Goal: Task Accomplishment & Management: Manage account settings

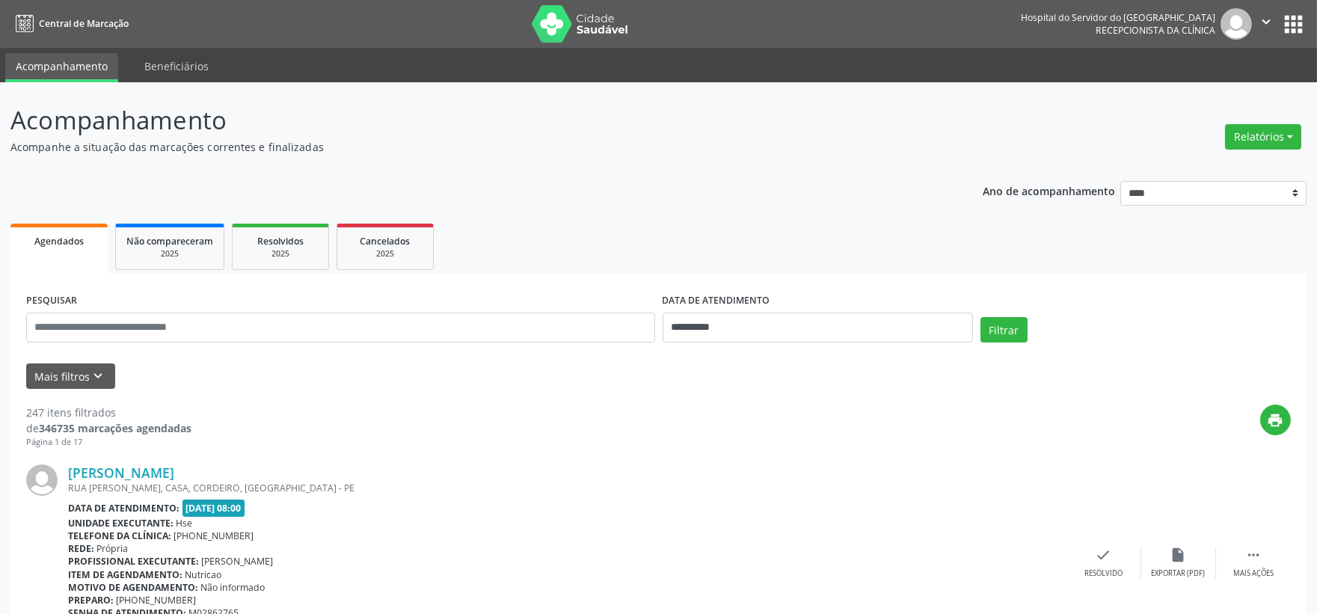
scroll to position [83, 0]
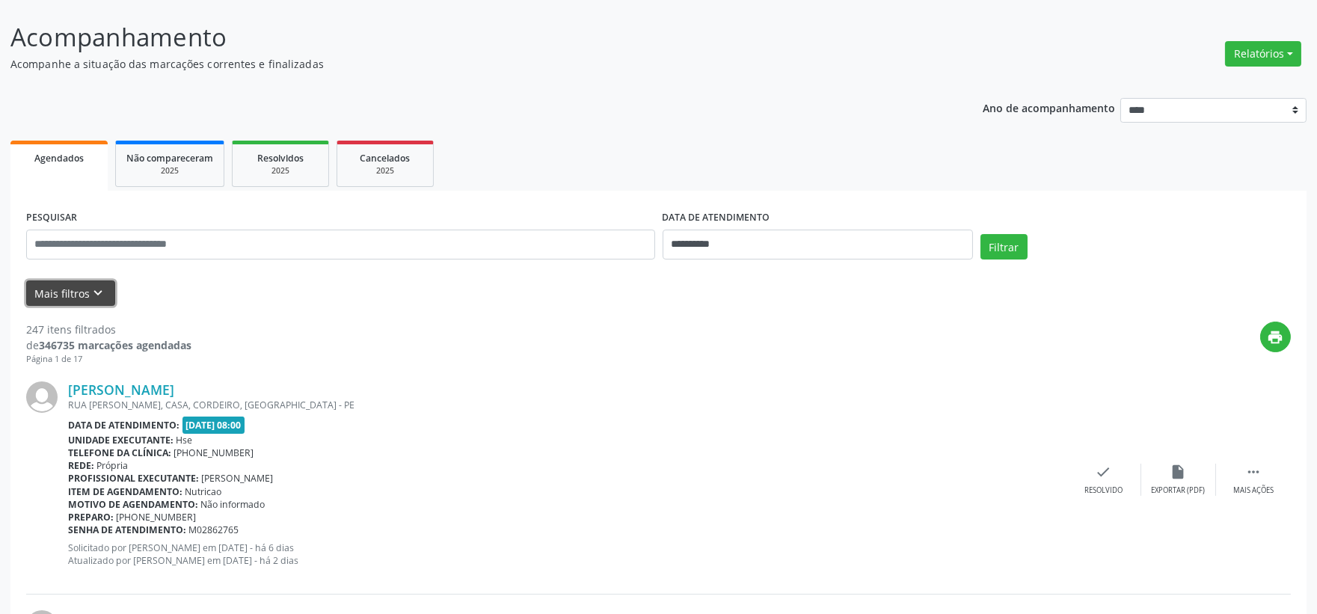
click at [58, 294] on button "Mais filtros keyboard_arrow_down" at bounding box center [70, 293] width 89 height 26
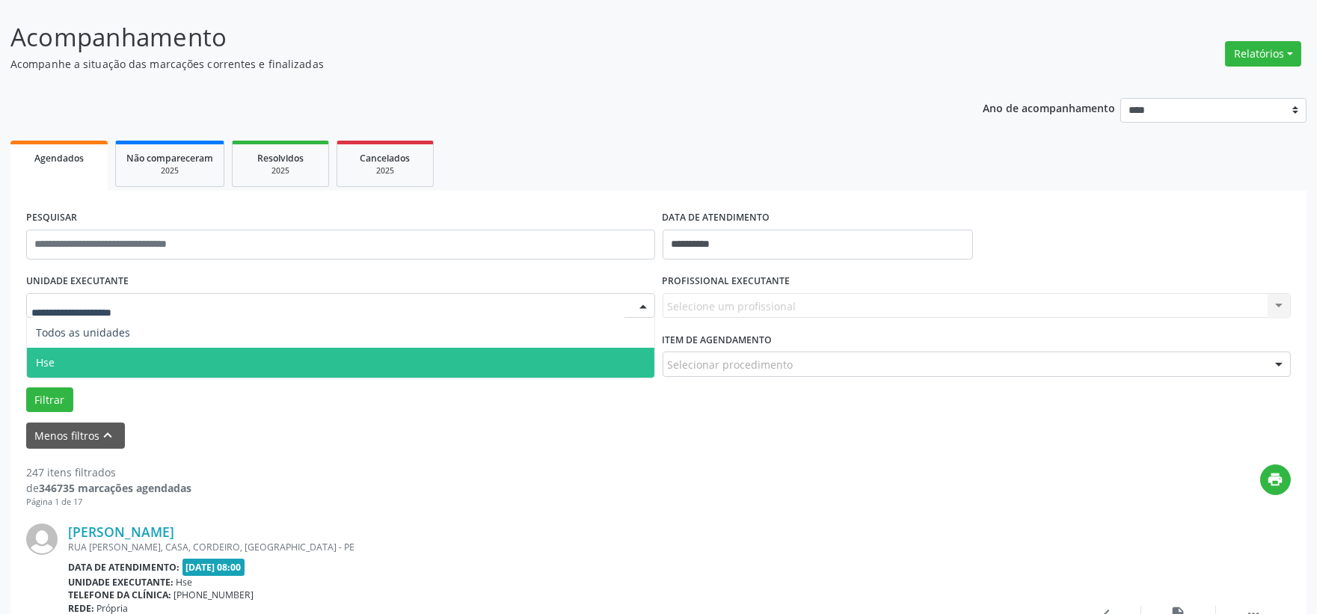
click at [81, 361] on span "Hse" at bounding box center [340, 363] width 627 height 30
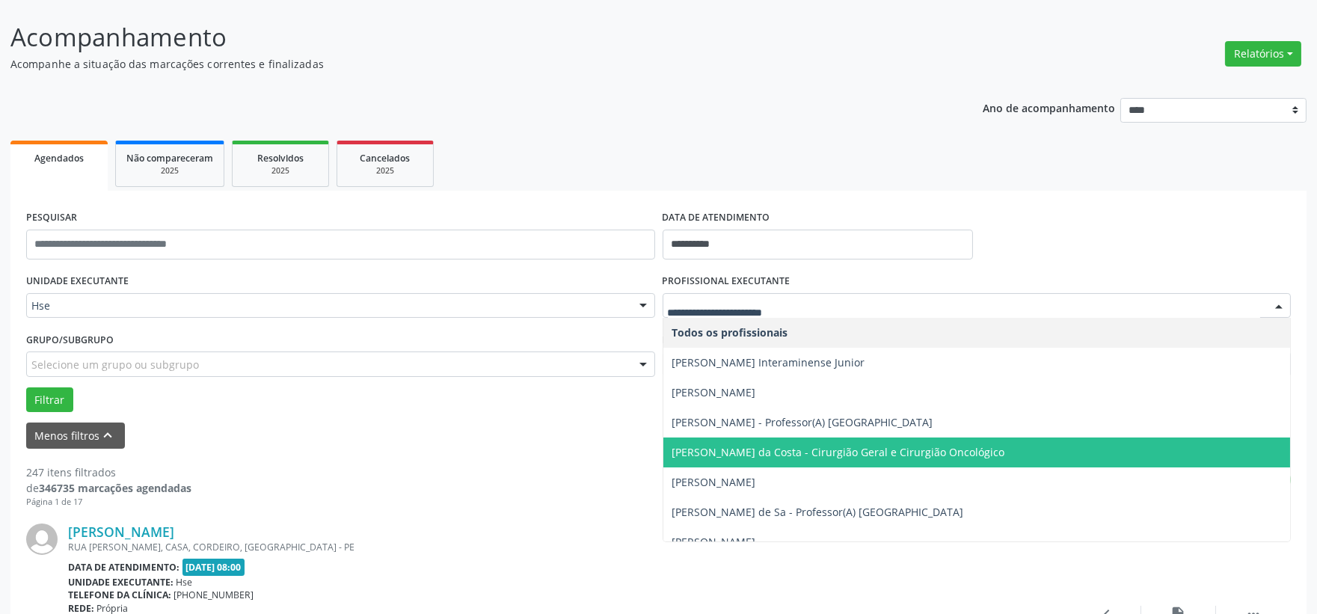
click at [766, 454] on span "[PERSON_NAME] da Costa - Cirurgião Geral e Cirurgião Oncológico" at bounding box center [838, 452] width 333 height 14
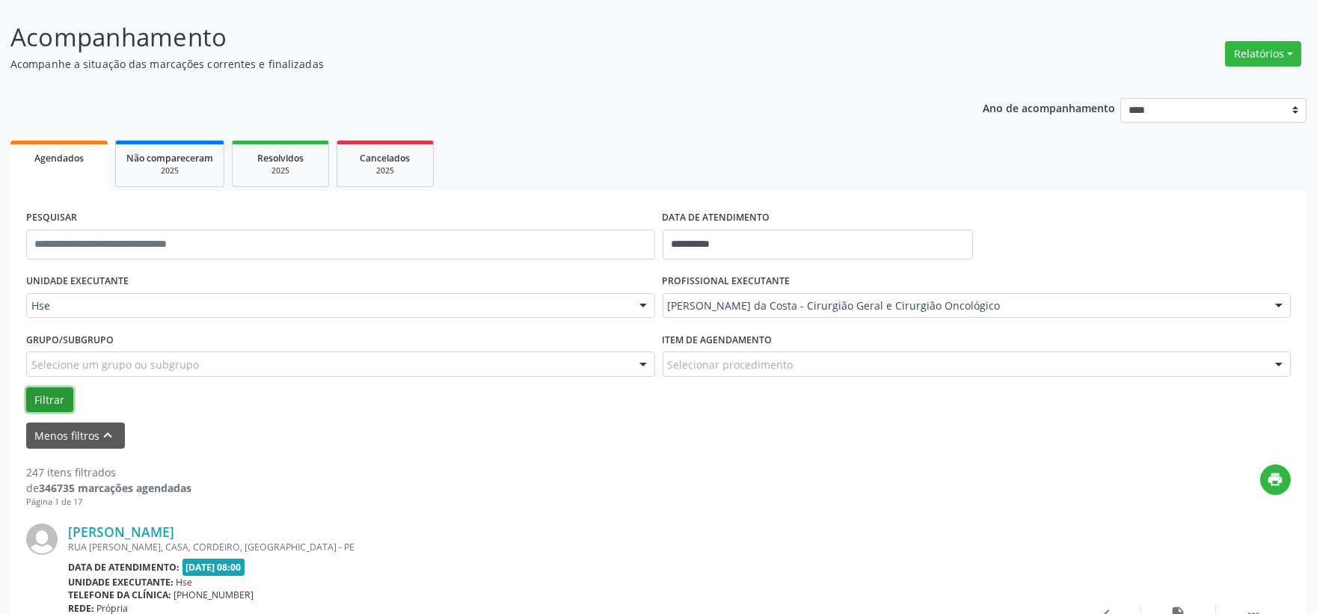
click at [54, 390] on button "Filtrar" at bounding box center [49, 399] width 47 height 25
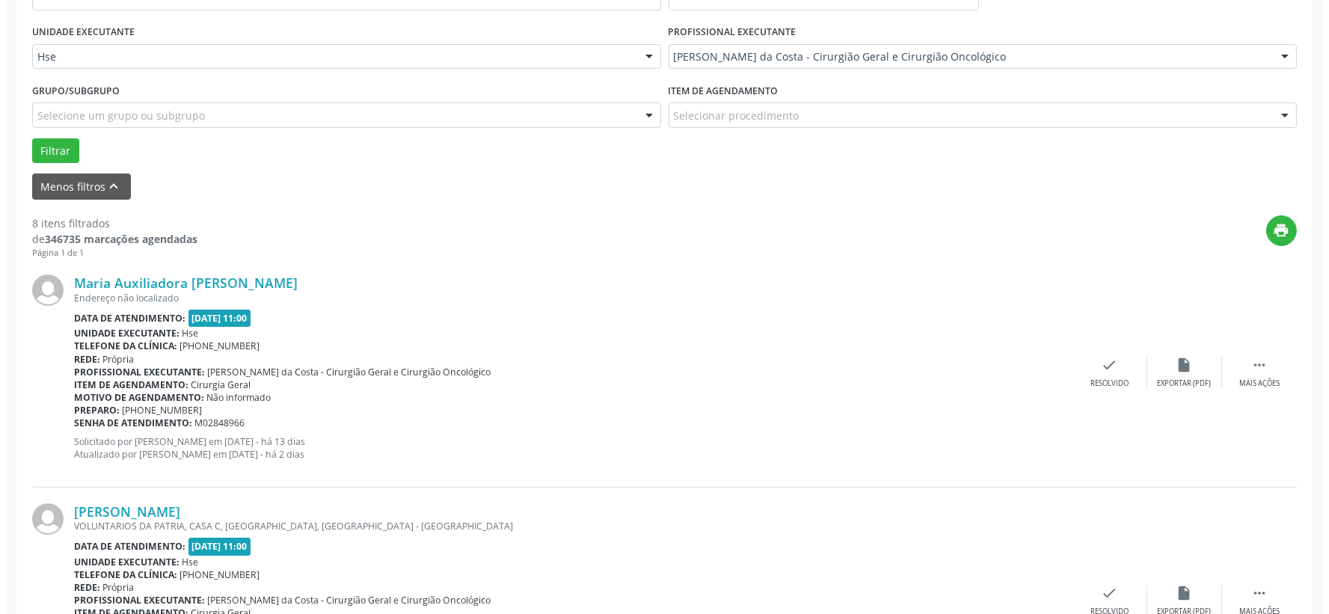
scroll to position [415, 0]
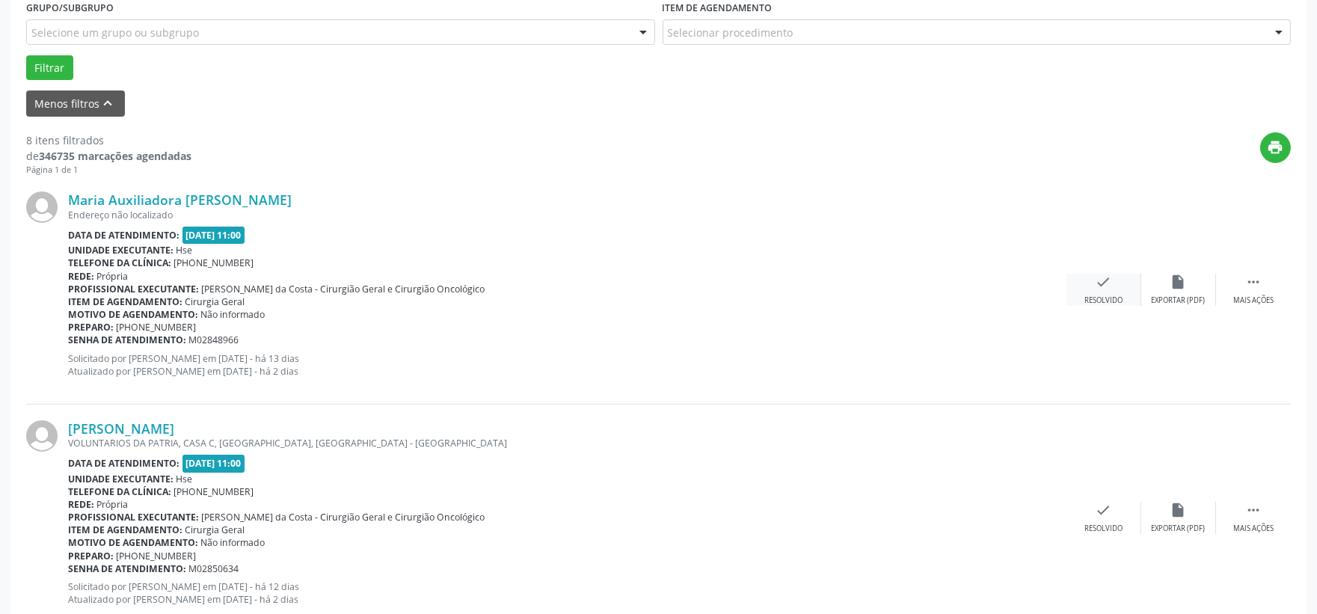
click at [1107, 280] on icon "check" at bounding box center [1103, 282] width 16 height 16
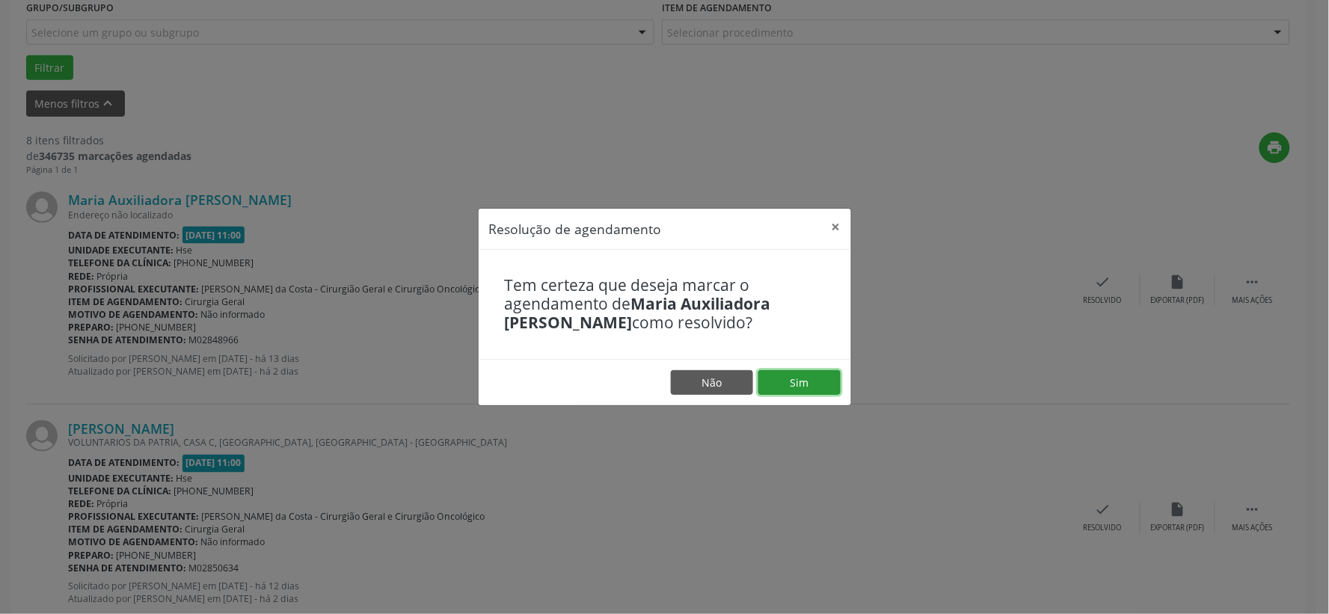
click at [804, 377] on button "Sim" at bounding box center [799, 382] width 82 height 25
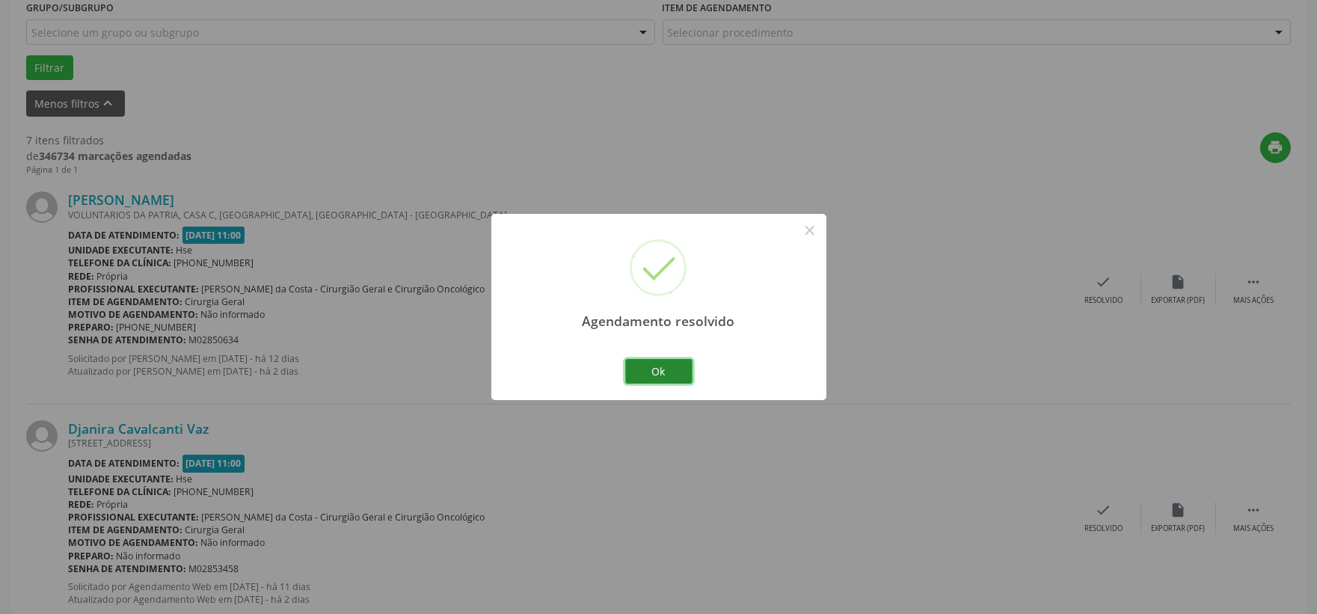
click at [660, 360] on button "Ok" at bounding box center [658, 371] width 67 height 25
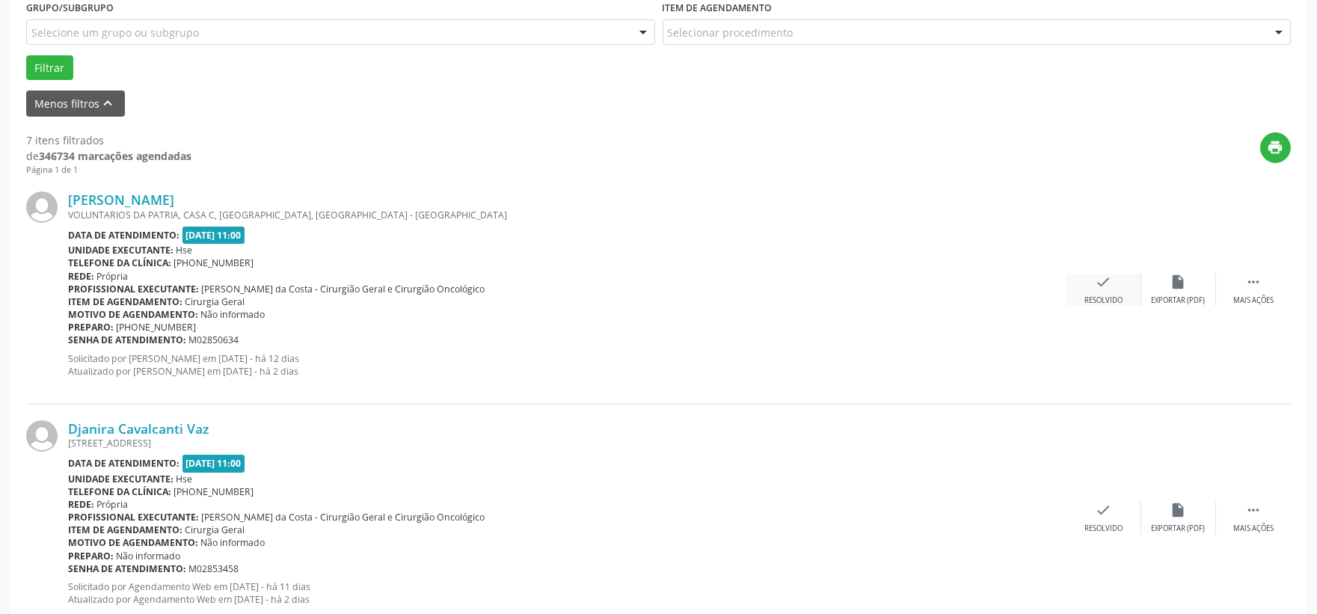
click at [1100, 279] on icon "check" at bounding box center [1103, 282] width 16 height 16
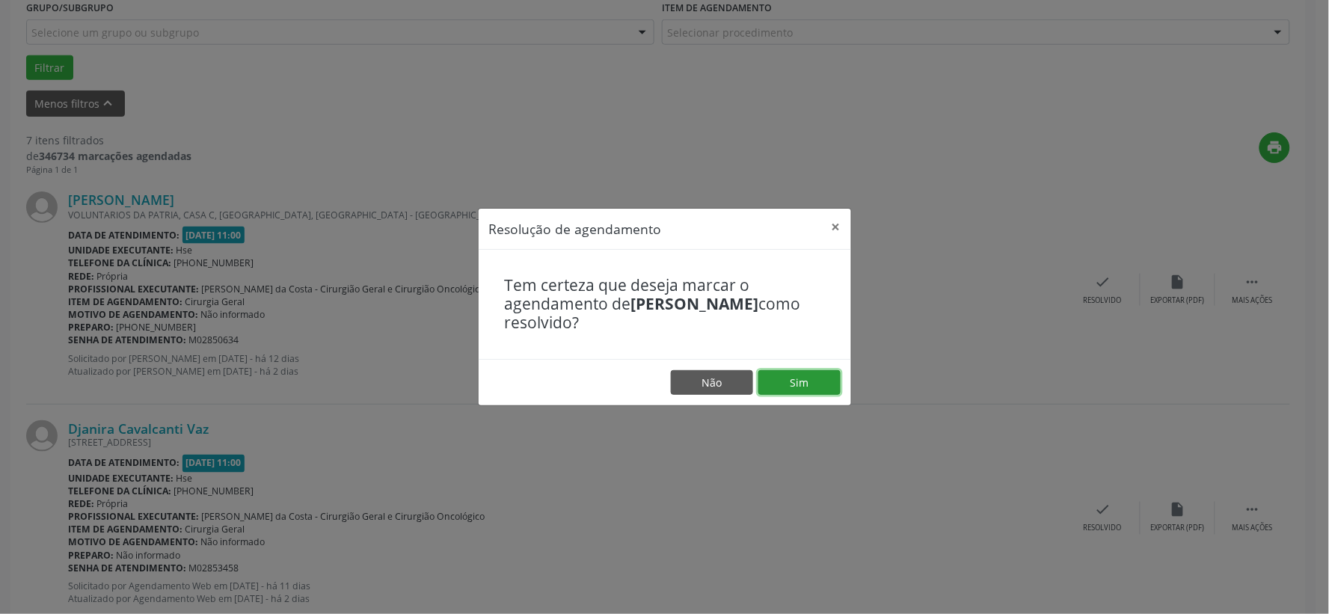
click at [806, 381] on button "Sim" at bounding box center [799, 382] width 82 height 25
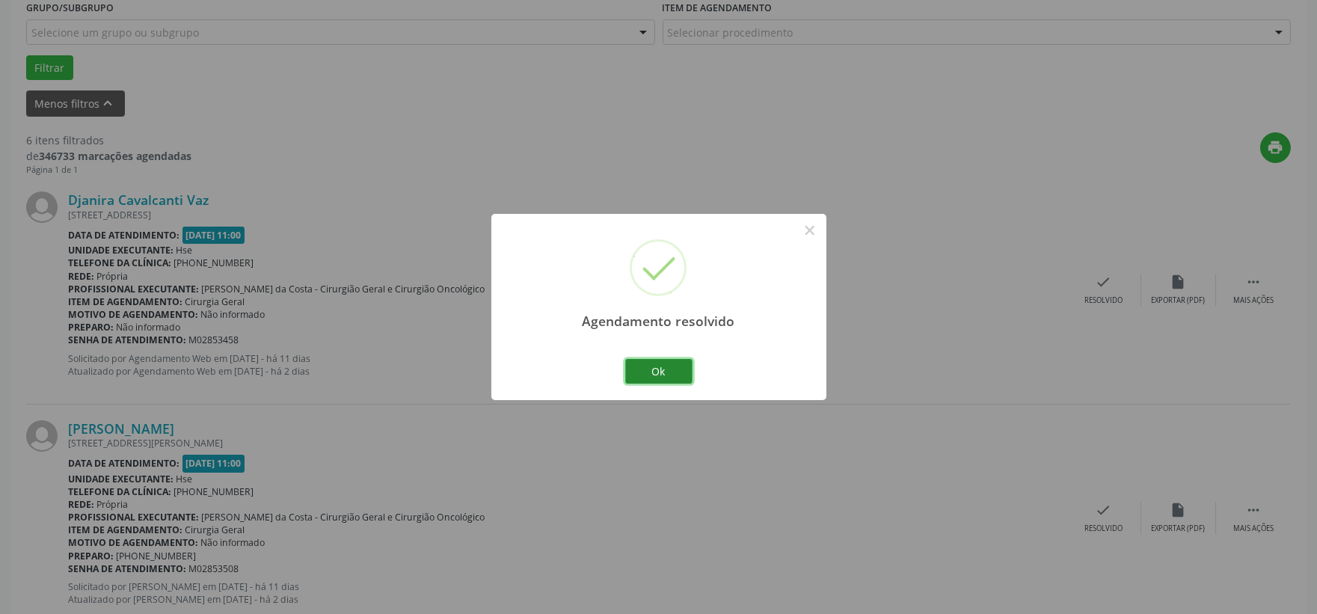
click at [651, 369] on button "Ok" at bounding box center [658, 371] width 67 height 25
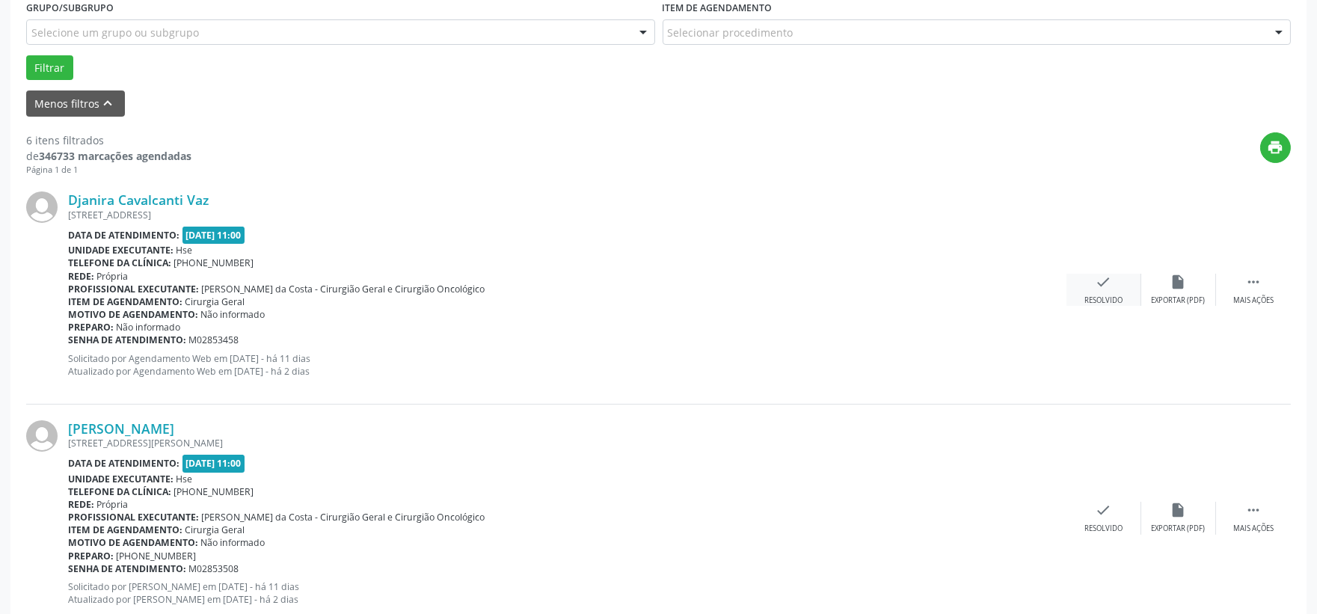
click at [1101, 285] on icon "check" at bounding box center [1103, 282] width 16 height 16
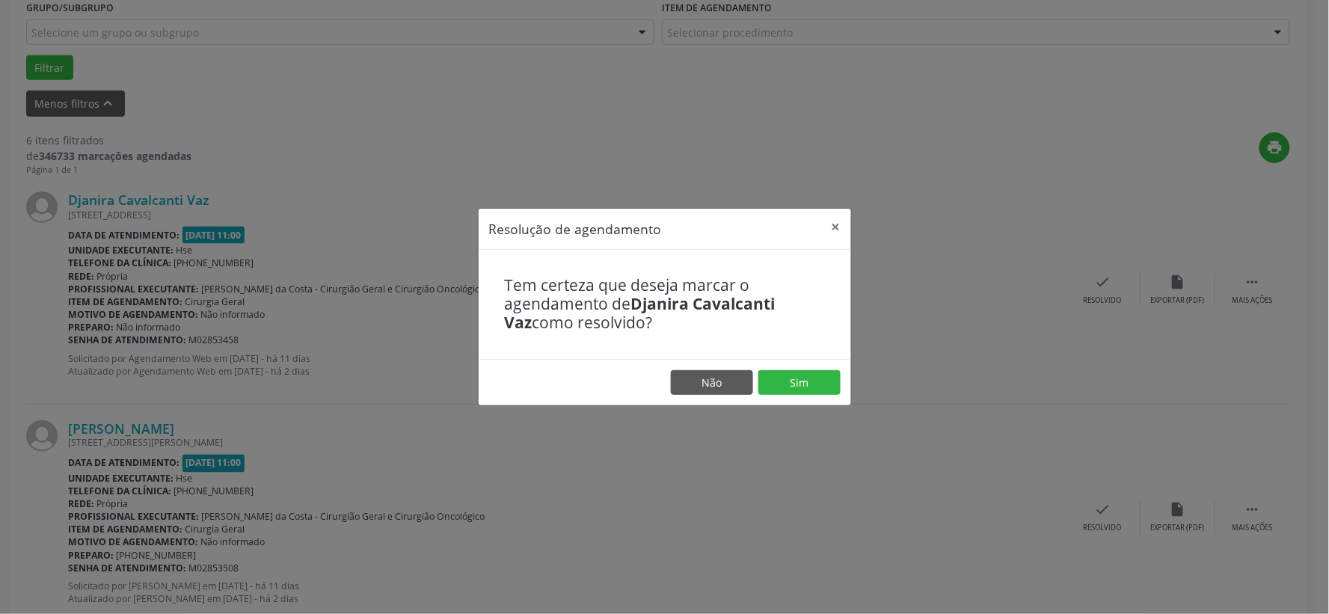
click at [795, 369] on footer "Não Sim" at bounding box center [665, 382] width 372 height 47
click at [798, 374] on button "Sim" at bounding box center [799, 382] width 82 height 25
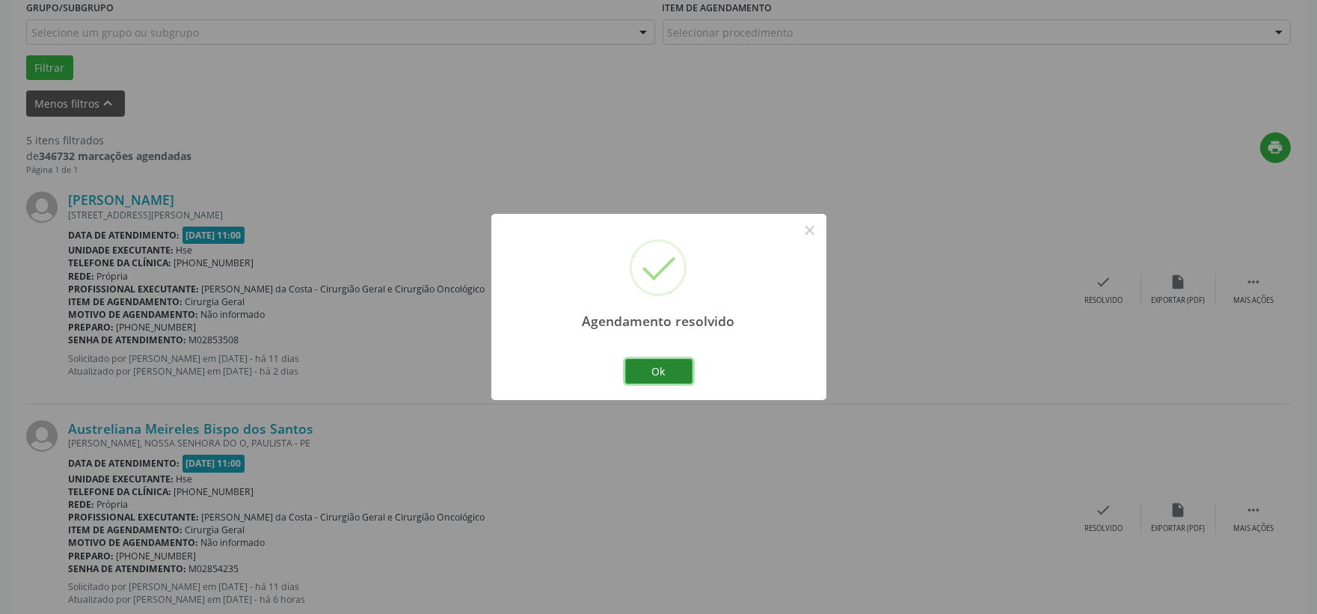
click at [673, 377] on button "Ok" at bounding box center [658, 371] width 67 height 25
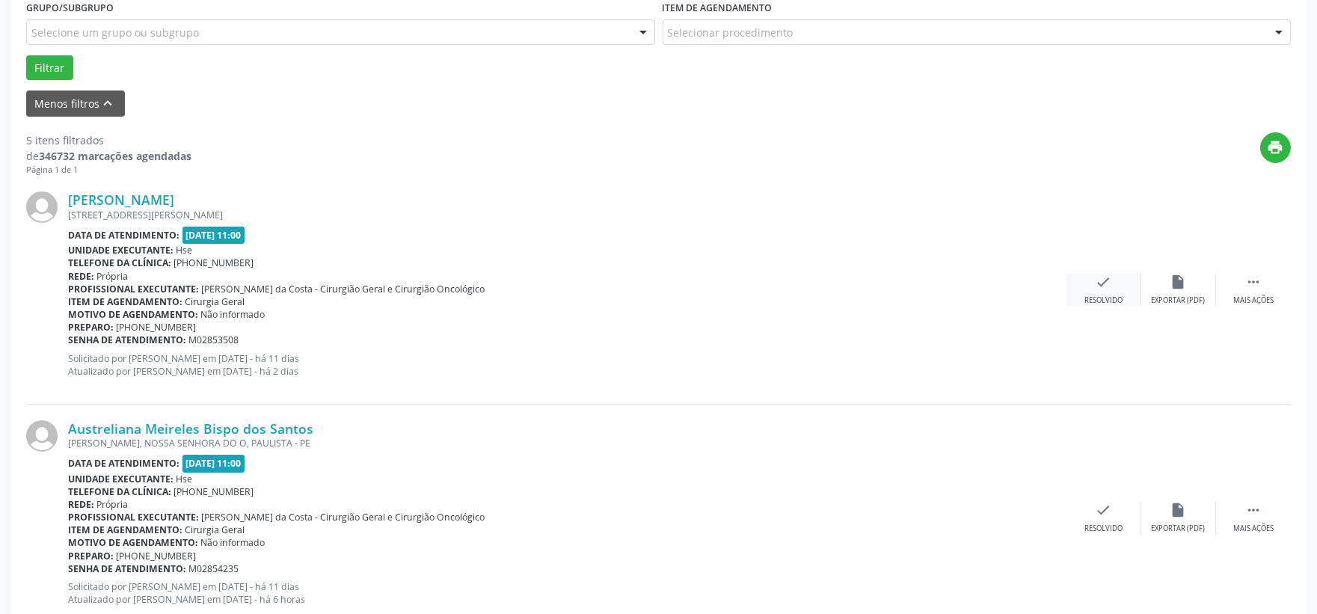
click at [1116, 298] on div "Resolvido" at bounding box center [1103, 300] width 38 height 10
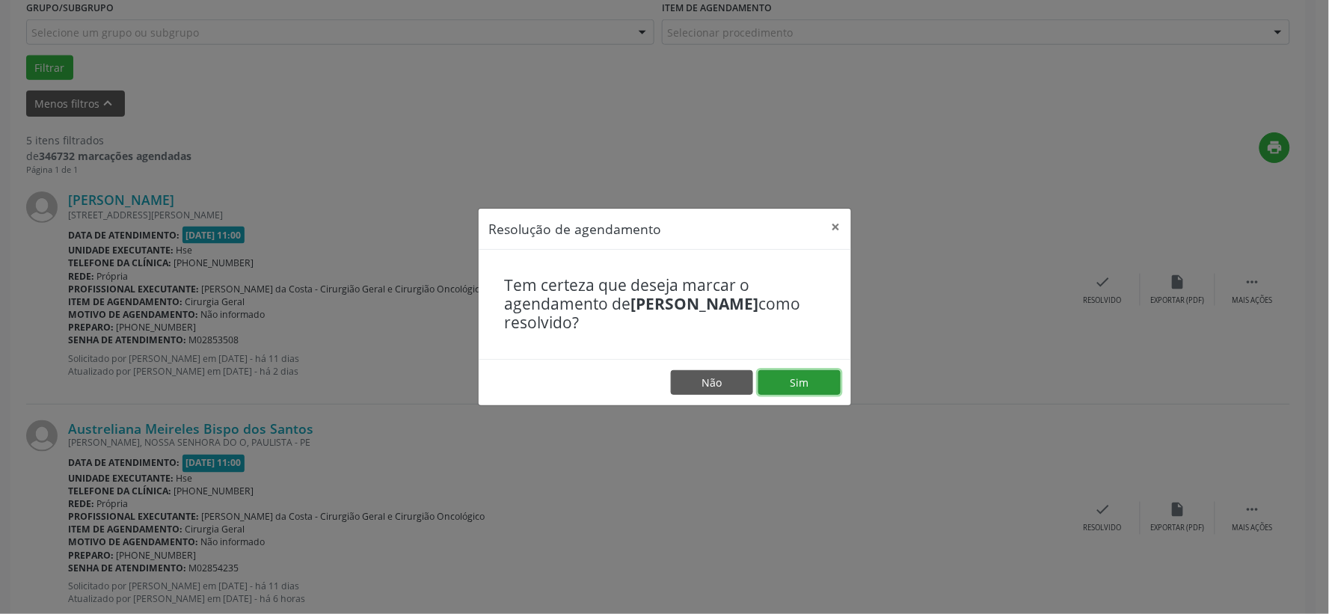
click at [799, 376] on button "Sim" at bounding box center [799, 382] width 82 height 25
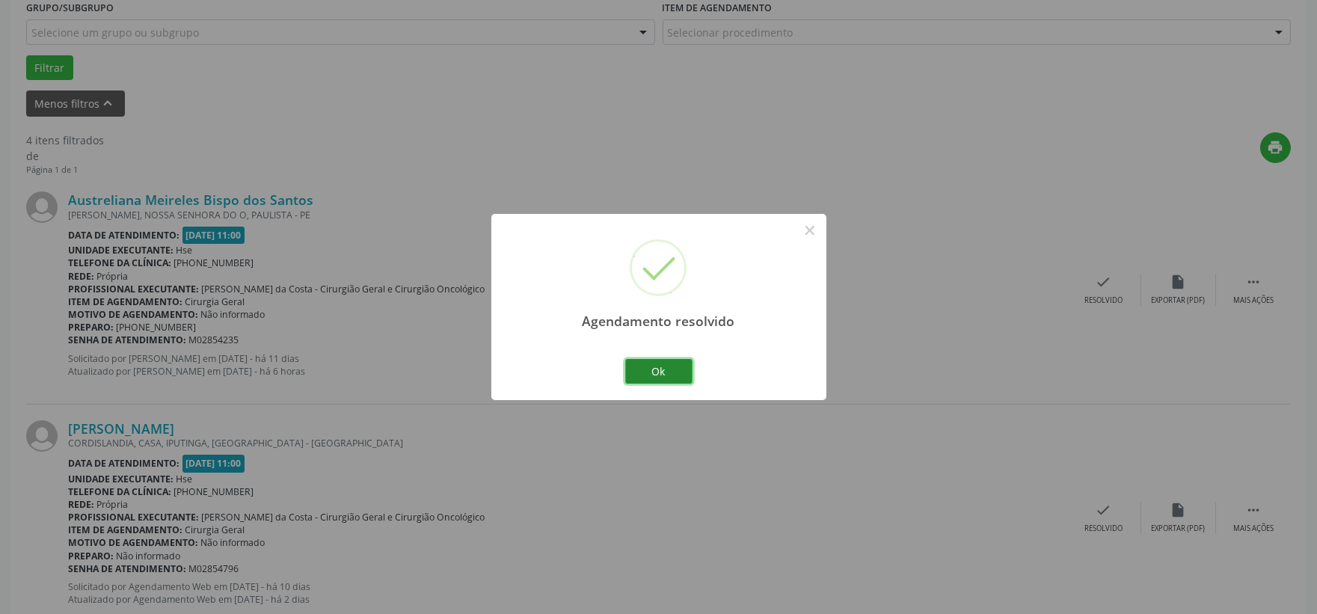
click at [652, 370] on button "Ok" at bounding box center [658, 371] width 67 height 25
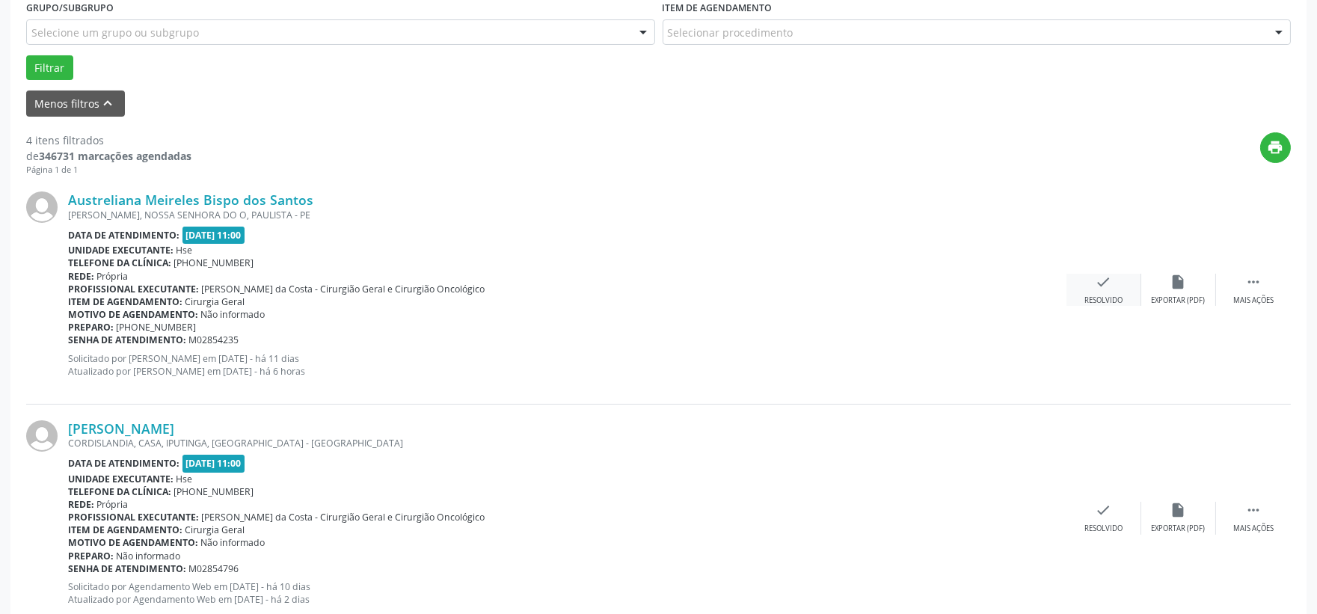
click at [1100, 288] on icon "check" at bounding box center [1103, 282] width 16 height 16
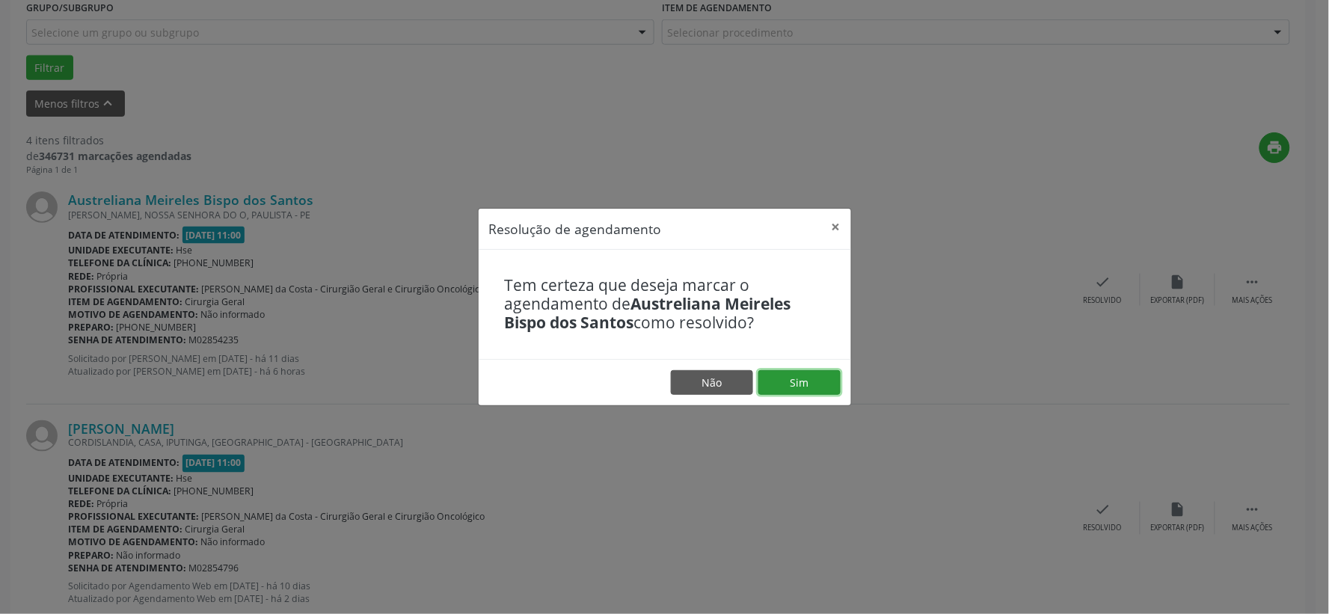
click at [804, 371] on button "Sim" at bounding box center [799, 382] width 82 height 25
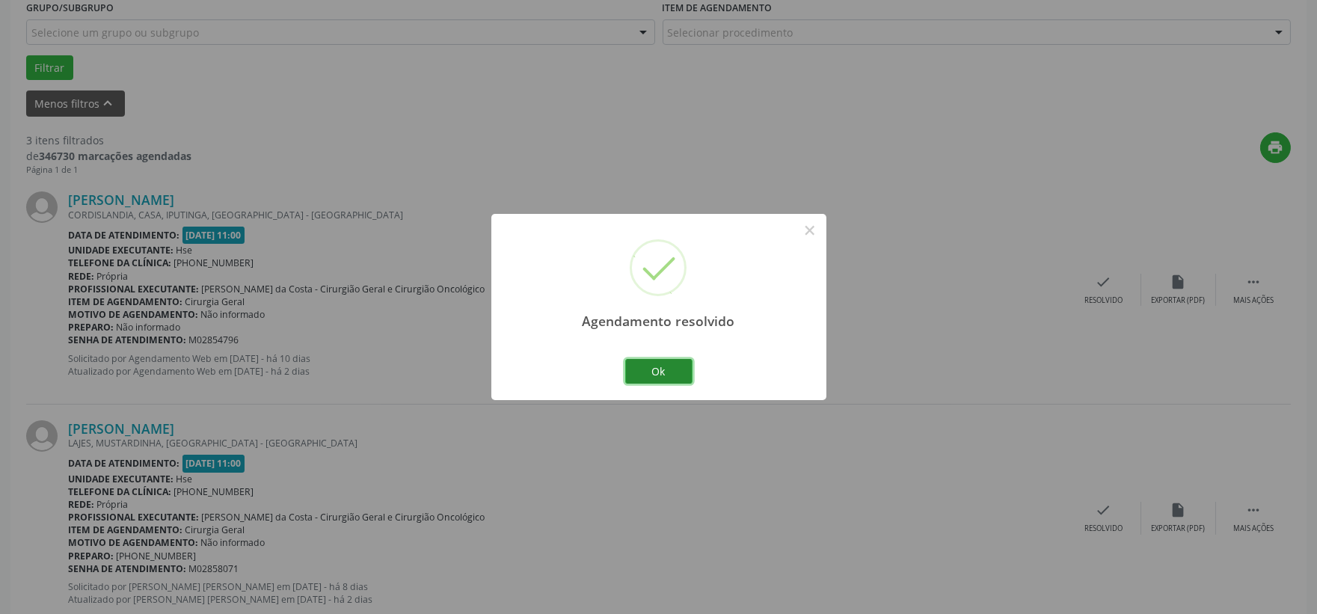
click at [669, 365] on button "Ok" at bounding box center [658, 371] width 67 height 25
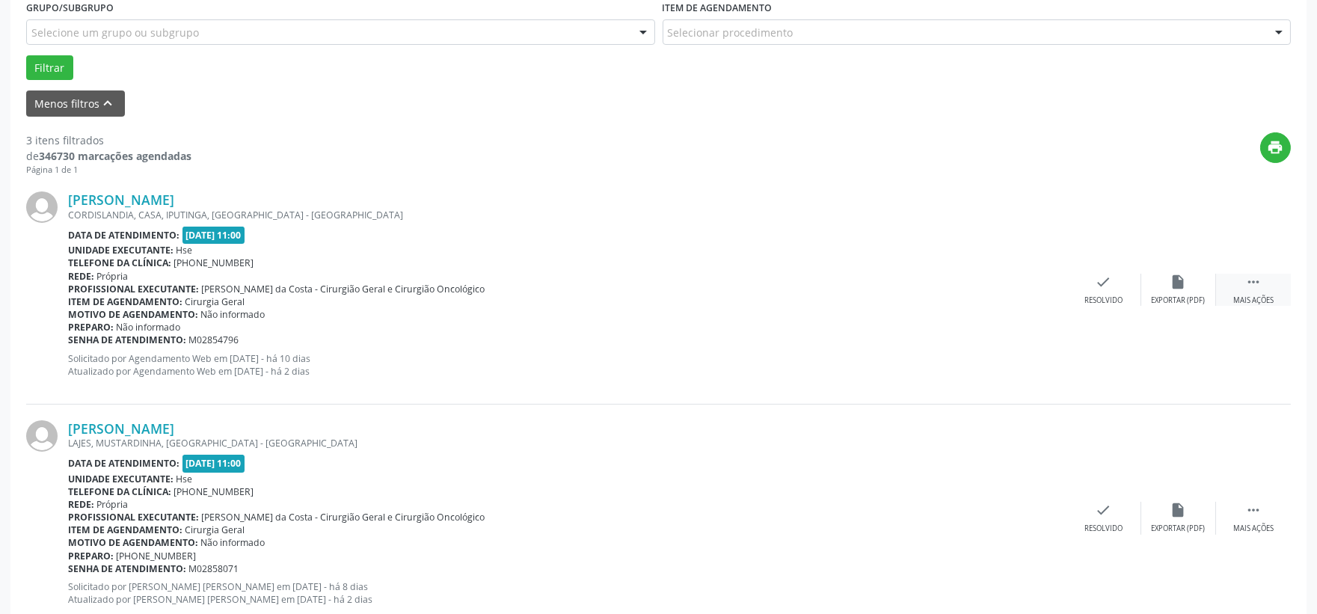
click at [1258, 281] on icon "" at bounding box center [1253, 282] width 16 height 16
click at [1190, 289] on div "alarm_off Não compareceu" at bounding box center [1178, 290] width 75 height 32
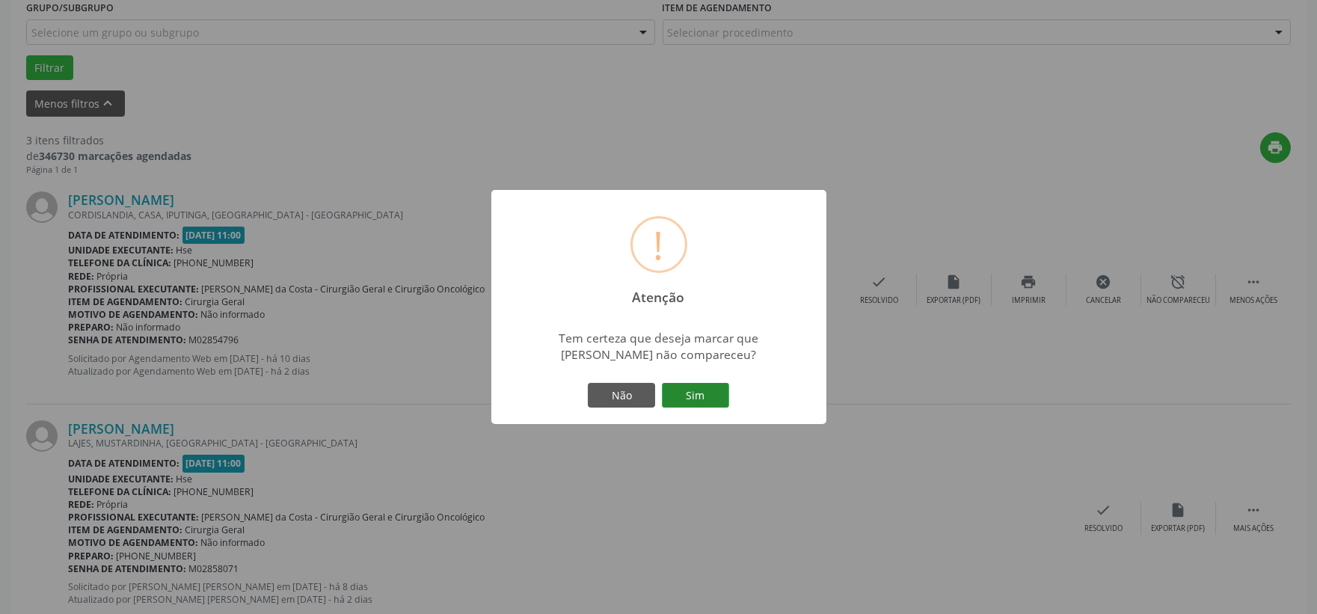
click at [691, 390] on button "Sim" at bounding box center [695, 395] width 67 height 25
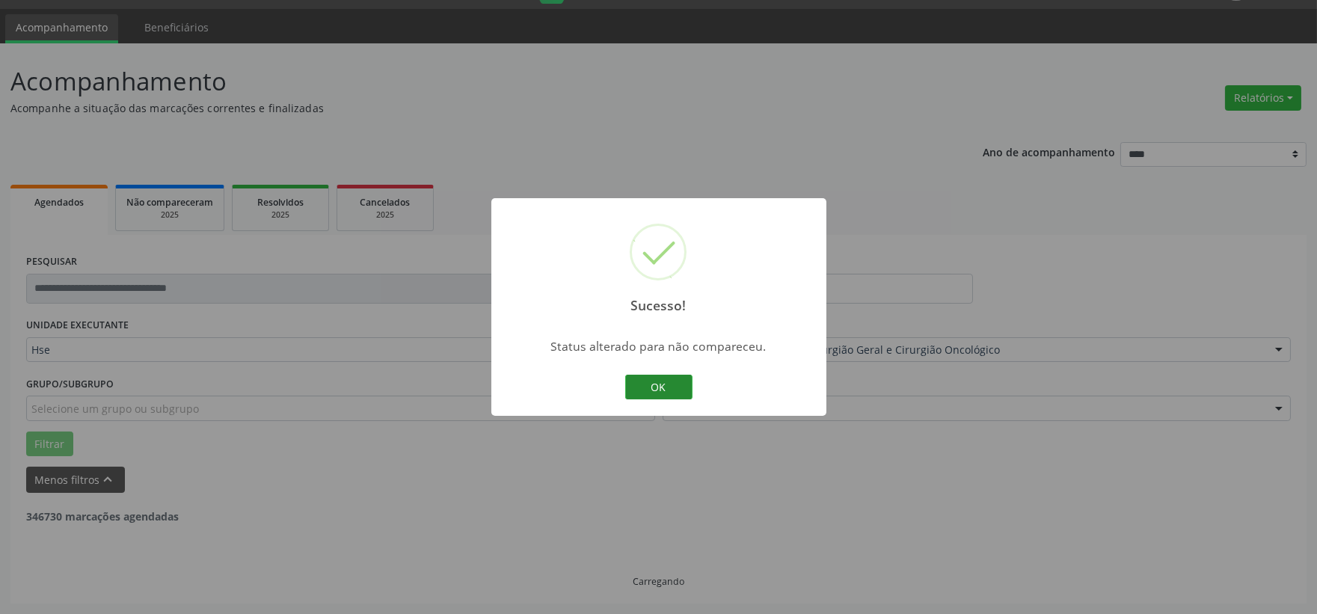
scroll to position [38, 0]
click at [655, 376] on button "OK" at bounding box center [658, 387] width 67 height 25
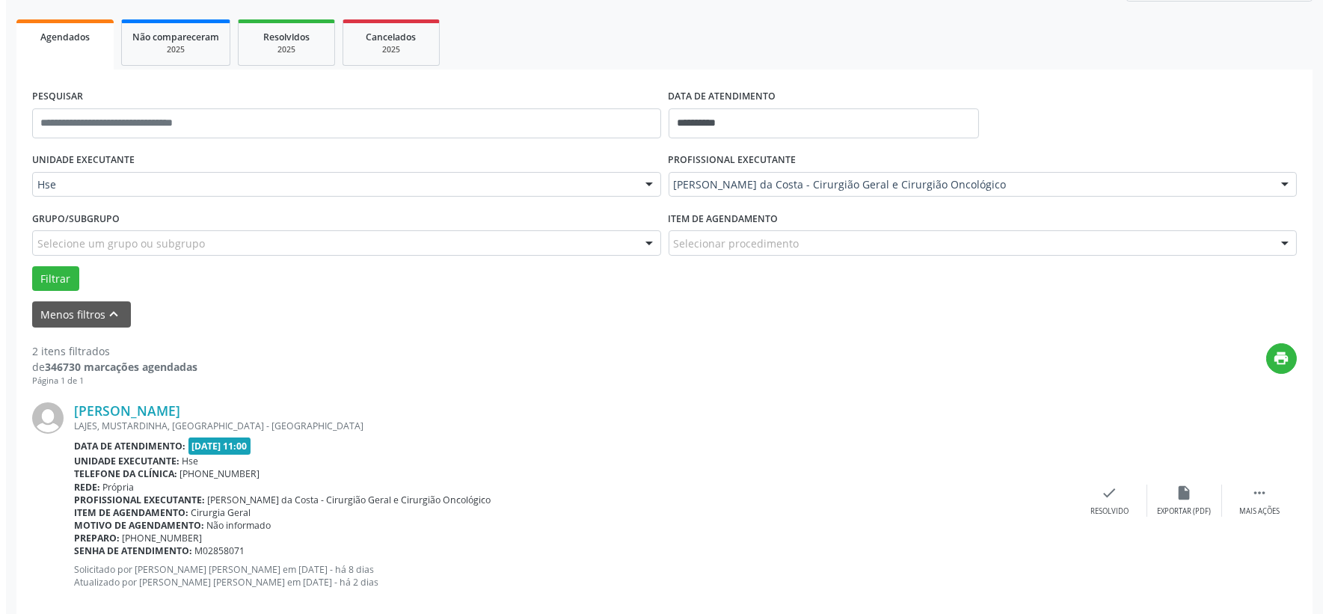
scroll to position [287, 0]
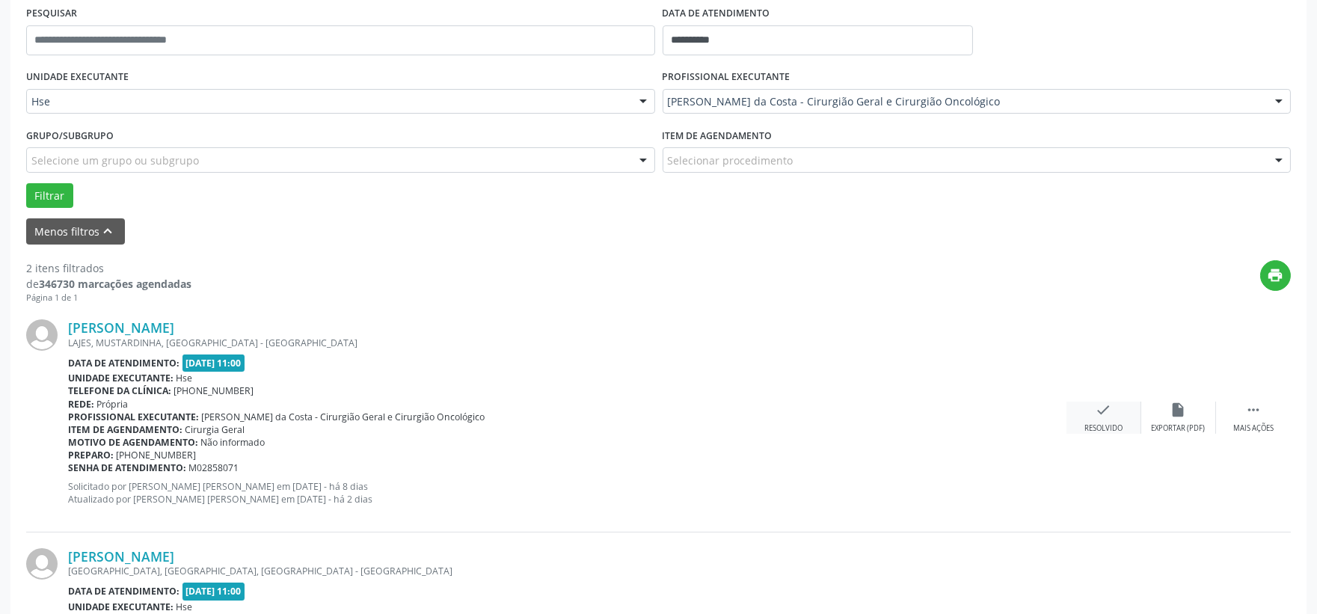
click at [1095, 417] on div "check Resolvido" at bounding box center [1103, 418] width 75 height 32
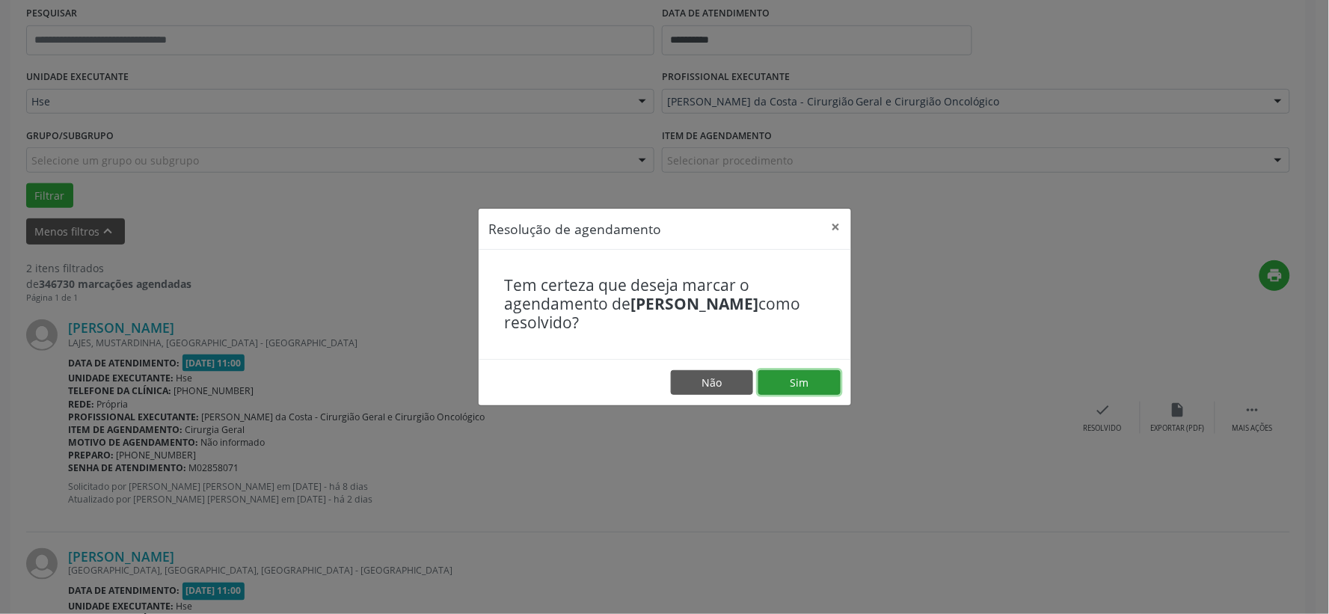
click at [802, 383] on button "Sim" at bounding box center [799, 382] width 82 height 25
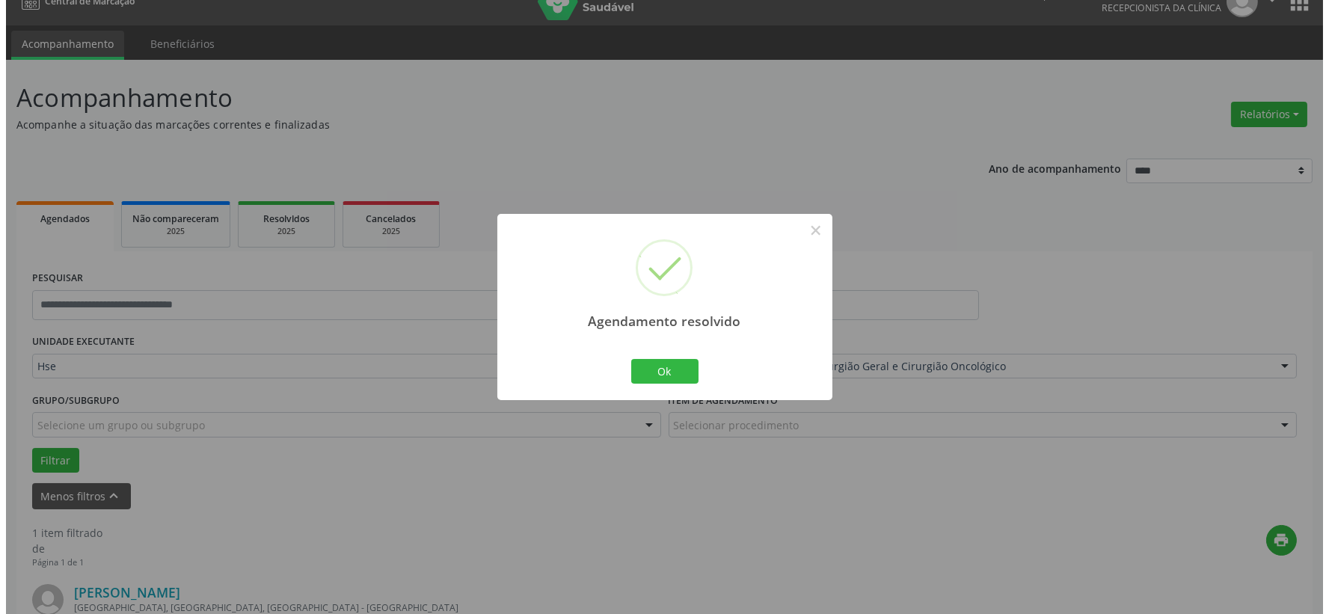
scroll to position [230, 0]
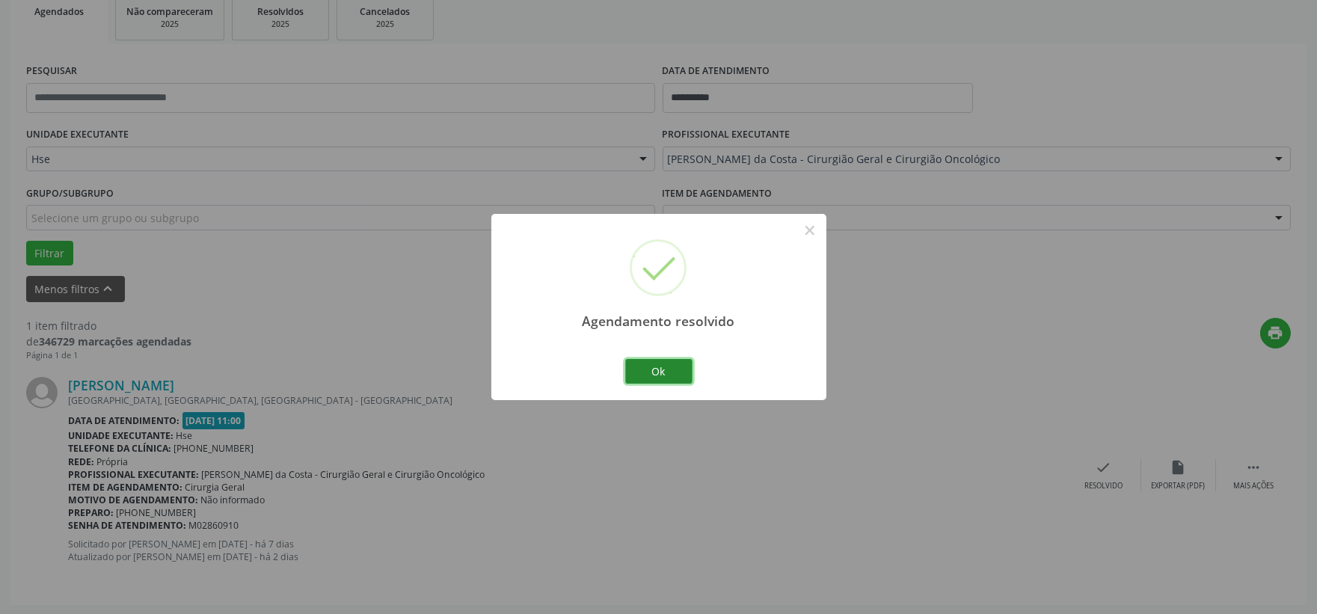
click at [658, 372] on button "Ok" at bounding box center [658, 371] width 67 height 25
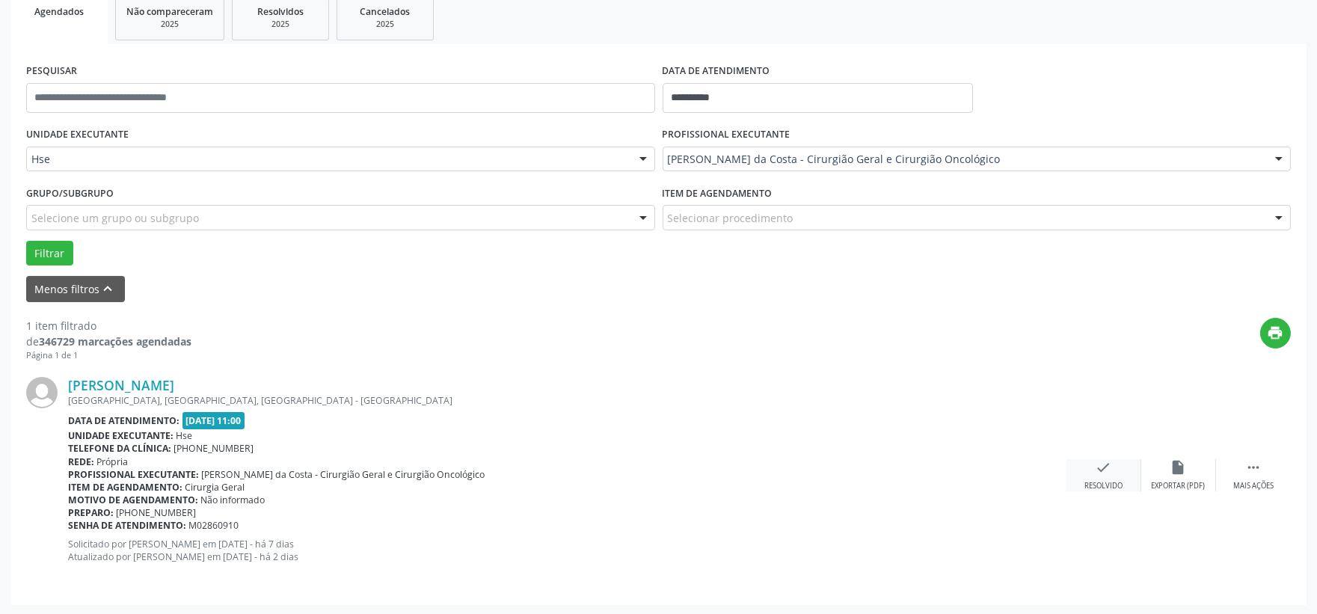
click at [1101, 471] on icon "check" at bounding box center [1103, 467] width 16 height 16
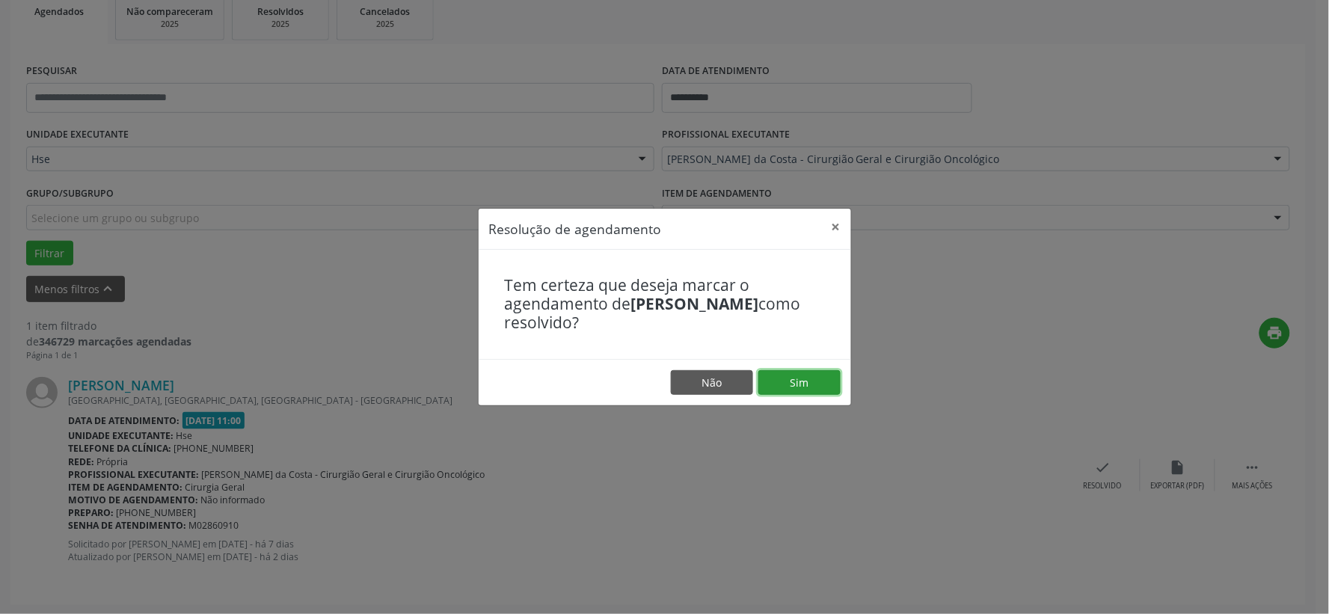
click at [789, 372] on button "Sim" at bounding box center [799, 382] width 82 height 25
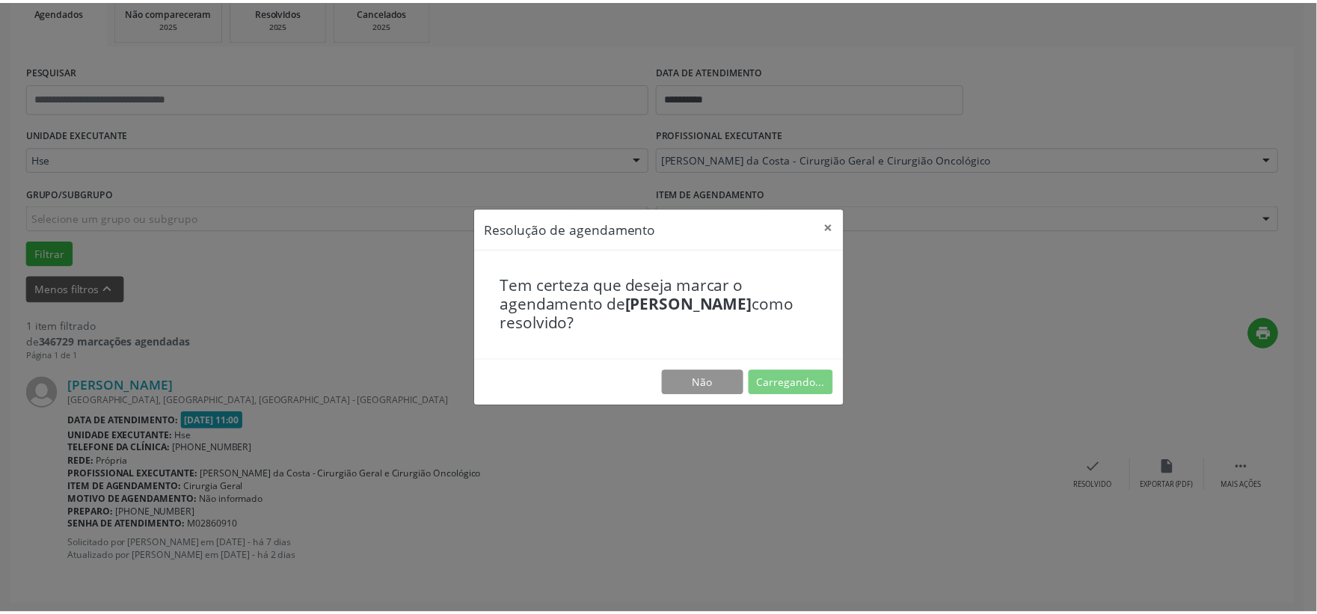
scroll to position [22, 0]
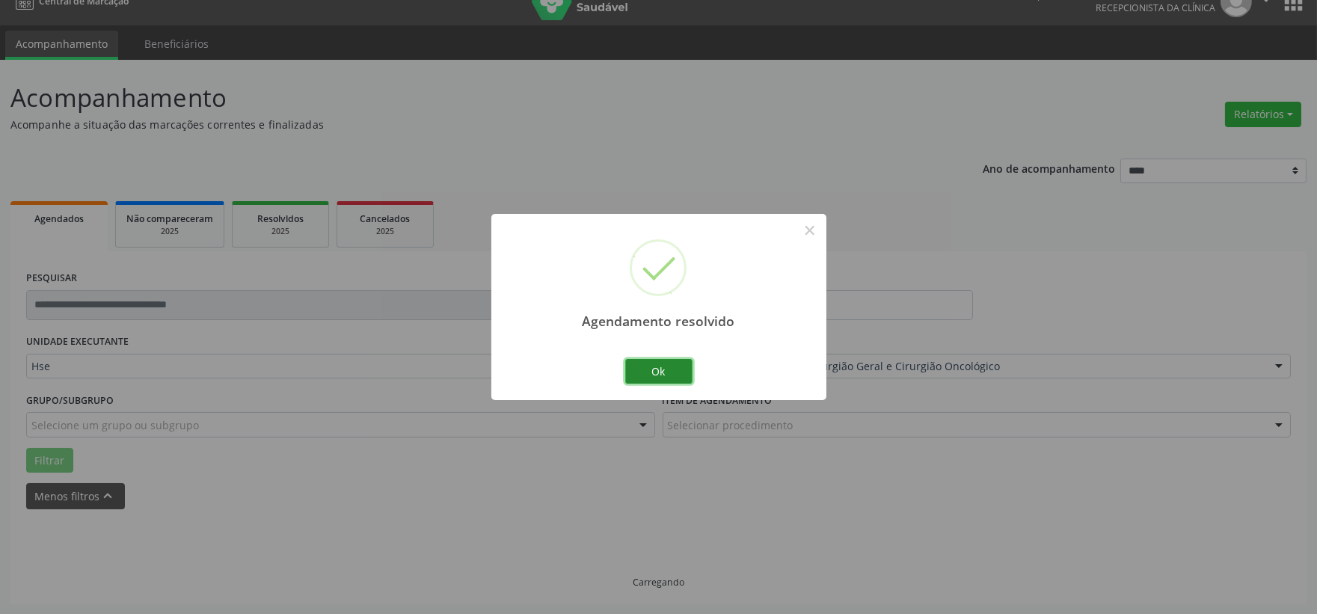
click at [667, 367] on button "Ok" at bounding box center [658, 371] width 67 height 25
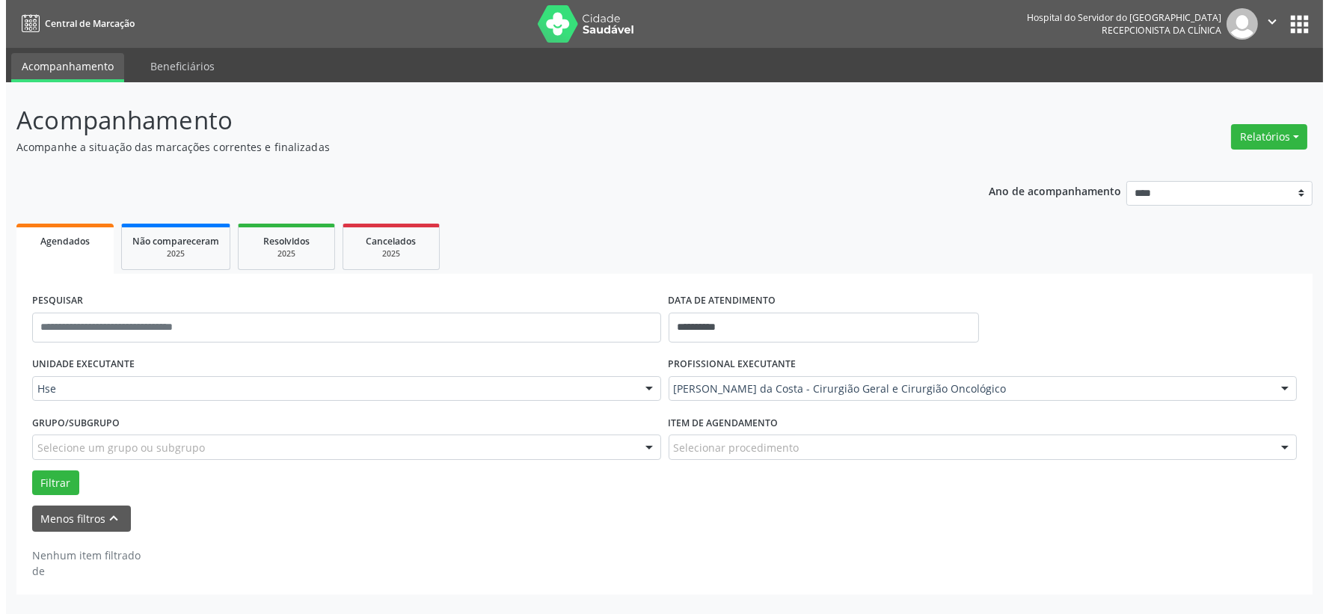
scroll to position [0, 0]
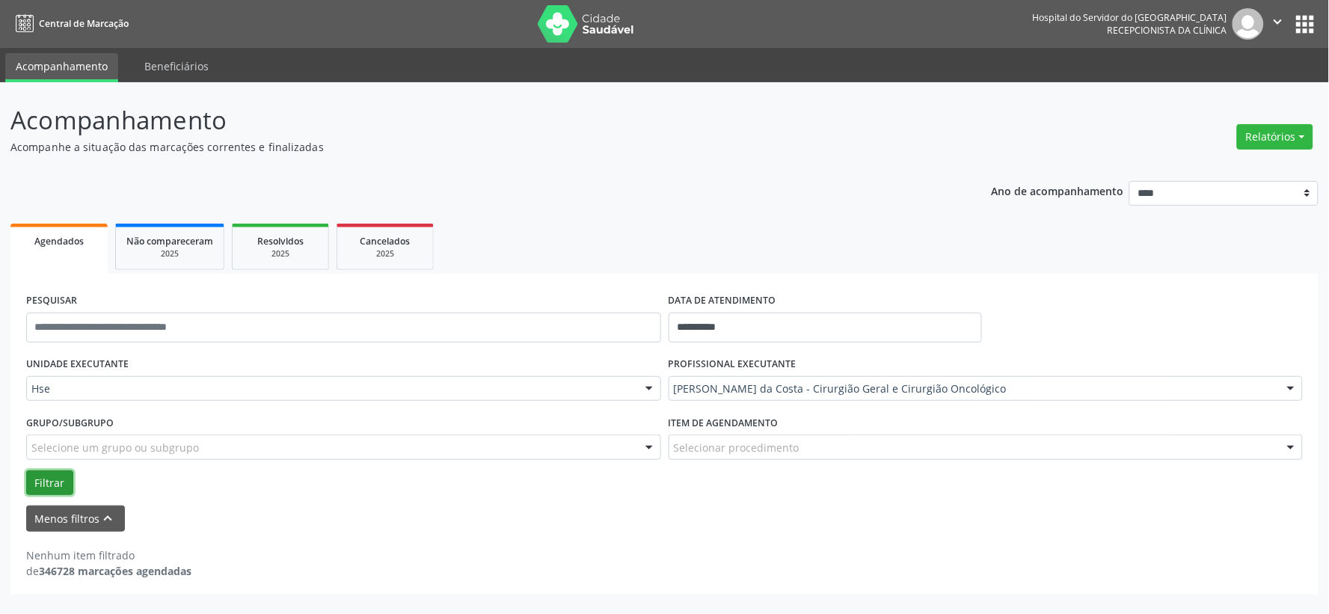
click at [41, 475] on button "Filtrar" at bounding box center [49, 482] width 47 height 25
click at [55, 238] on span "Agendados" at bounding box center [58, 241] width 49 height 13
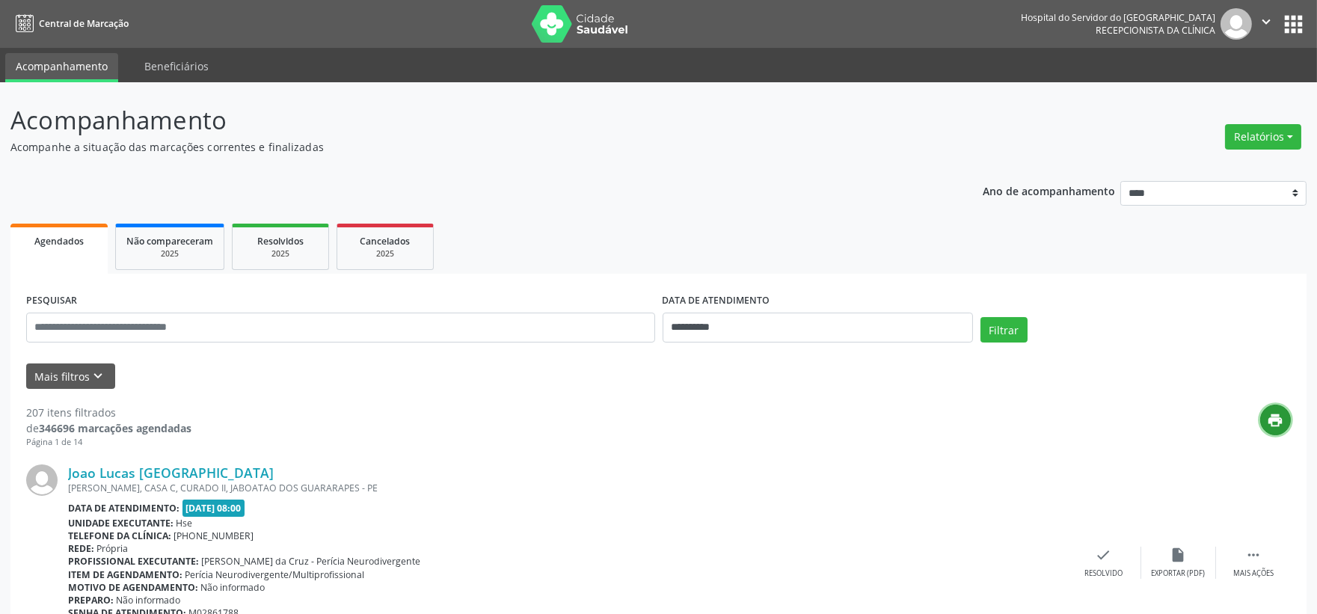
click at [1273, 412] on icon "print" at bounding box center [1275, 420] width 16 height 16
click at [55, 245] on div "Agendados" at bounding box center [59, 241] width 76 height 16
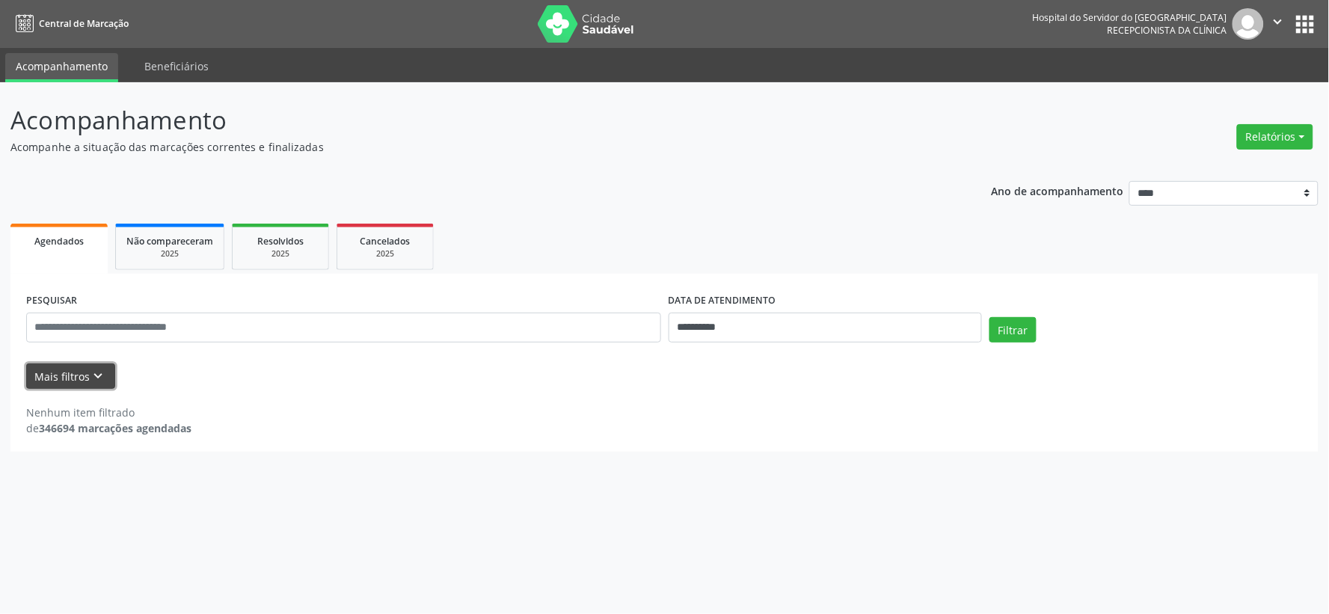
click at [62, 374] on button "Mais filtros keyboard_arrow_down" at bounding box center [70, 376] width 89 height 26
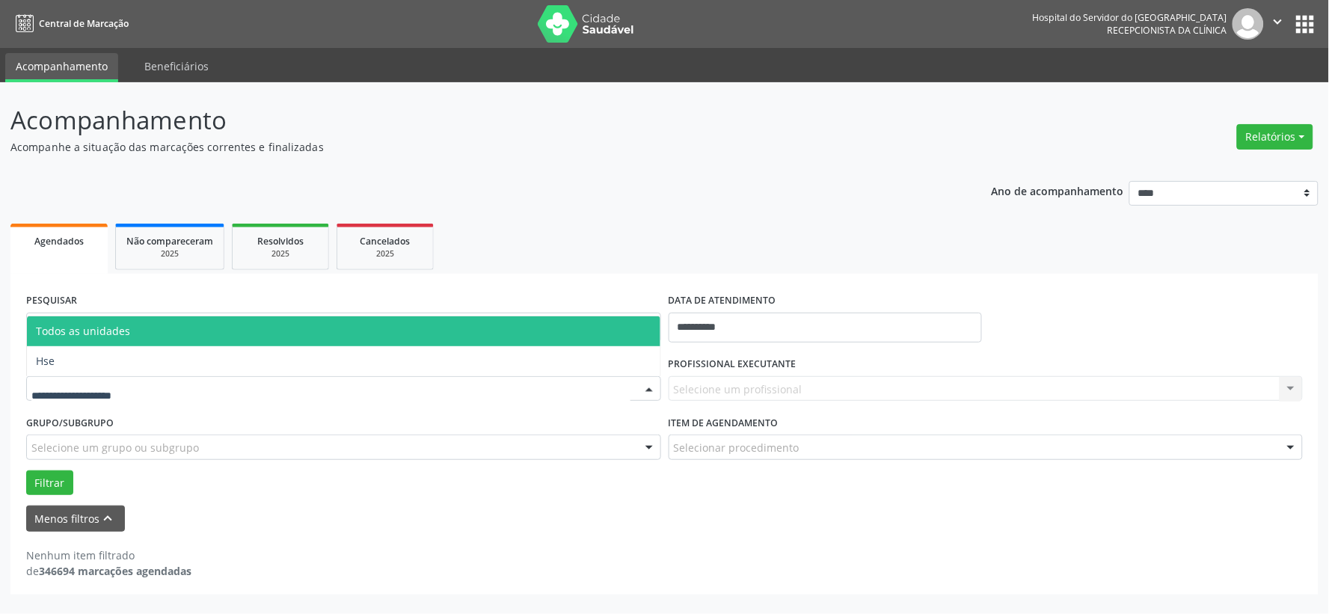
click at [95, 377] on div at bounding box center [343, 388] width 635 height 25
click at [95, 385] on input "text" at bounding box center [330, 396] width 599 height 30
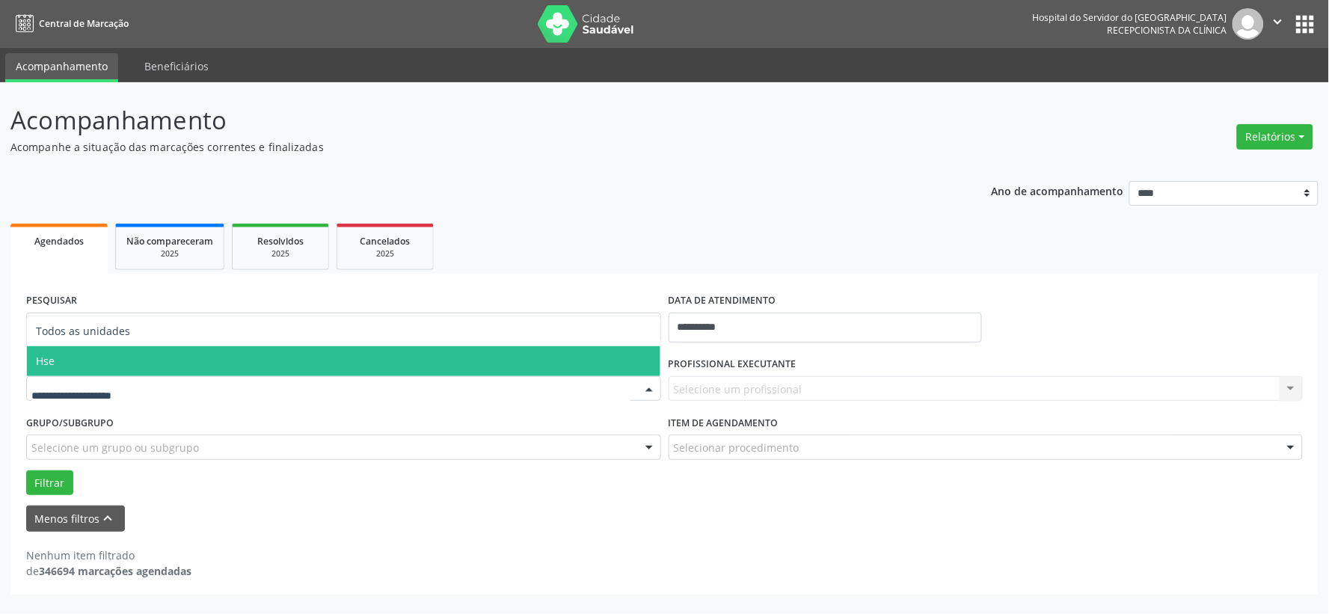
click at [102, 350] on span "Hse" at bounding box center [343, 361] width 633 height 30
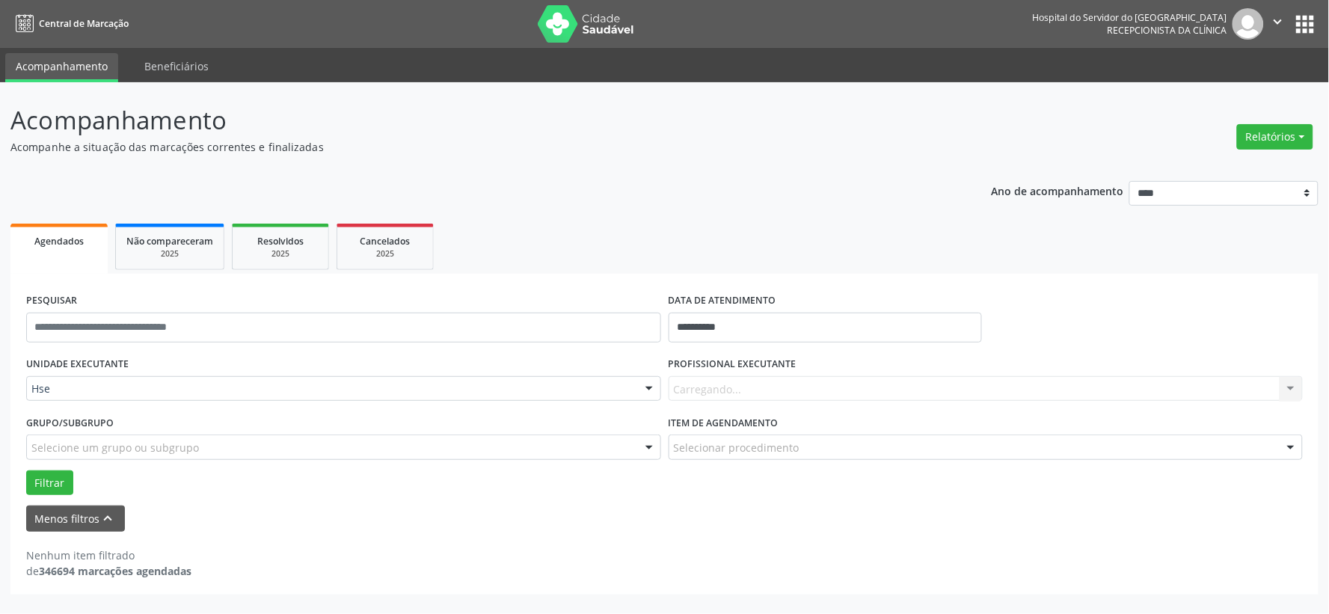
click at [734, 376] on div "Carregando... Nenhum resultado encontrado para: " " Não há nenhuma opção para s…" at bounding box center [985, 388] width 635 height 25
click at [718, 384] on div "Carregando... Nenhum resultado encontrado para: " " Não há nenhuma opção para s…" at bounding box center [985, 388] width 635 height 25
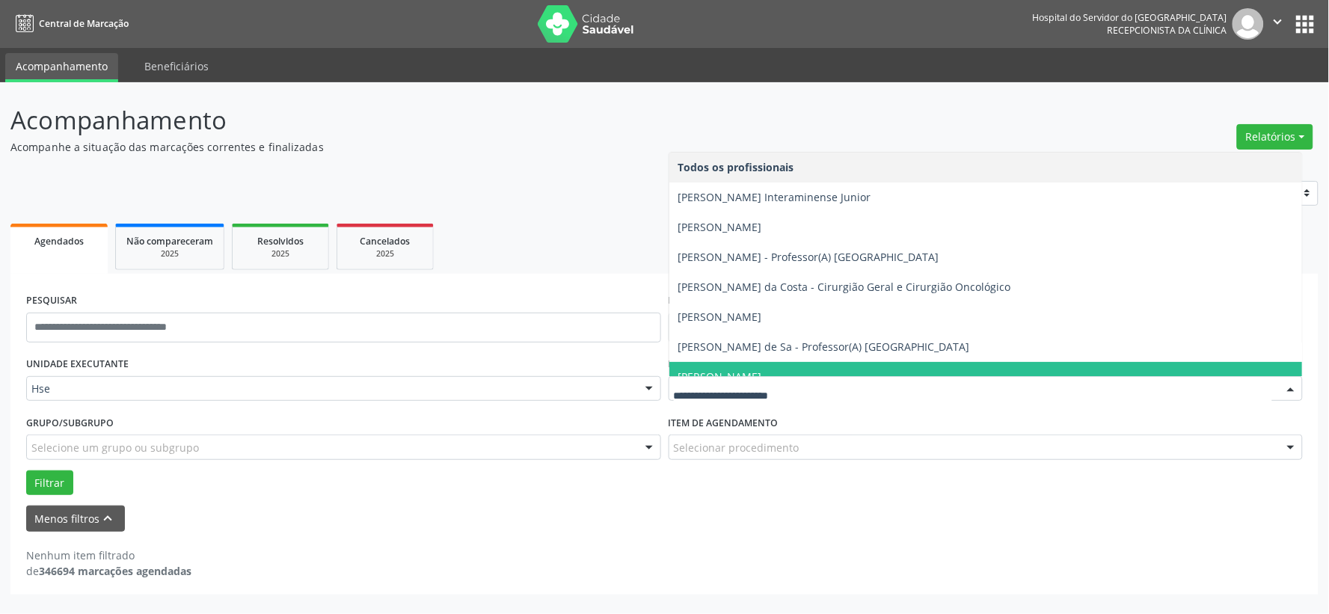
click at [784, 376] on div "Todos os profissionais Adalberto Aguiar Interaminense Junior Adriana Velozo Gon…" at bounding box center [985, 388] width 635 height 25
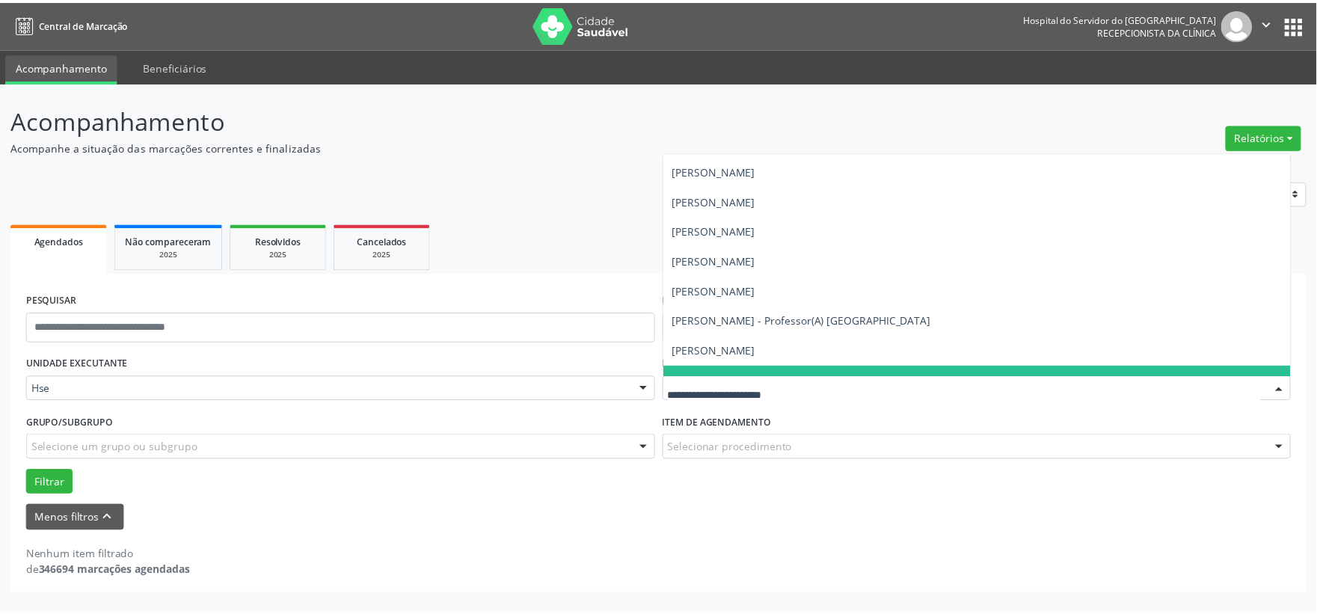
scroll to position [9471, 0]
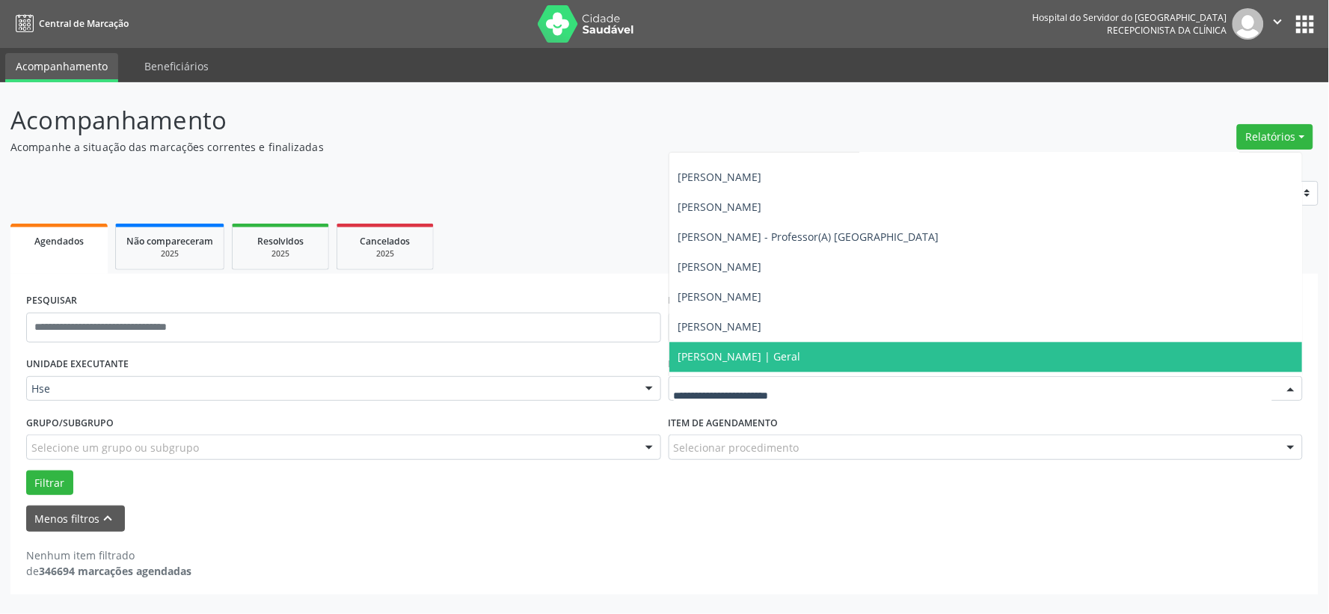
click at [814, 354] on span "[PERSON_NAME] | Geral" at bounding box center [985, 357] width 633 height 30
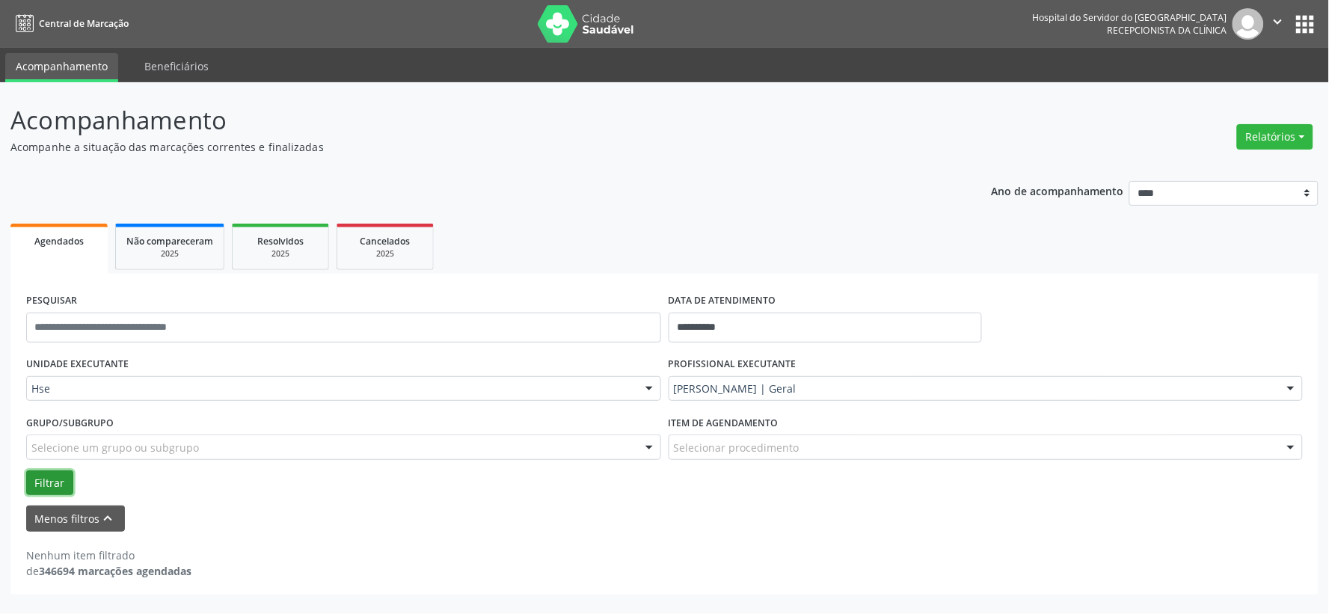
click at [40, 476] on button "Filtrar" at bounding box center [49, 482] width 47 height 25
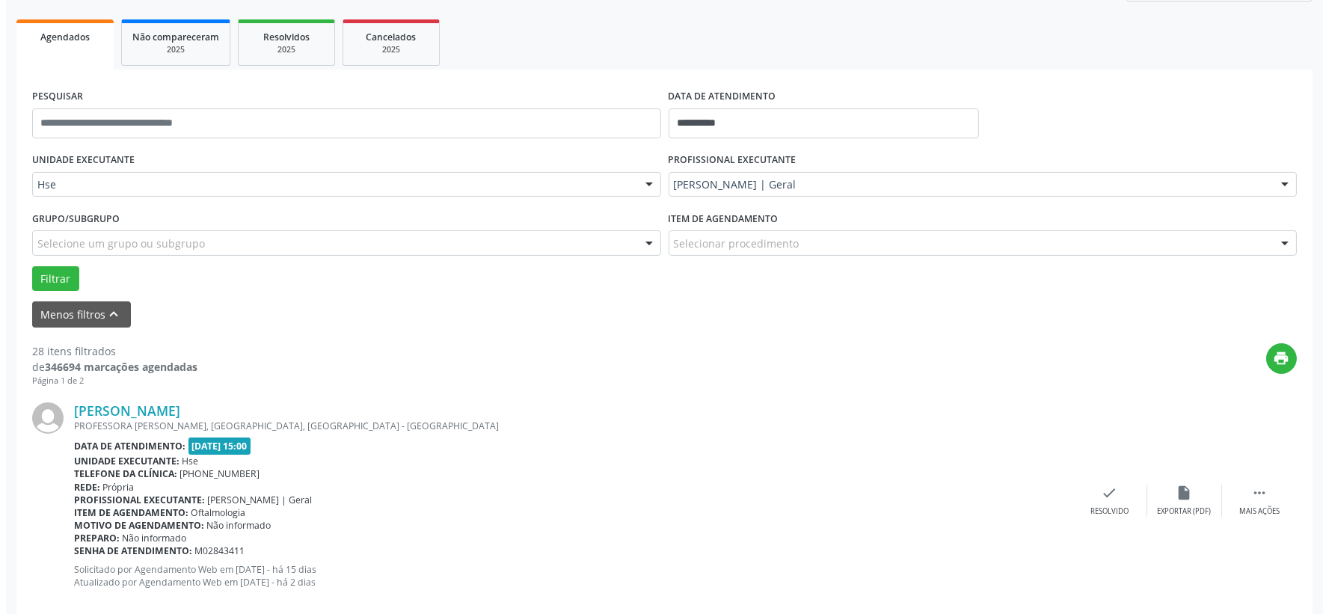
scroll to position [370, 0]
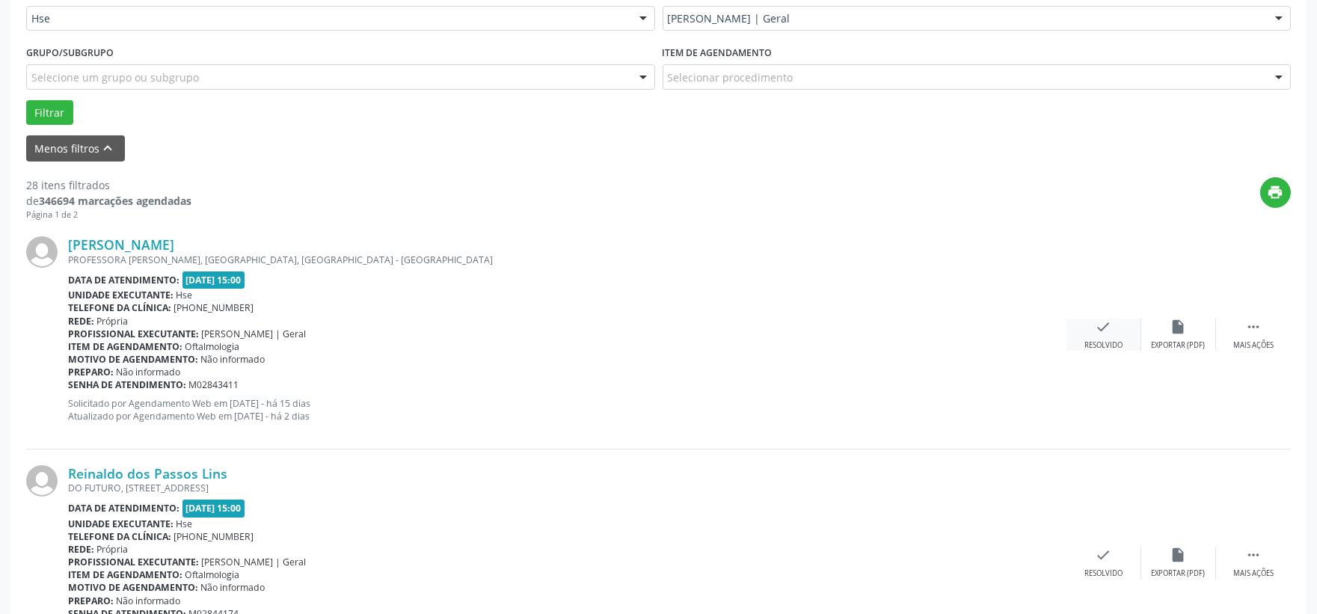
click at [1096, 319] on icon "check" at bounding box center [1103, 327] width 16 height 16
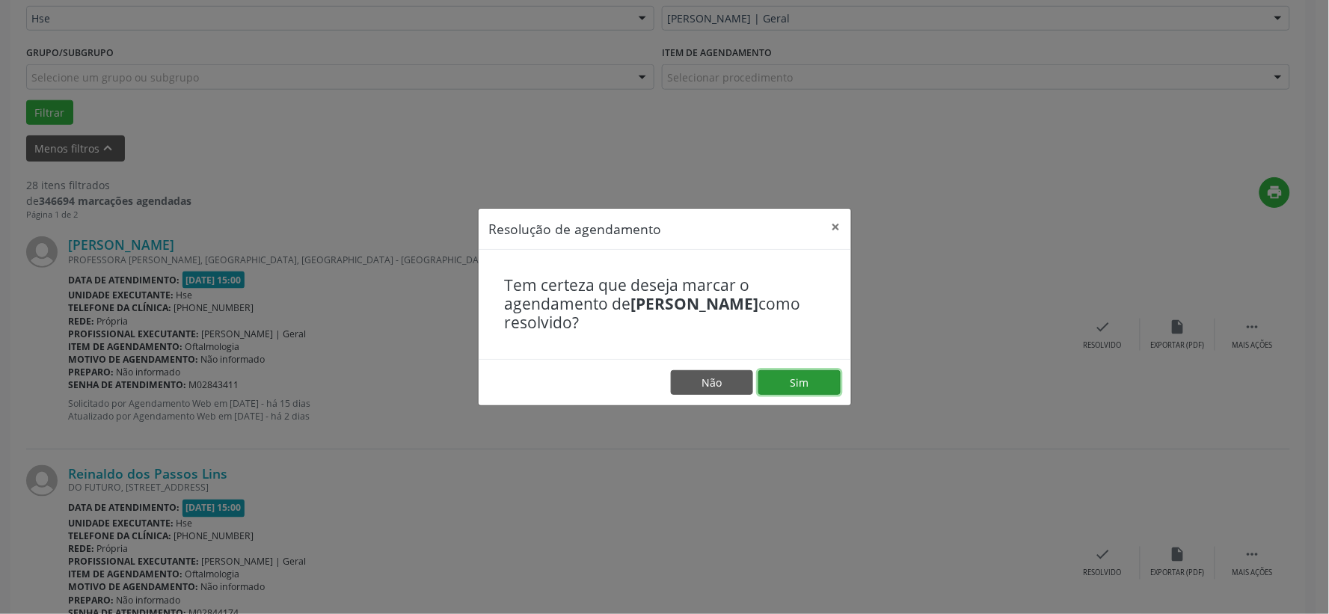
click at [791, 374] on button "Sim" at bounding box center [799, 382] width 82 height 25
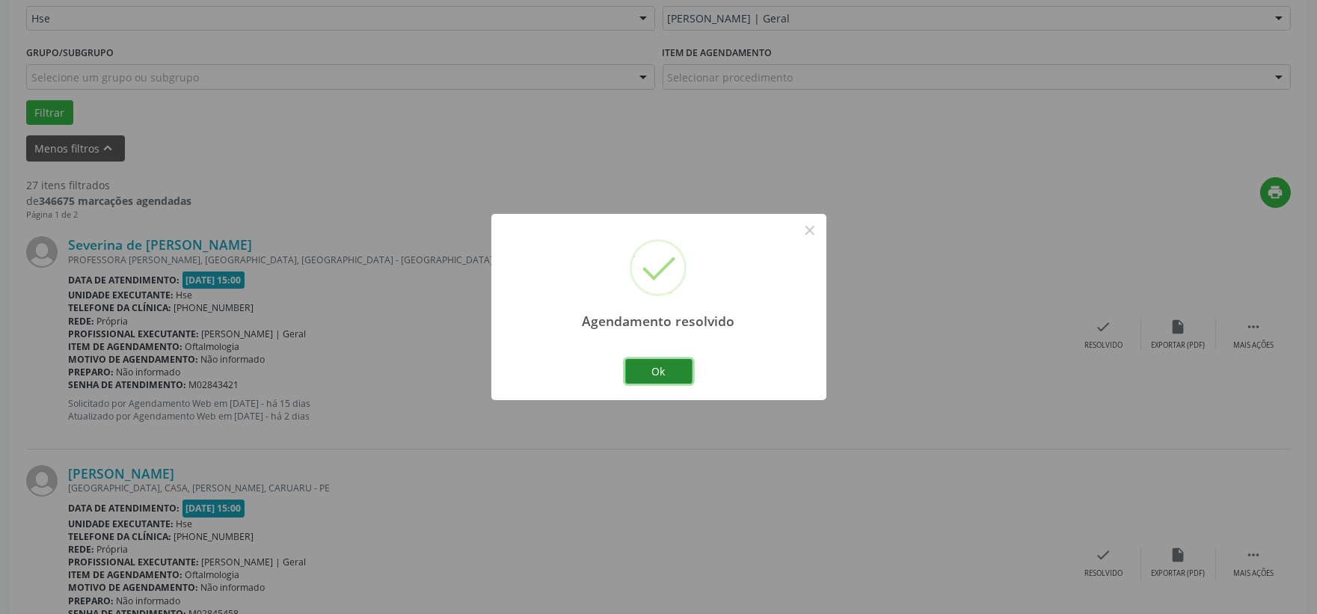
click at [674, 375] on button "Ok" at bounding box center [658, 371] width 67 height 25
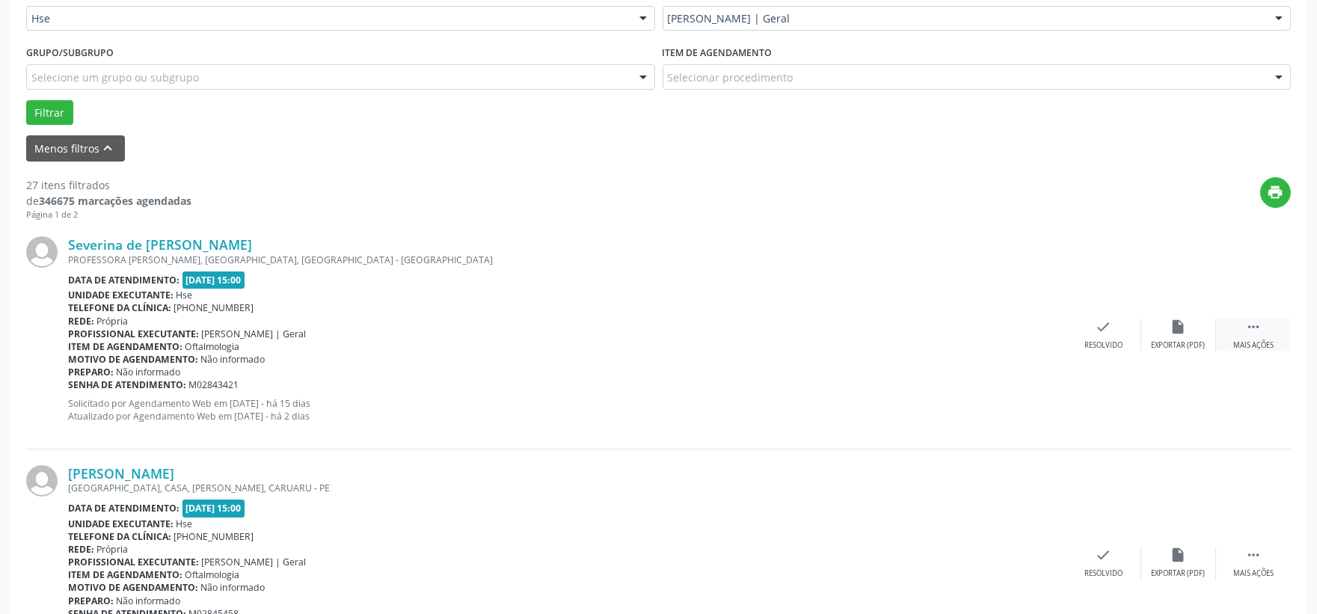
click at [1242, 330] on div " Mais ações" at bounding box center [1253, 335] width 75 height 32
click at [1175, 332] on icon "alarm_off" at bounding box center [1178, 327] width 16 height 16
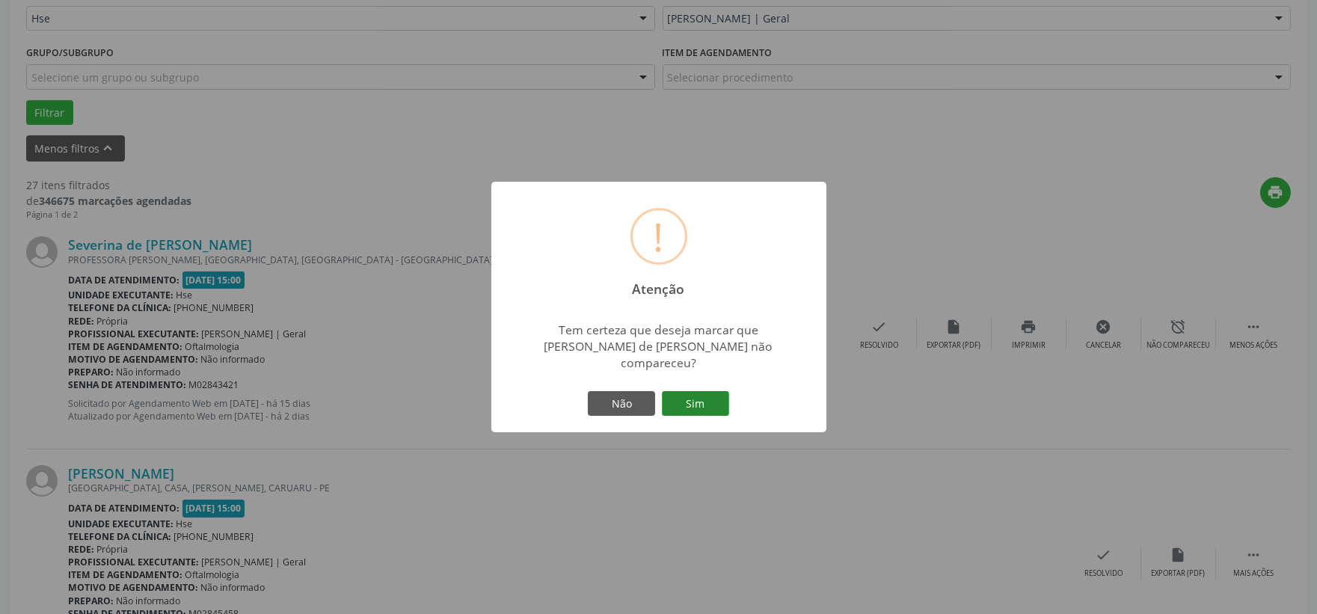
click at [682, 402] on button "Sim" at bounding box center [695, 403] width 67 height 25
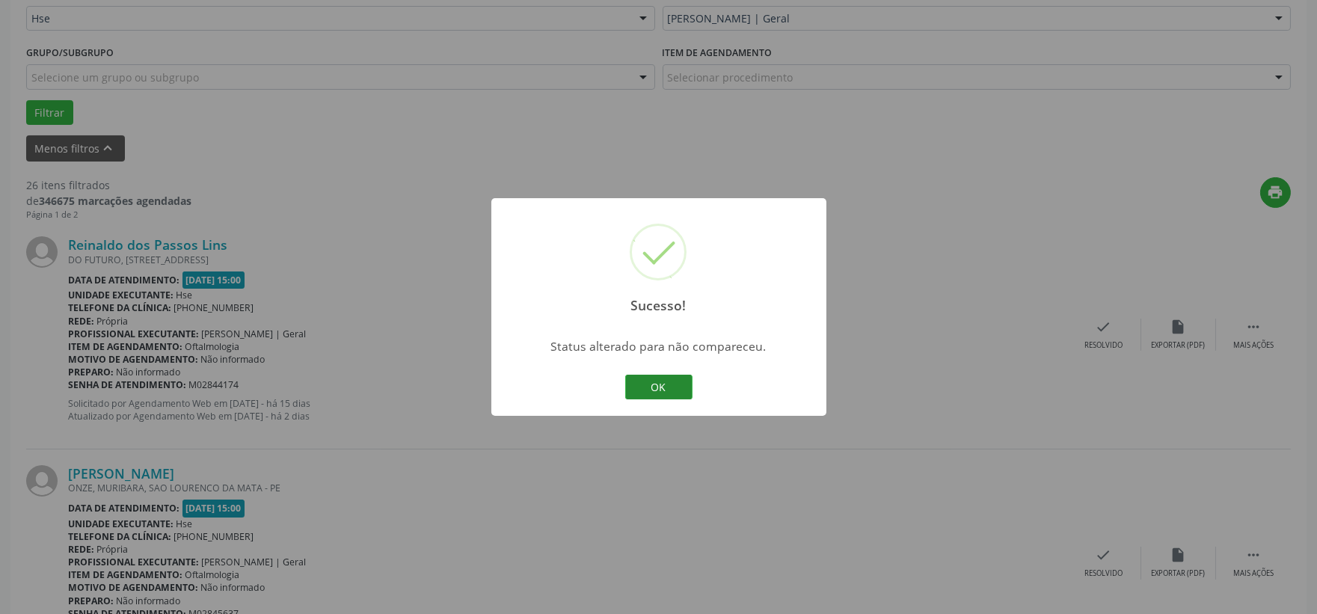
click at [648, 387] on button "OK" at bounding box center [658, 387] width 67 height 25
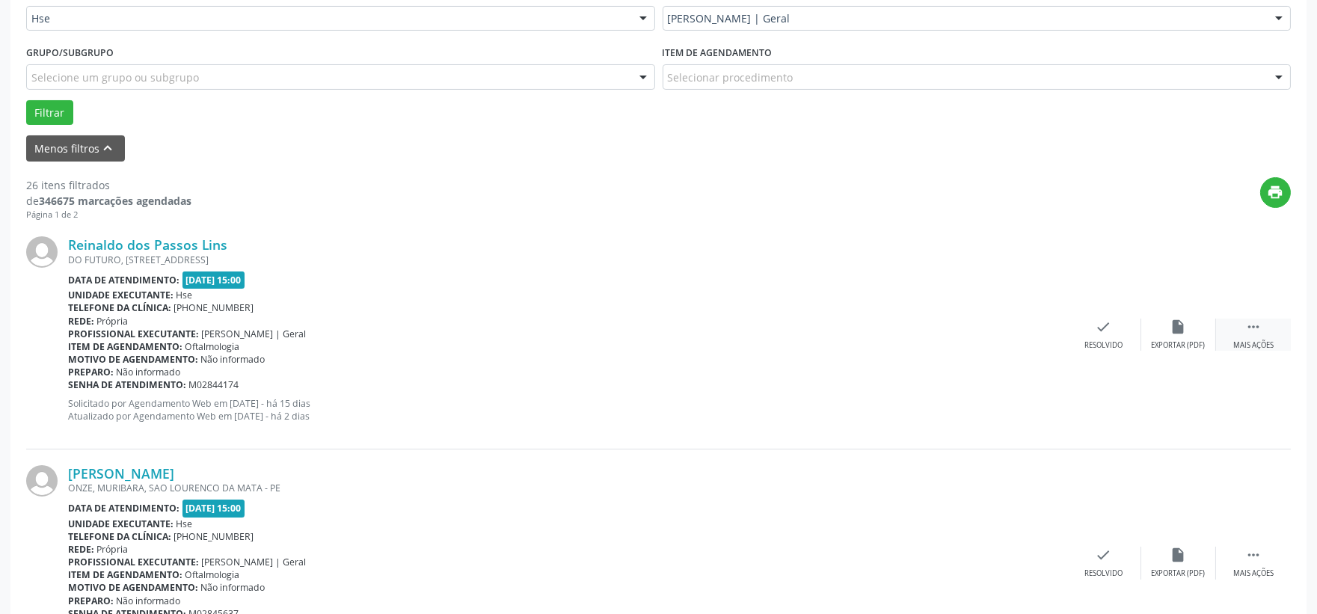
click at [1246, 335] on div " Mais ações" at bounding box center [1253, 335] width 75 height 32
click at [1175, 322] on icon "alarm_off" at bounding box center [1178, 327] width 16 height 16
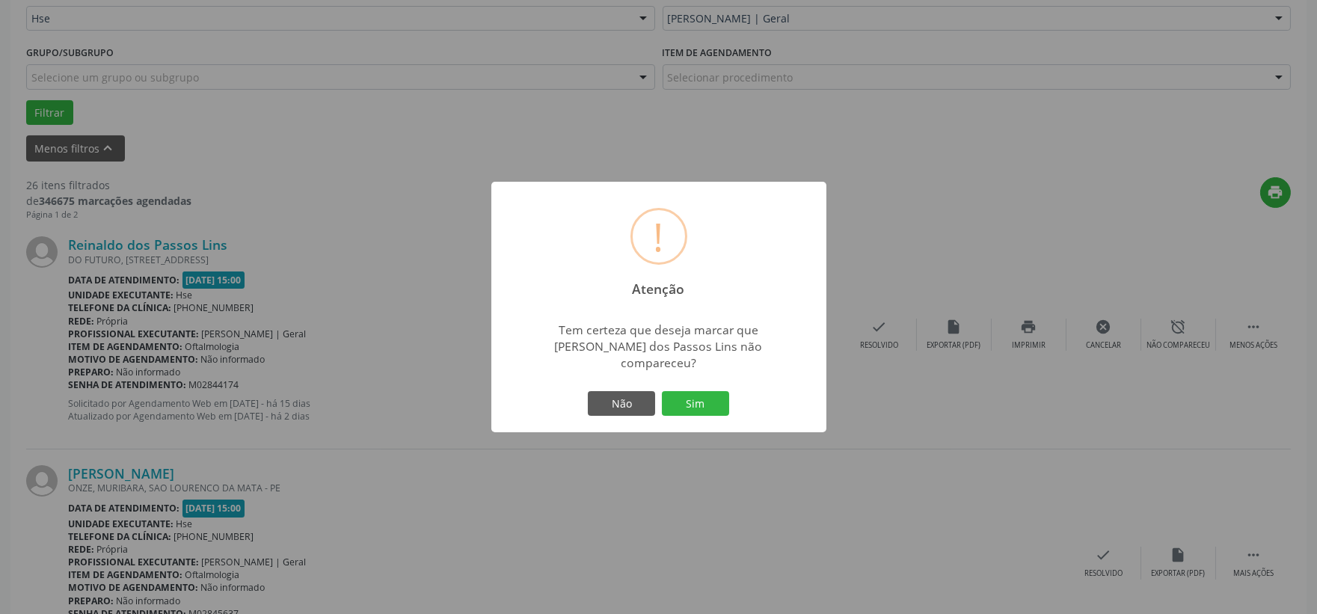
click at [686, 388] on div "Não Sim" at bounding box center [659, 403] width 148 height 31
click at [691, 391] on button "Sim" at bounding box center [695, 403] width 67 height 25
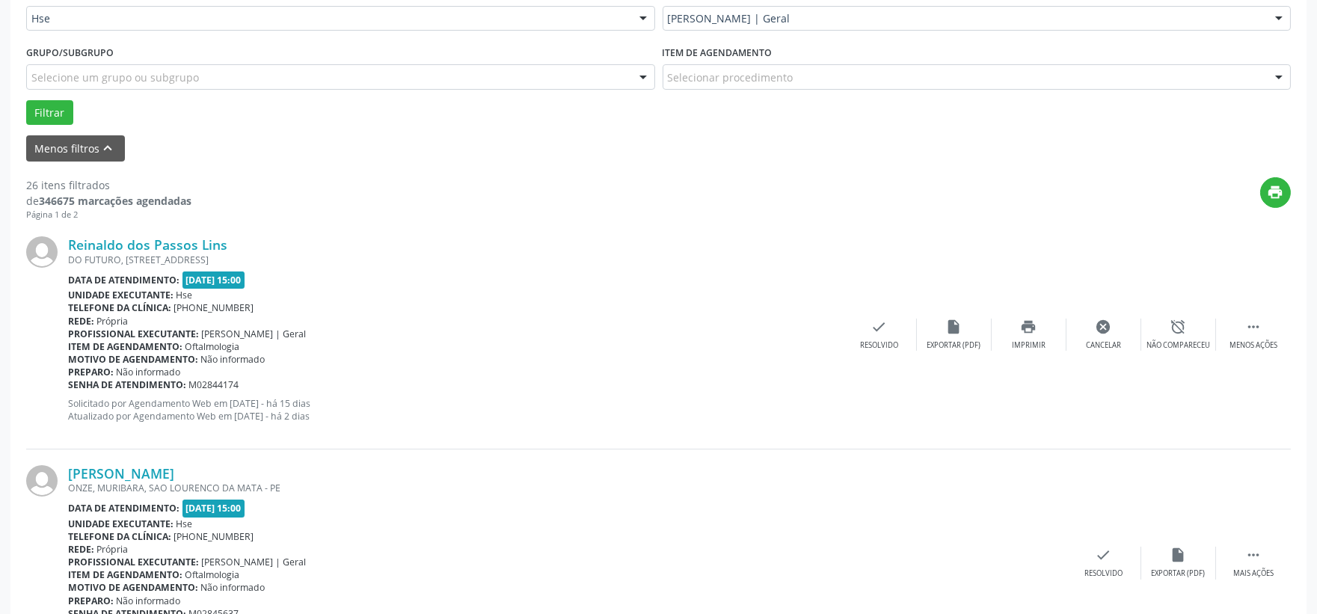
scroll to position [38, 0]
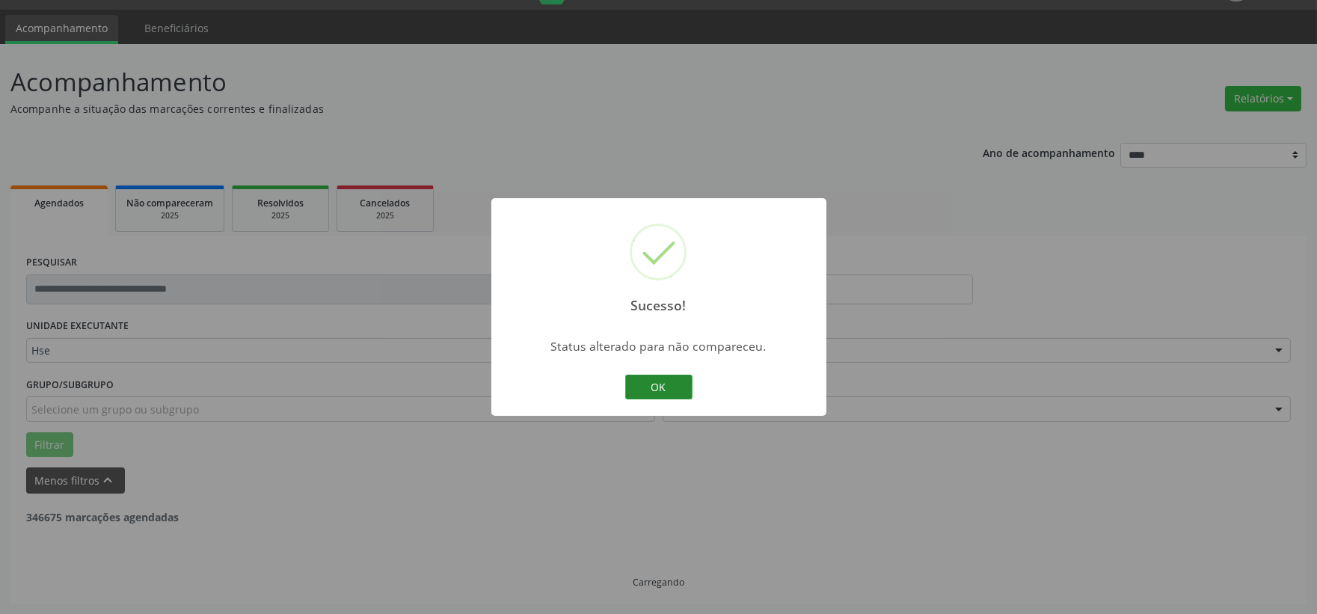
click at [655, 384] on button "OK" at bounding box center [658, 387] width 67 height 25
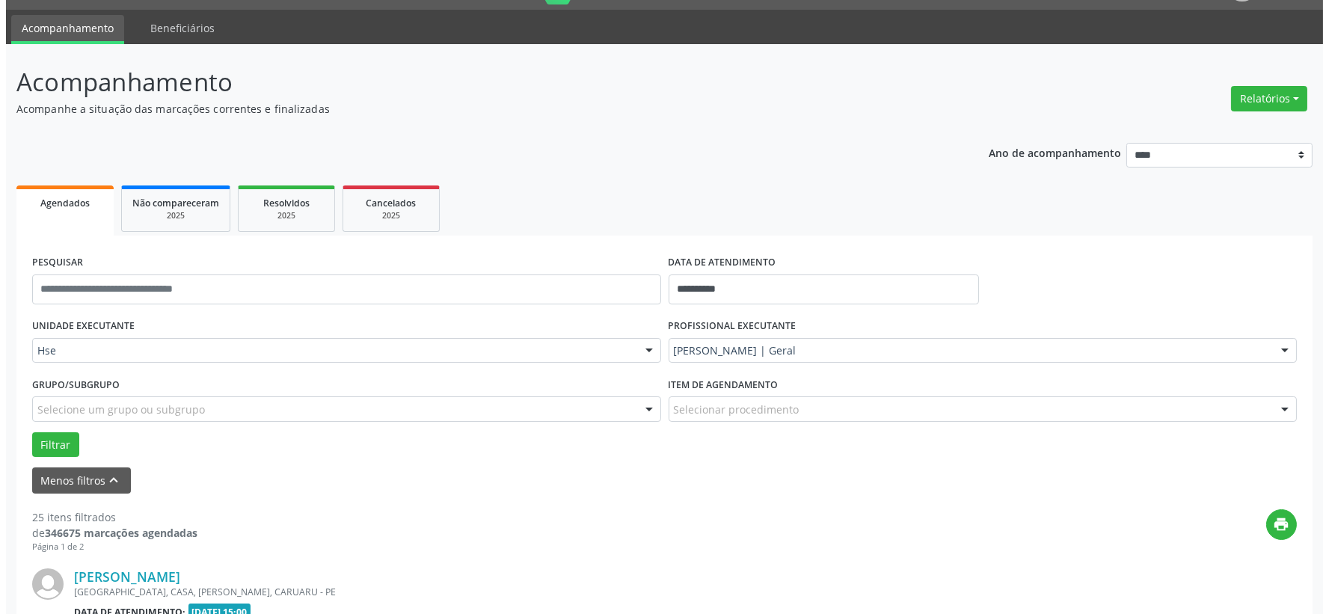
scroll to position [370, 0]
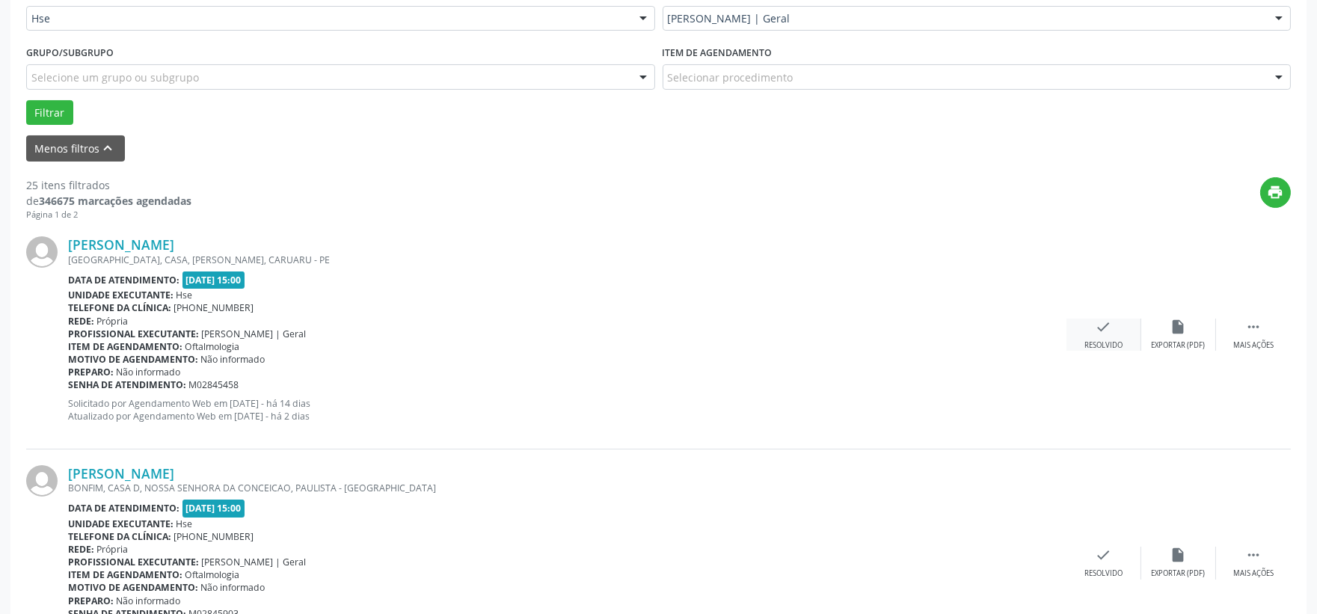
click at [1103, 326] on icon "check" at bounding box center [1103, 327] width 16 height 16
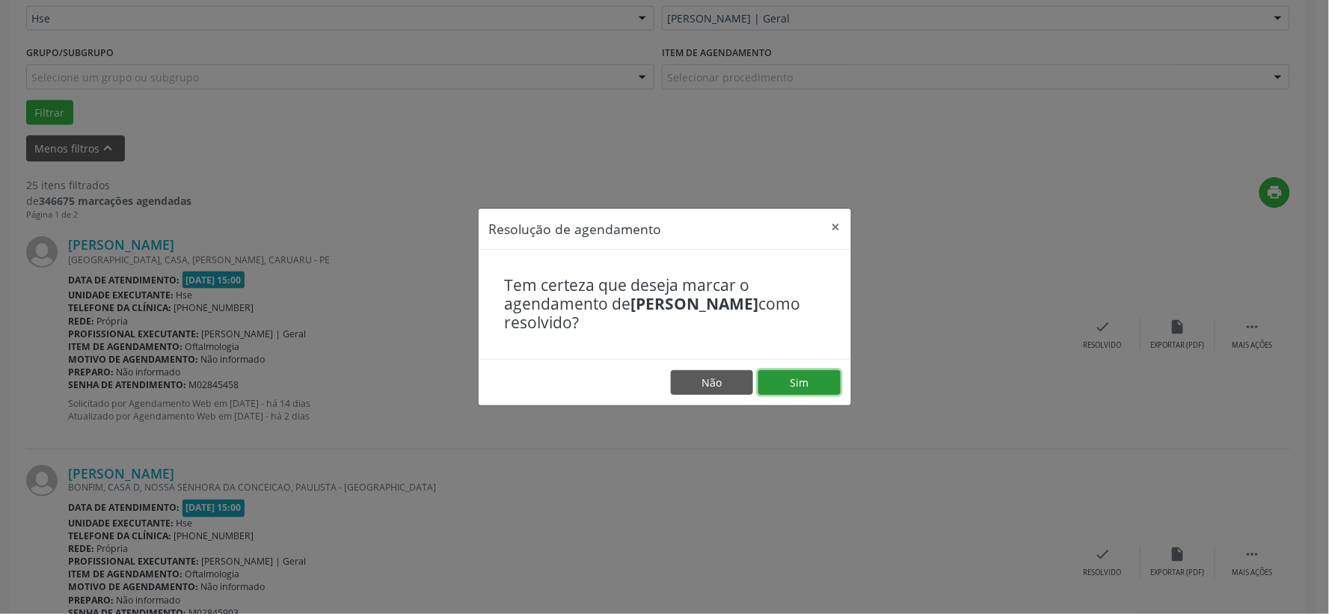
click at [795, 370] on button "Sim" at bounding box center [799, 382] width 82 height 25
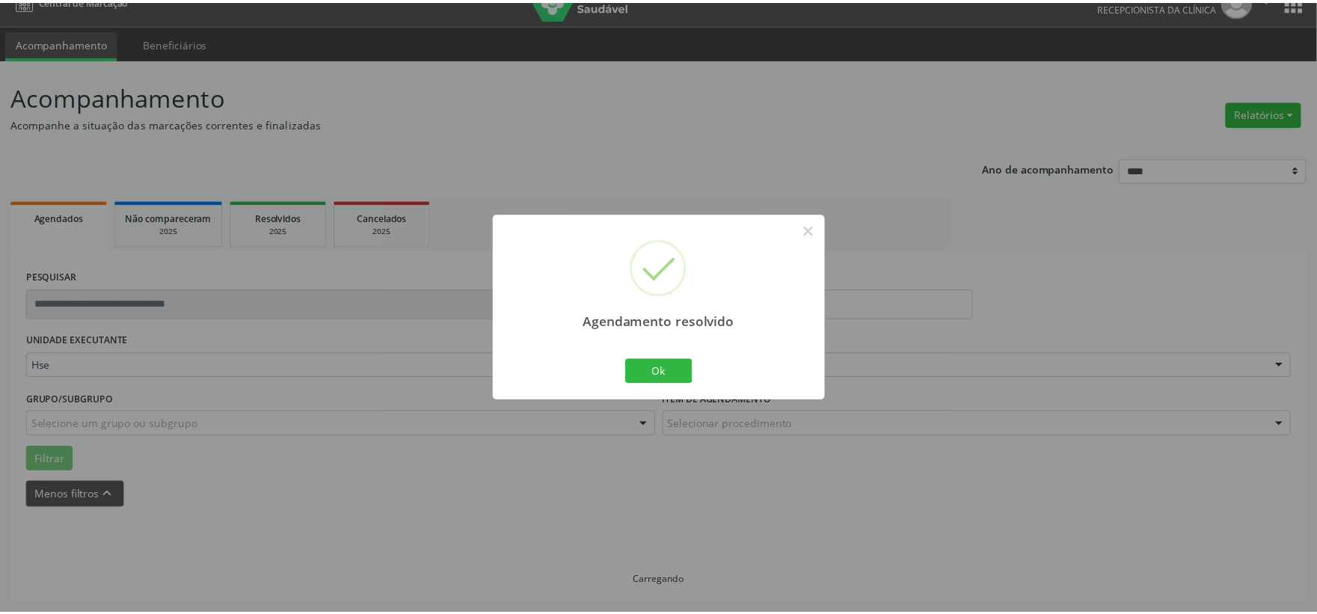
scroll to position [22, 0]
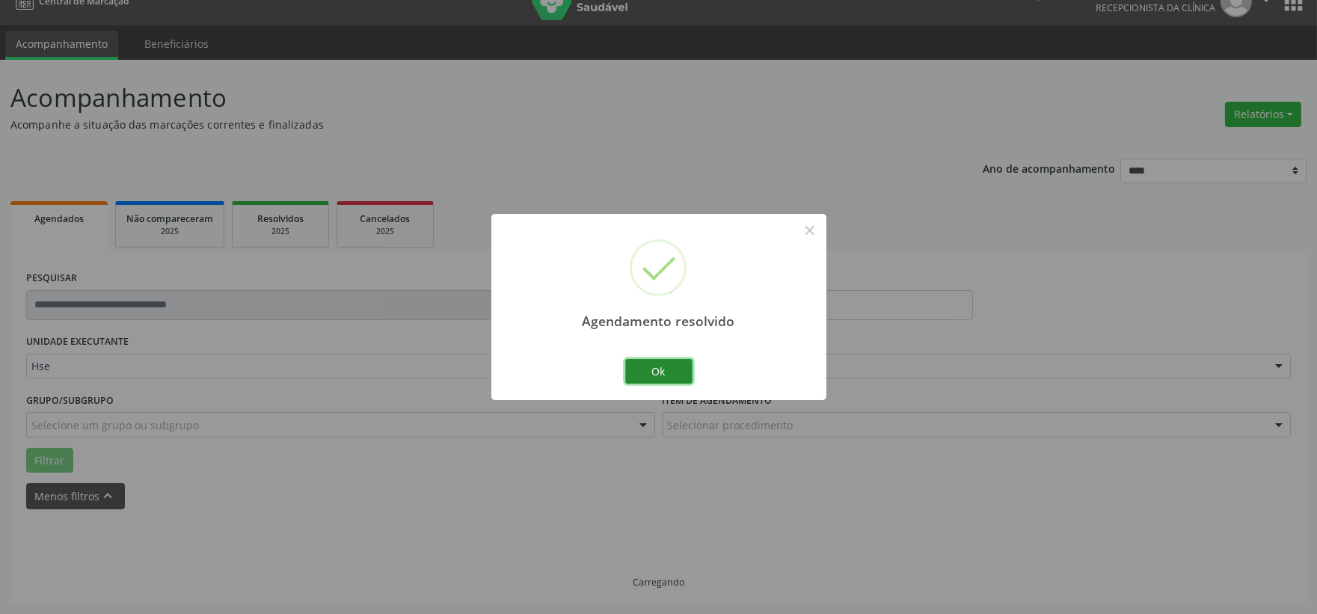
click at [667, 378] on button "Ok" at bounding box center [658, 371] width 67 height 25
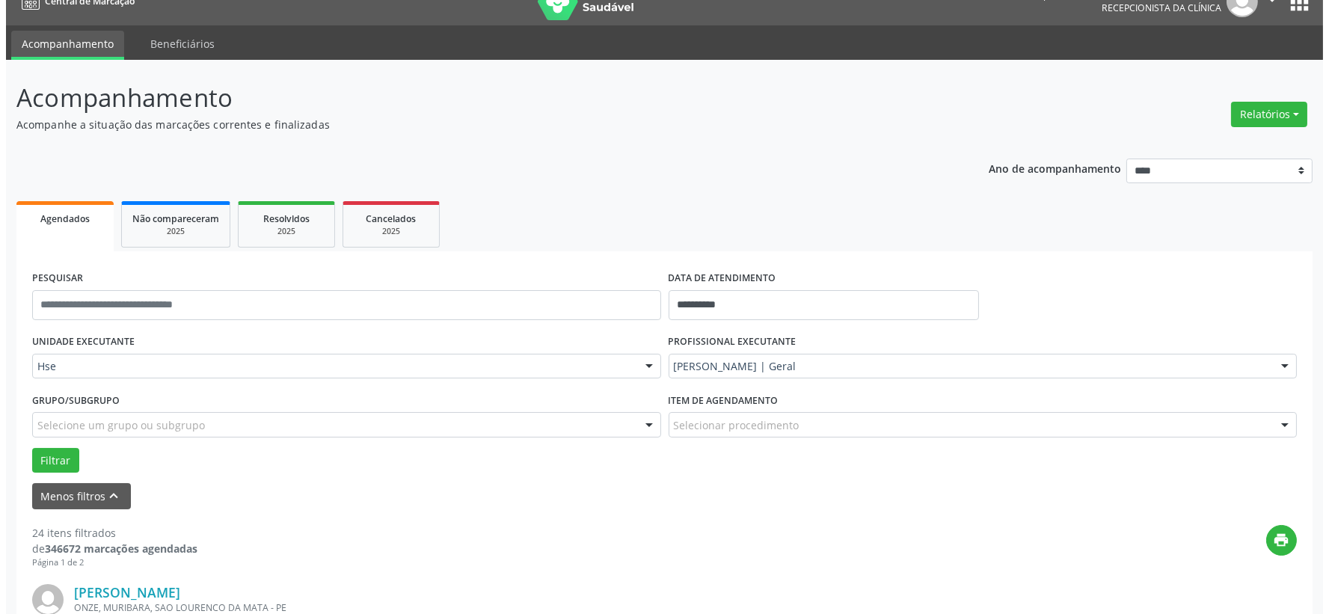
scroll to position [370, 0]
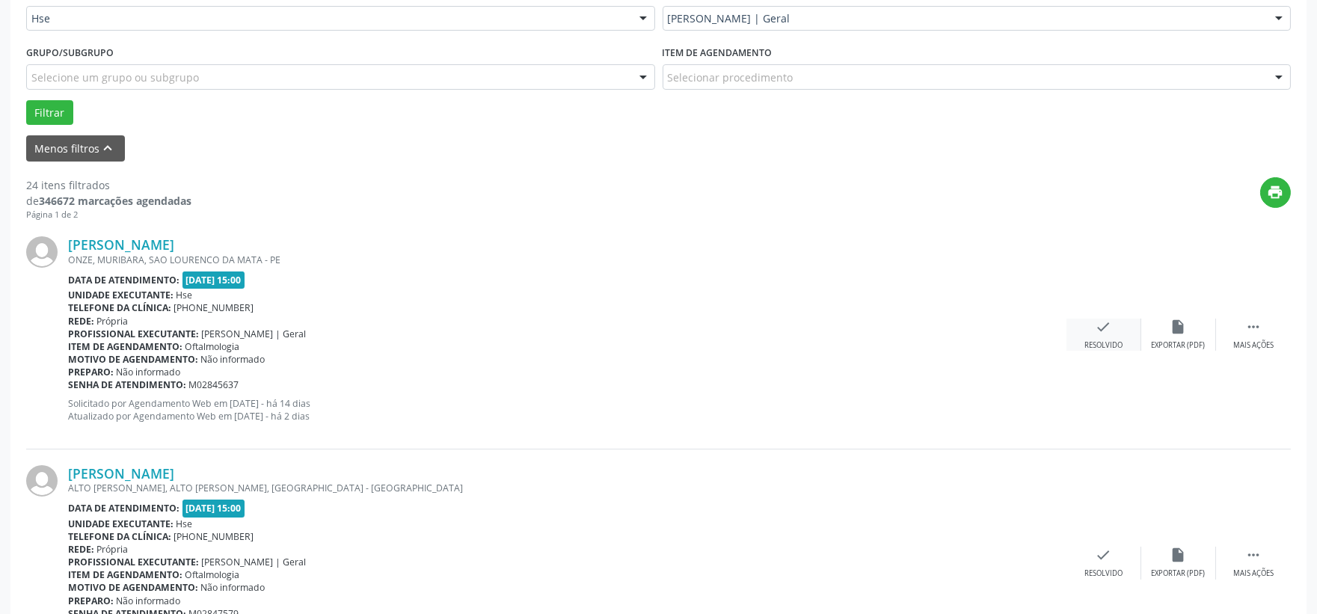
click at [1101, 327] on icon "check" at bounding box center [1103, 327] width 16 height 16
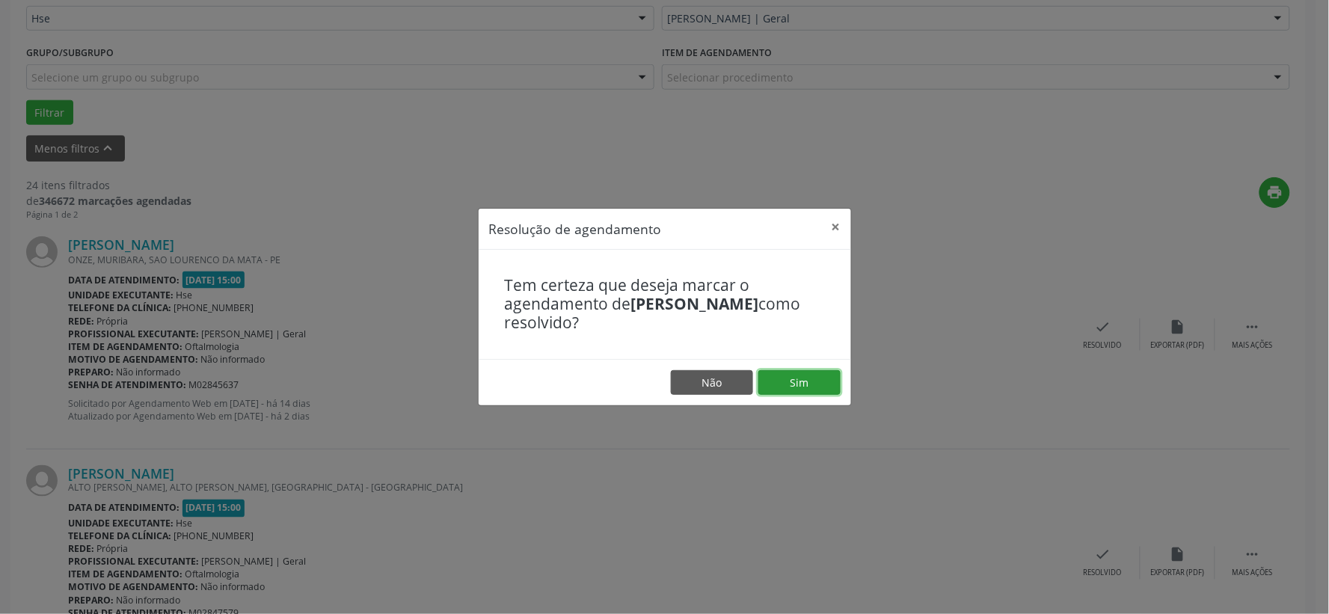
click at [805, 378] on button "Sim" at bounding box center [799, 382] width 82 height 25
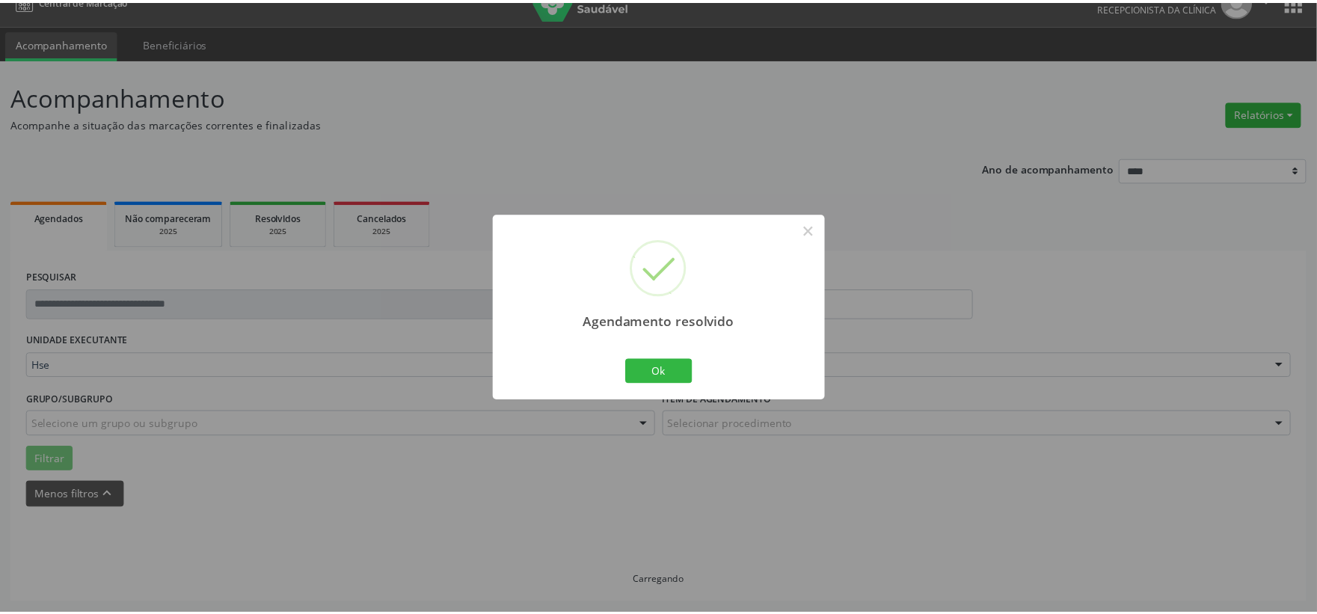
scroll to position [22, 0]
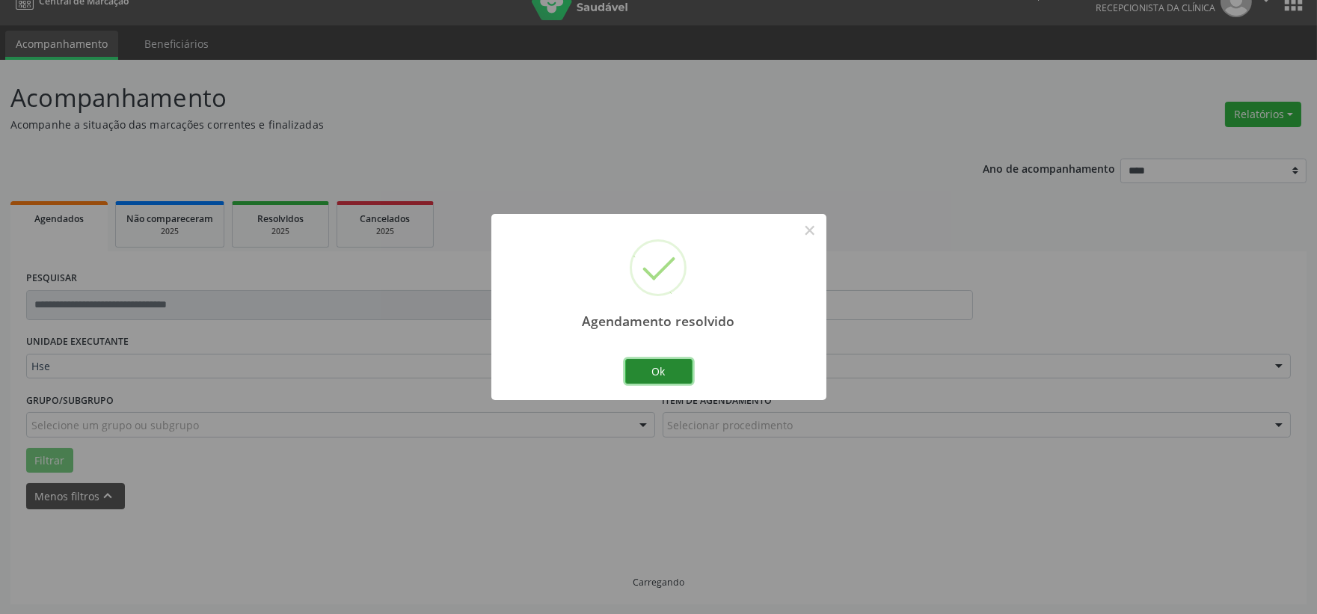
click at [668, 370] on button "Ok" at bounding box center [658, 371] width 67 height 25
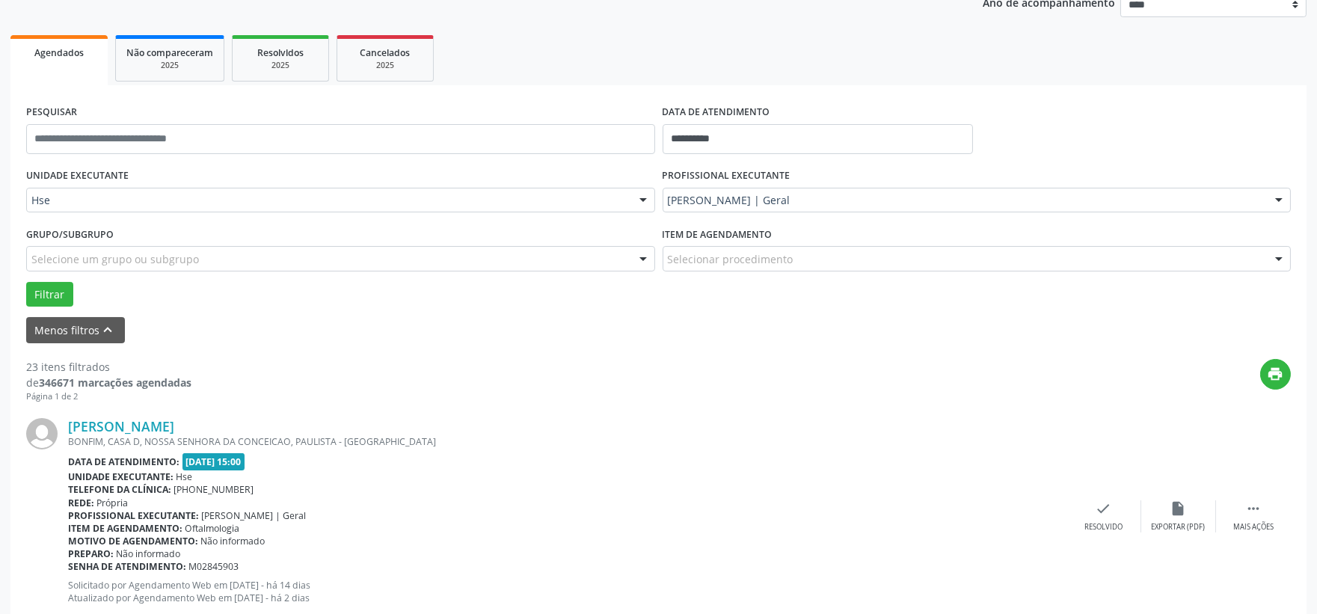
scroll to position [271, 0]
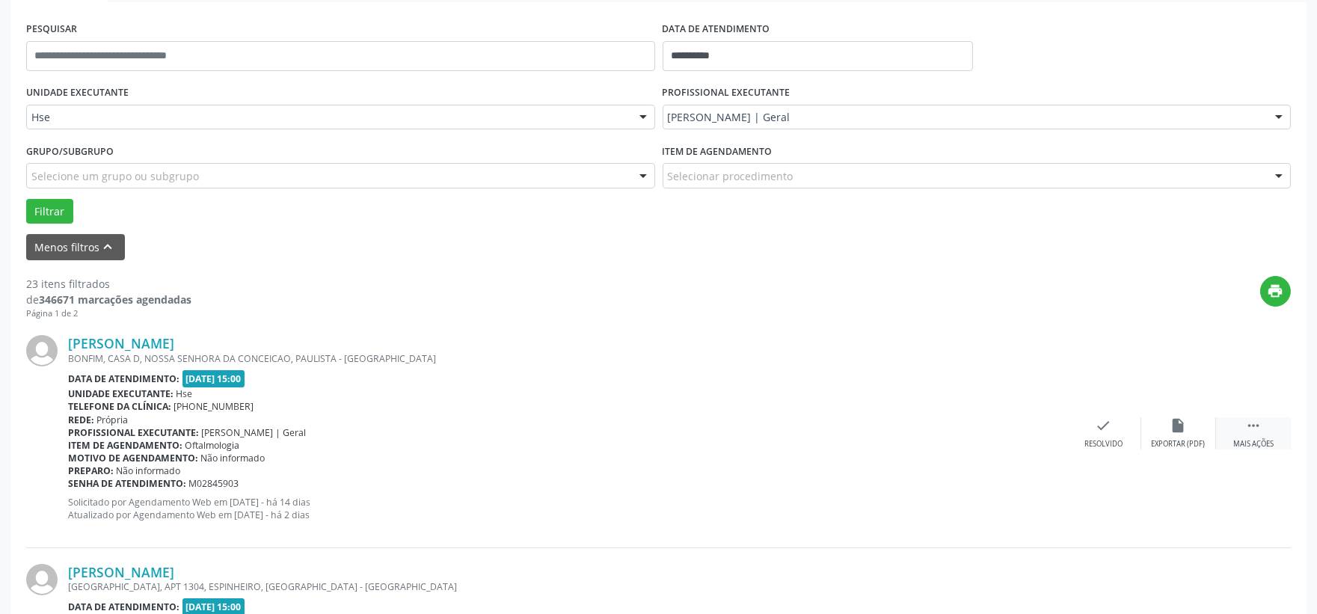
click at [1247, 423] on icon "" at bounding box center [1253, 425] width 16 height 16
click at [1252, 428] on icon "" at bounding box center [1253, 425] width 16 height 16
drag, startPoint x: 1080, startPoint y: 295, endPoint x: 1072, endPoint y: 296, distance: 7.6
click at [1072, 296] on div "print" at bounding box center [740, 298] width 1099 height 44
click at [1252, 429] on icon "" at bounding box center [1253, 425] width 16 height 16
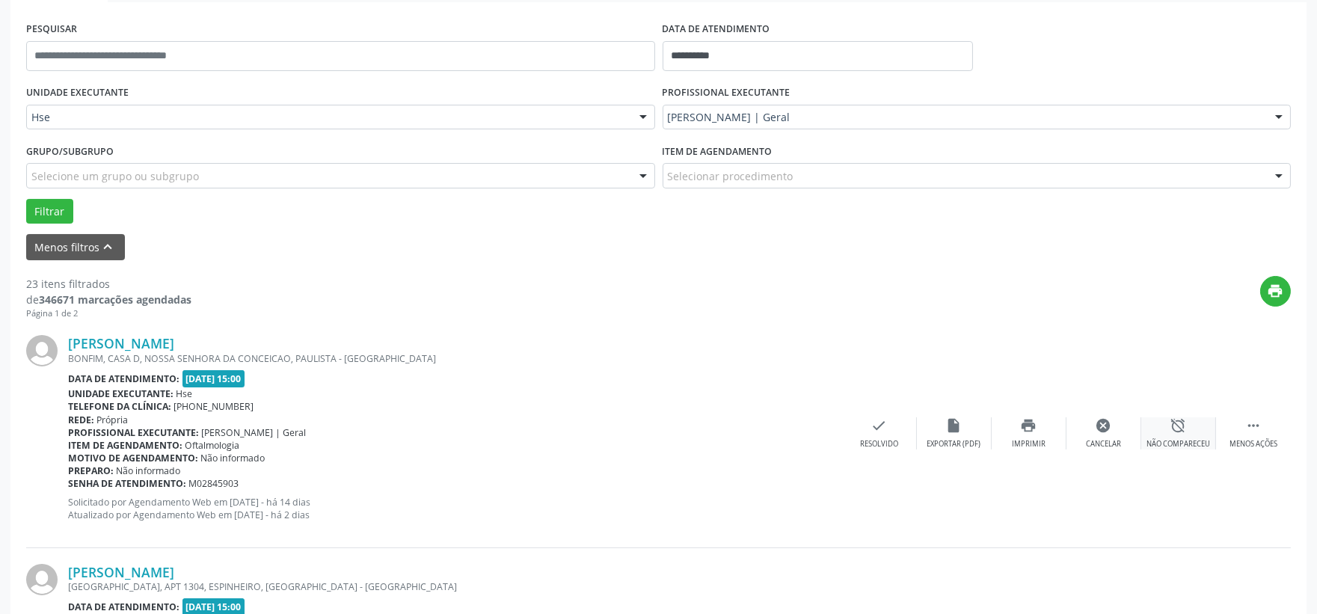
click at [1182, 435] on div "alarm_off Não compareceu" at bounding box center [1178, 433] width 75 height 32
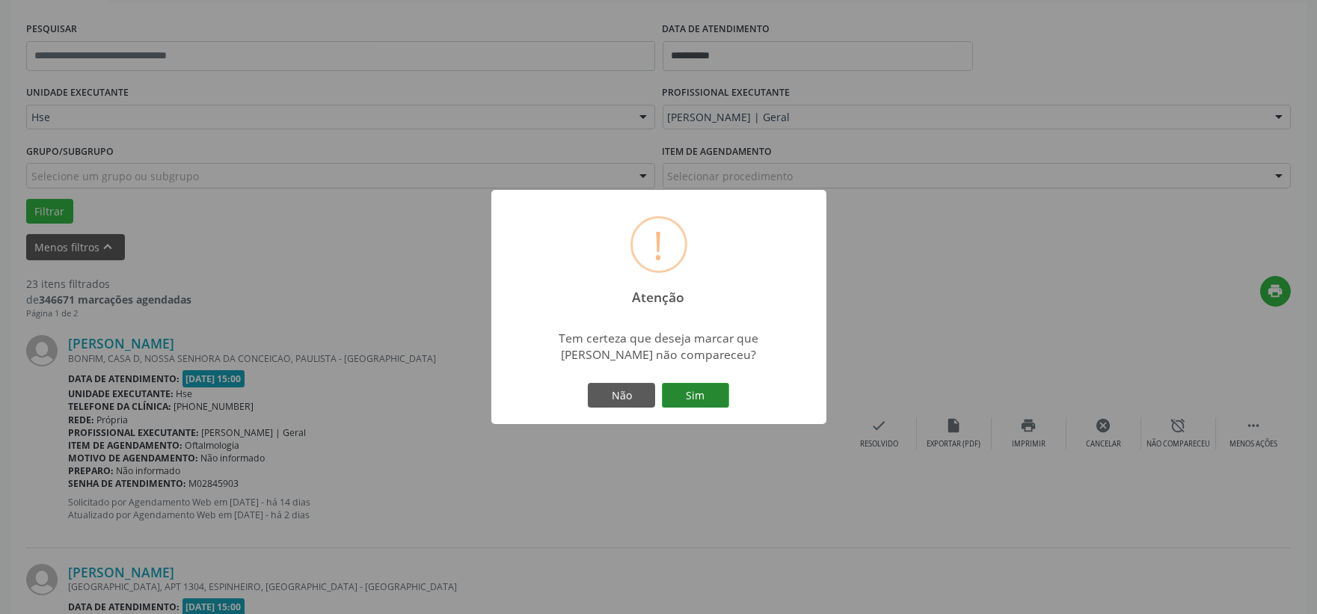
click at [701, 391] on button "Sim" at bounding box center [695, 395] width 67 height 25
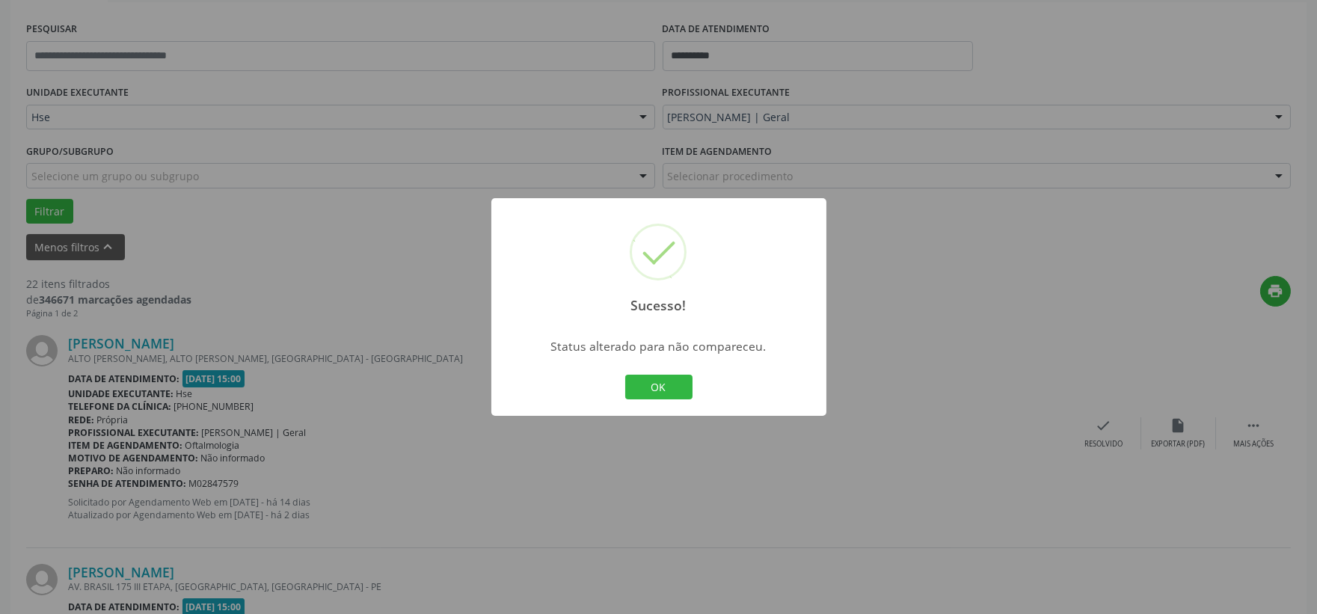
click at [654, 372] on div "OK Cancel" at bounding box center [658, 387] width 74 height 31
click at [659, 392] on button "OK" at bounding box center [658, 387] width 67 height 25
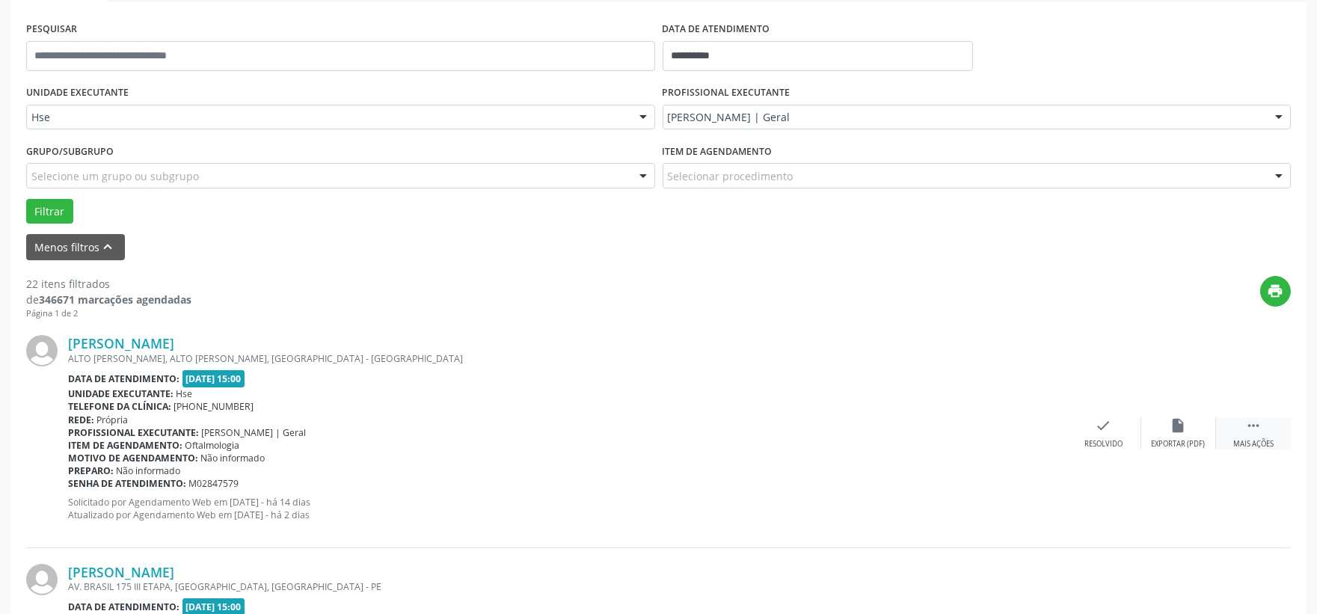
click at [1249, 432] on icon "" at bounding box center [1253, 425] width 16 height 16
click at [1175, 425] on icon "alarm_off" at bounding box center [1178, 425] width 16 height 16
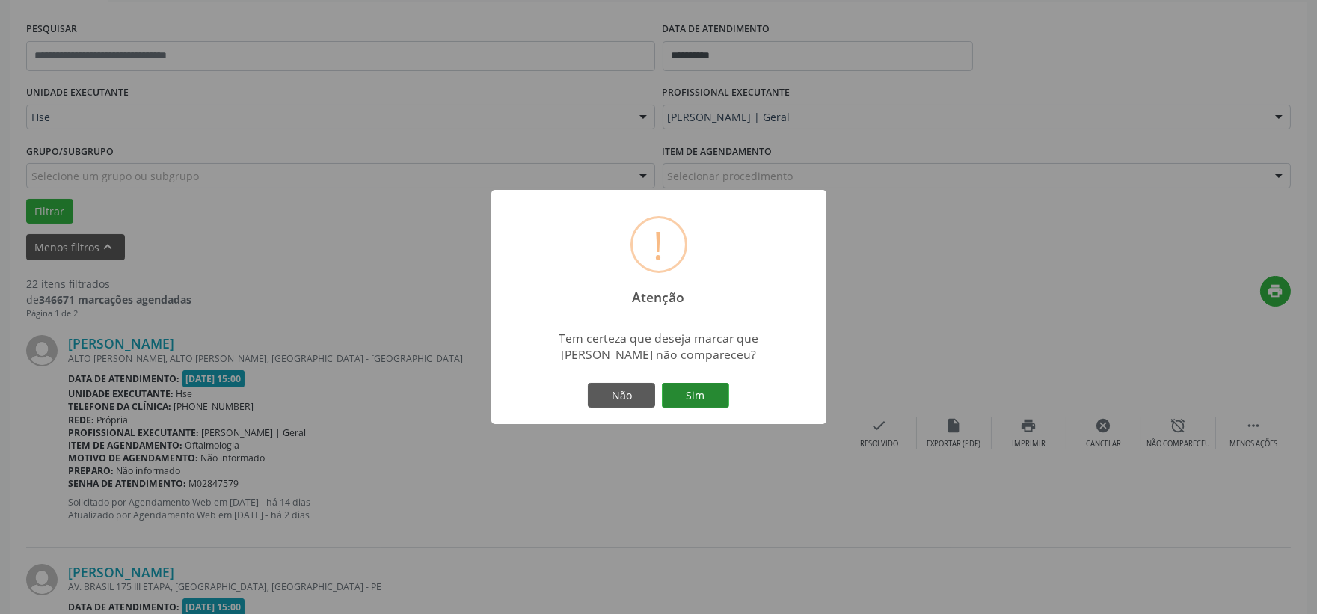
click at [682, 392] on button "Sim" at bounding box center [695, 395] width 67 height 25
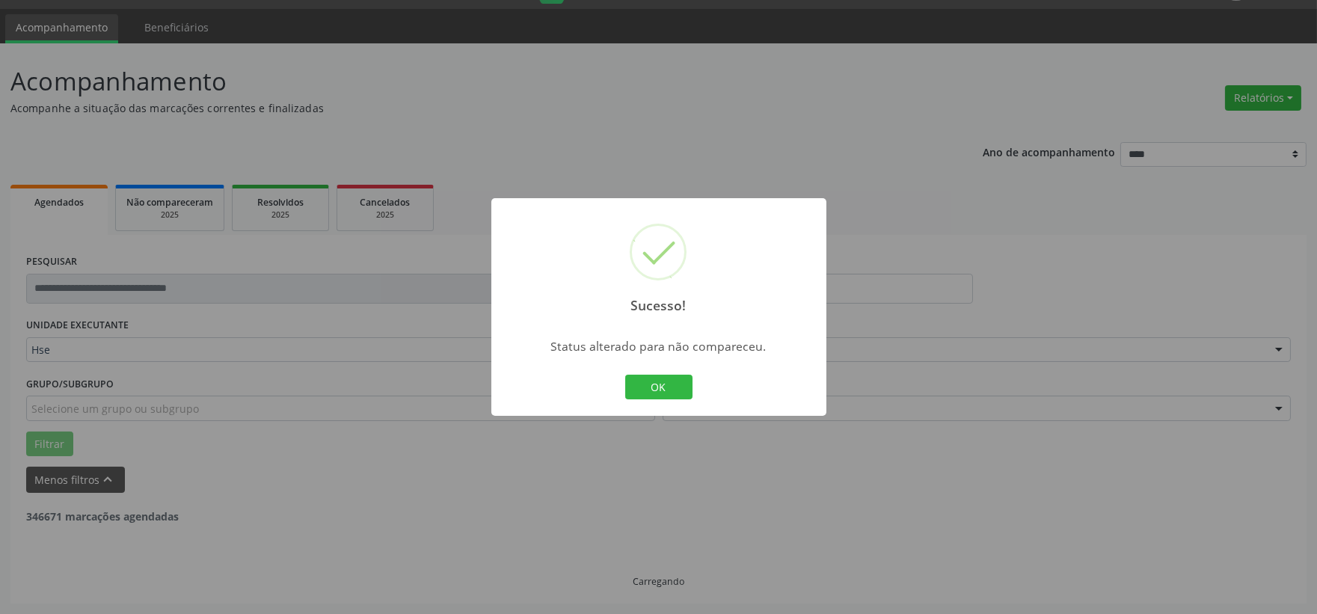
scroll to position [38, 0]
click at [665, 386] on button "OK" at bounding box center [658, 387] width 67 height 25
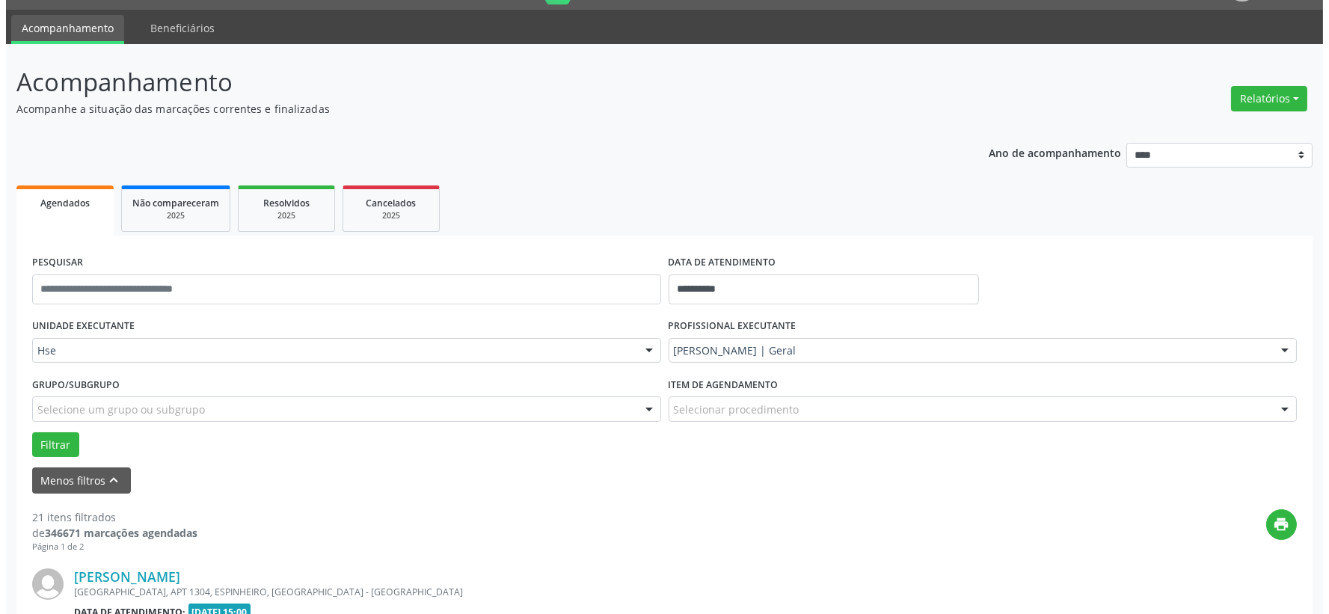
scroll to position [271, 0]
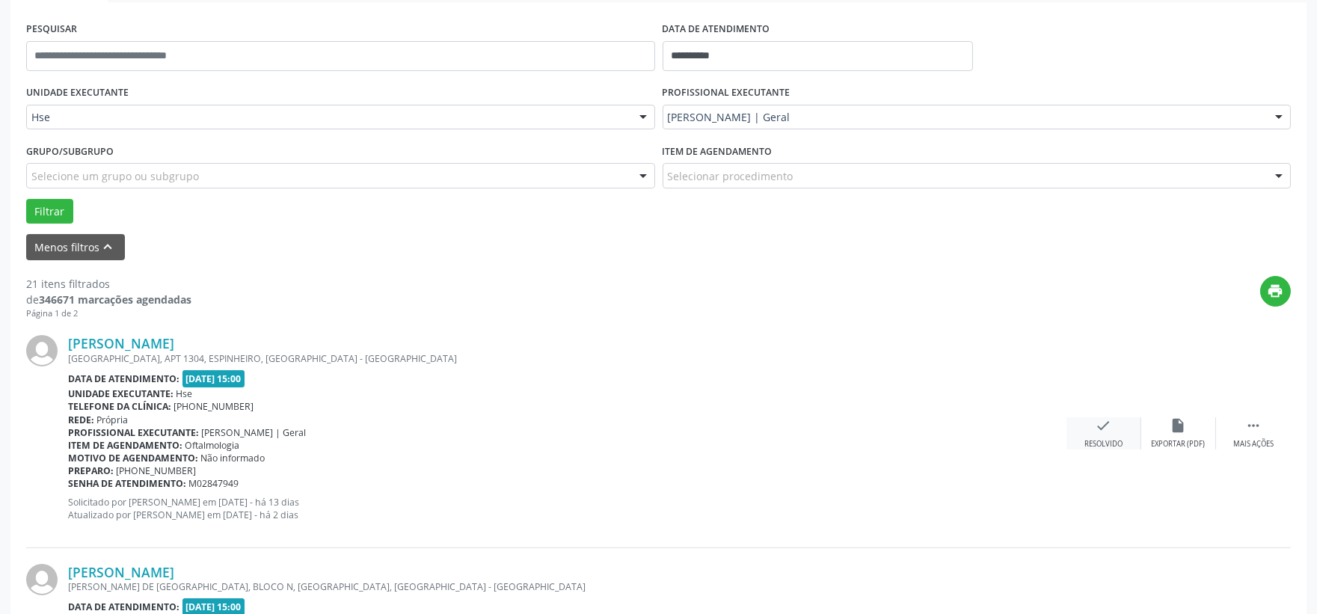
click at [1102, 422] on icon "check" at bounding box center [1103, 425] width 16 height 16
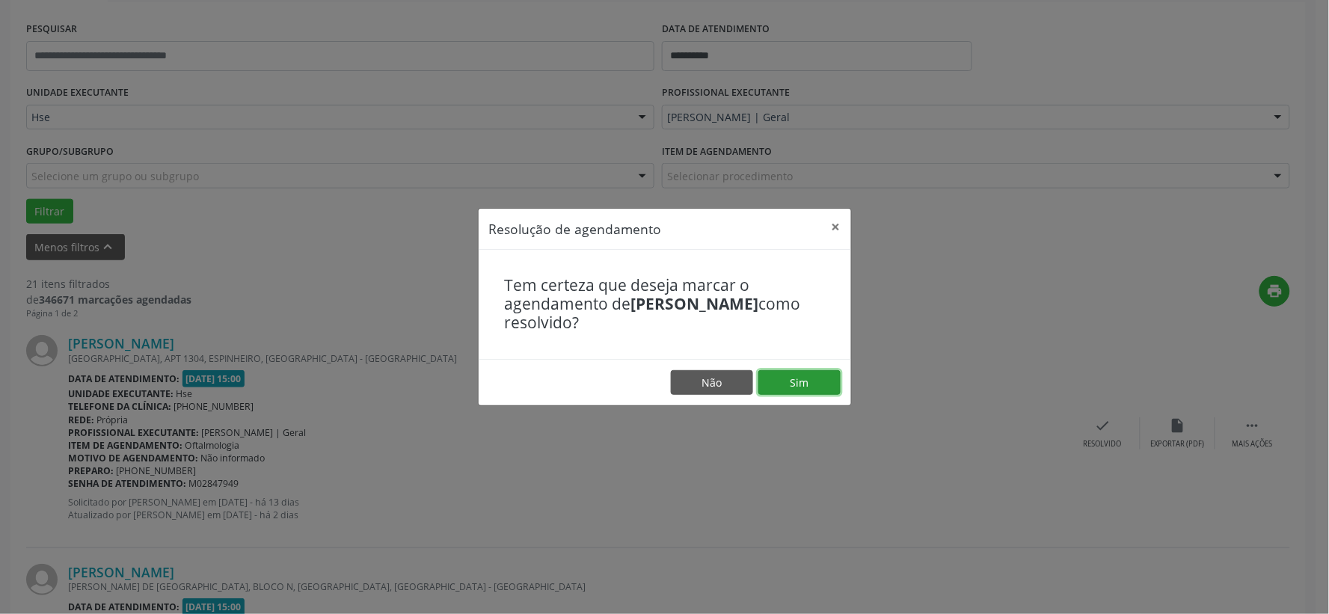
click at [795, 371] on button "Sim" at bounding box center [799, 382] width 82 height 25
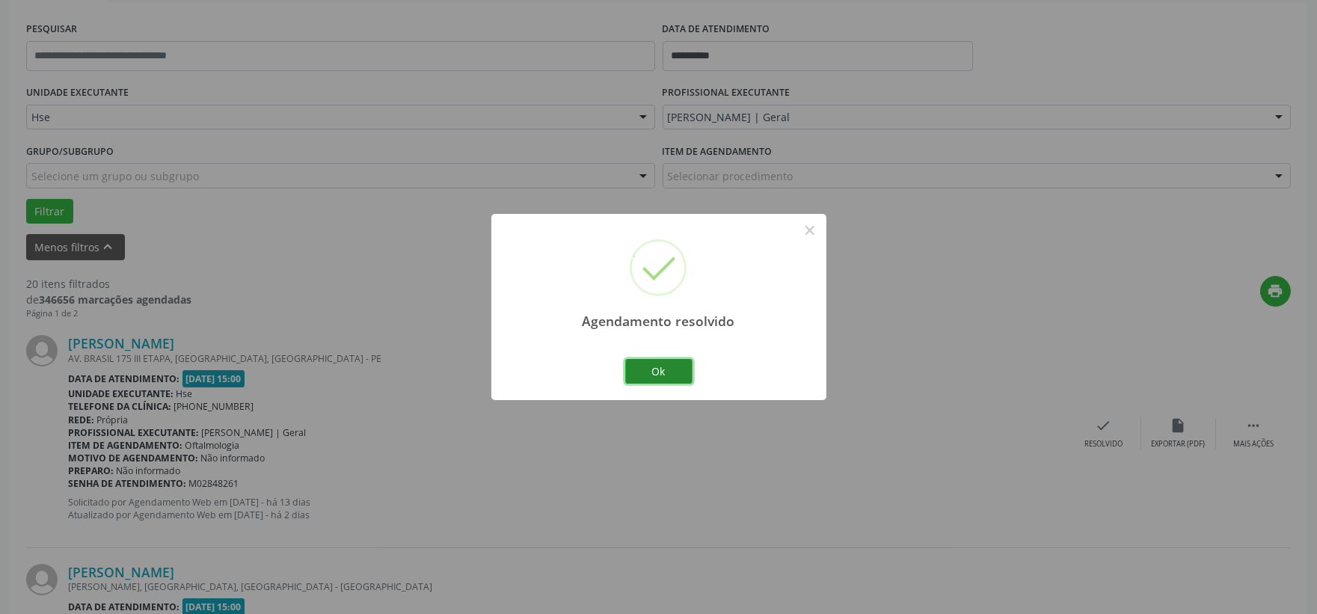
click at [659, 369] on button "Ok" at bounding box center [658, 371] width 67 height 25
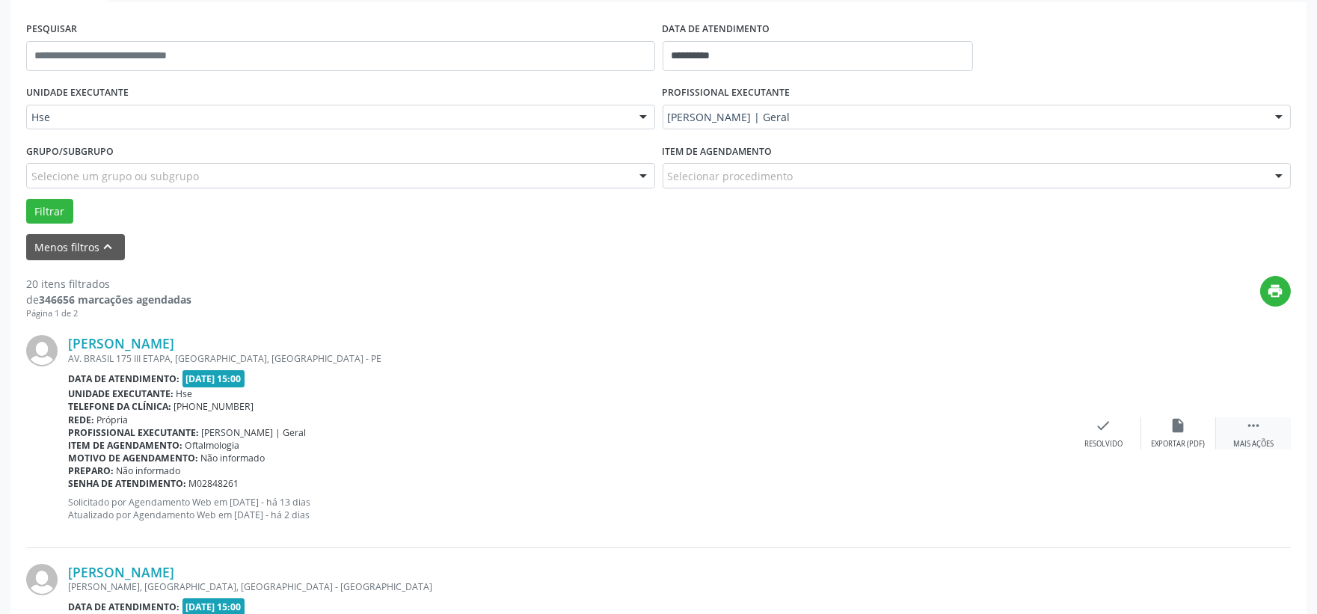
click at [1252, 421] on icon "" at bounding box center [1253, 425] width 16 height 16
click at [1178, 432] on icon "alarm_off" at bounding box center [1178, 425] width 16 height 16
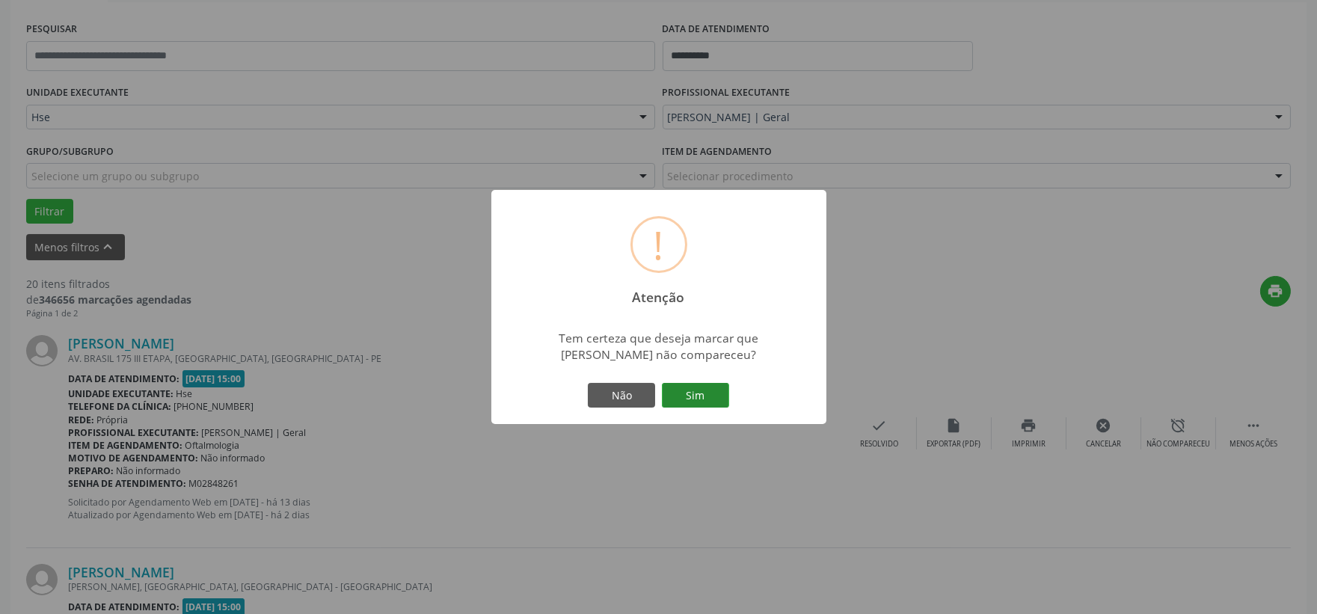
click at [704, 387] on button "Sim" at bounding box center [695, 395] width 67 height 25
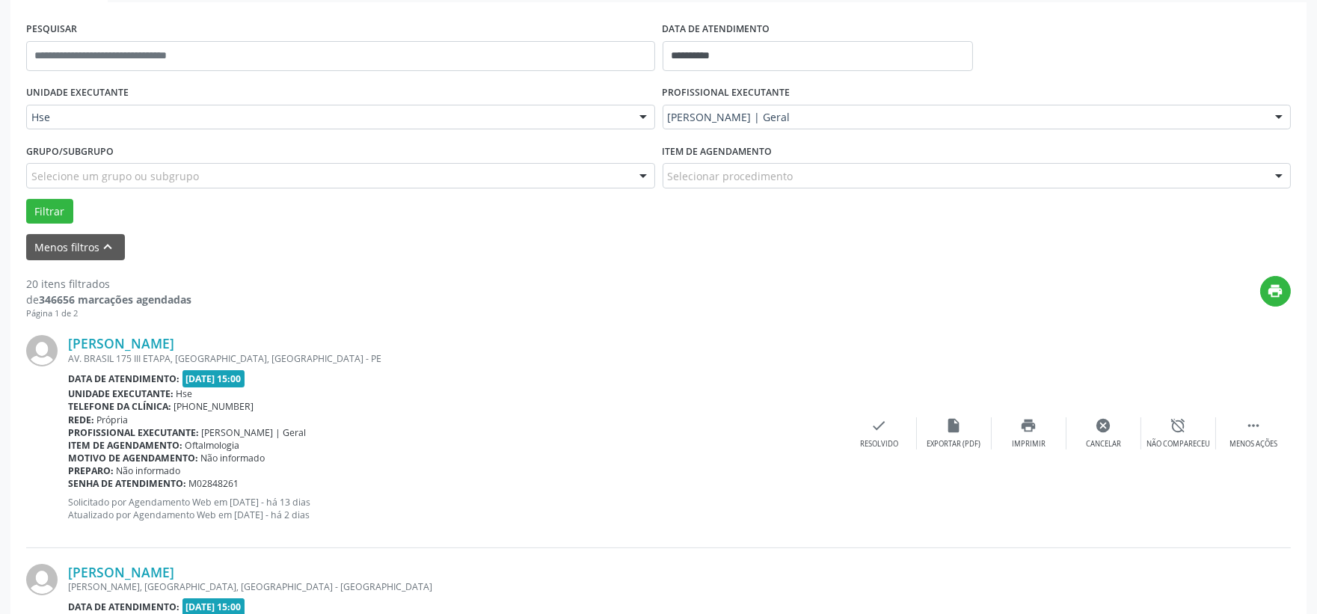
scroll to position [38, 0]
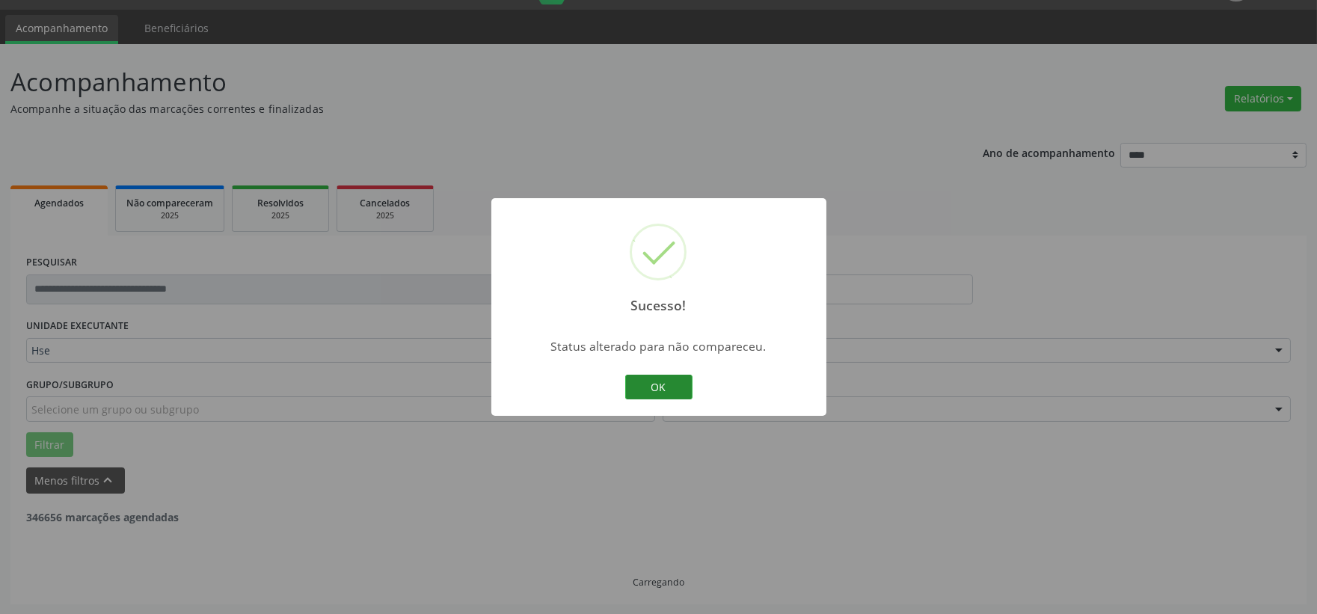
click at [659, 377] on button "OK" at bounding box center [658, 387] width 67 height 25
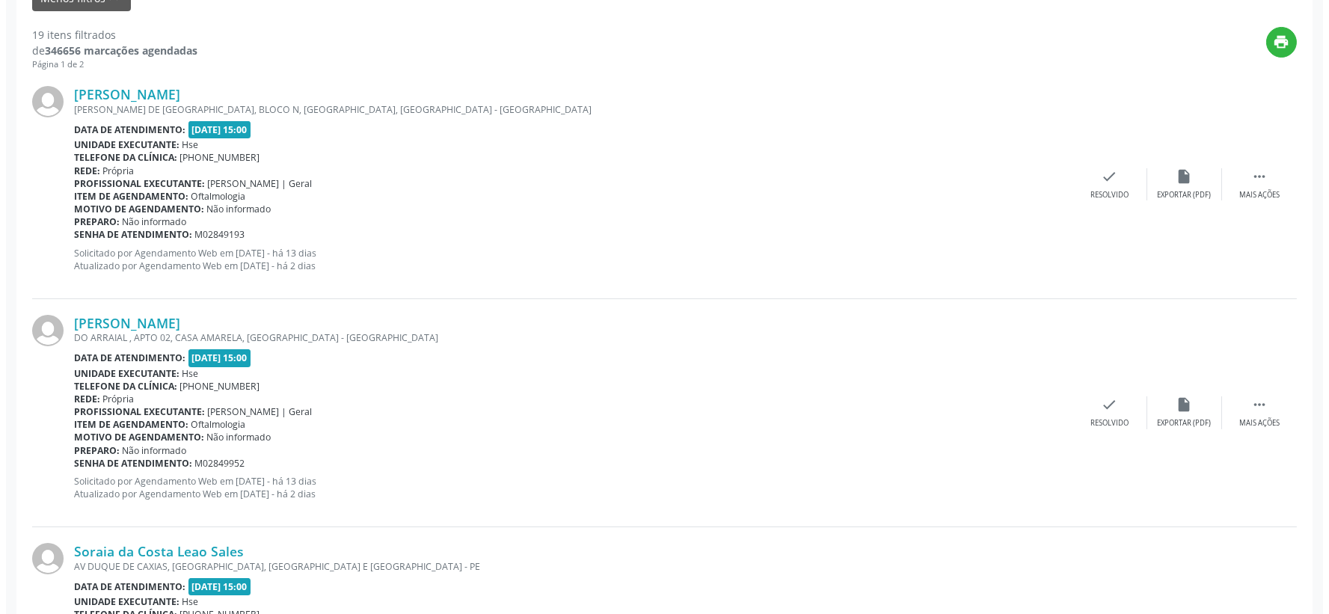
scroll to position [271, 0]
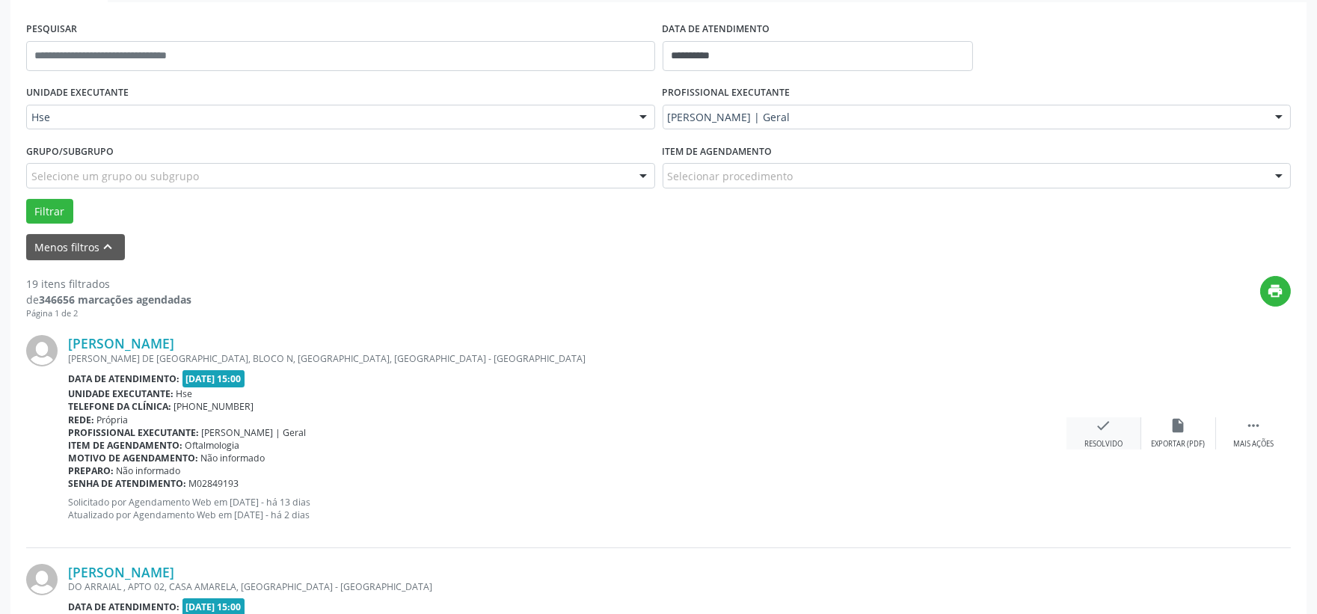
click at [1102, 423] on icon "check" at bounding box center [1103, 425] width 16 height 16
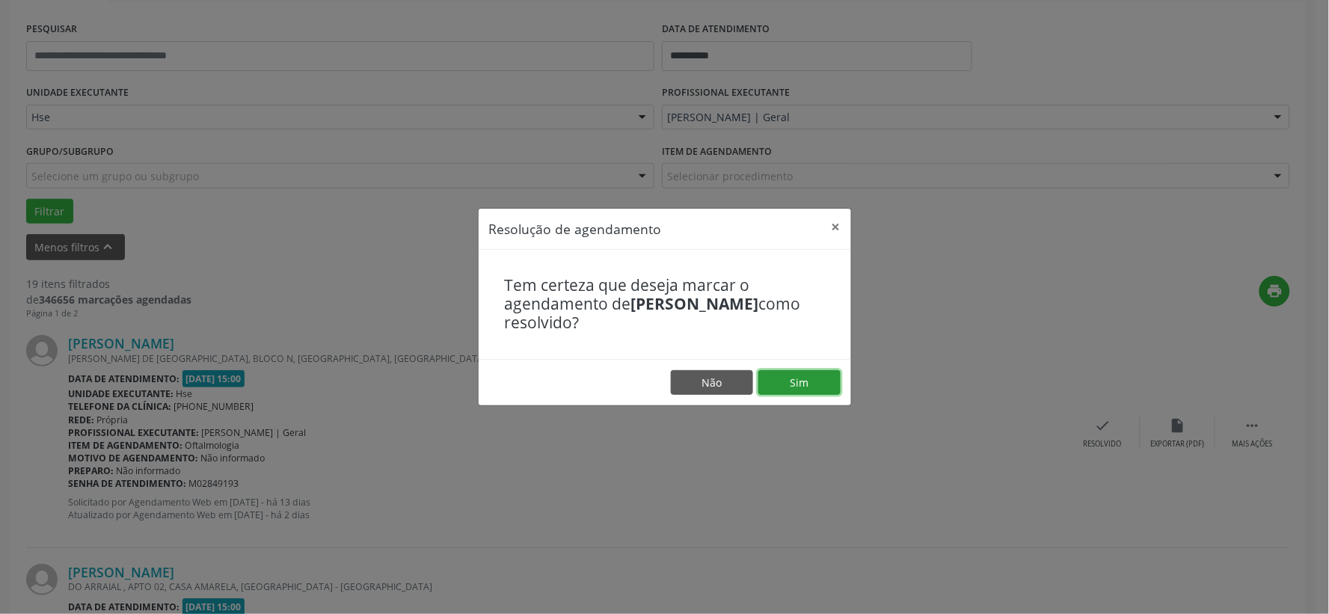
click at [808, 377] on button "Sim" at bounding box center [799, 382] width 82 height 25
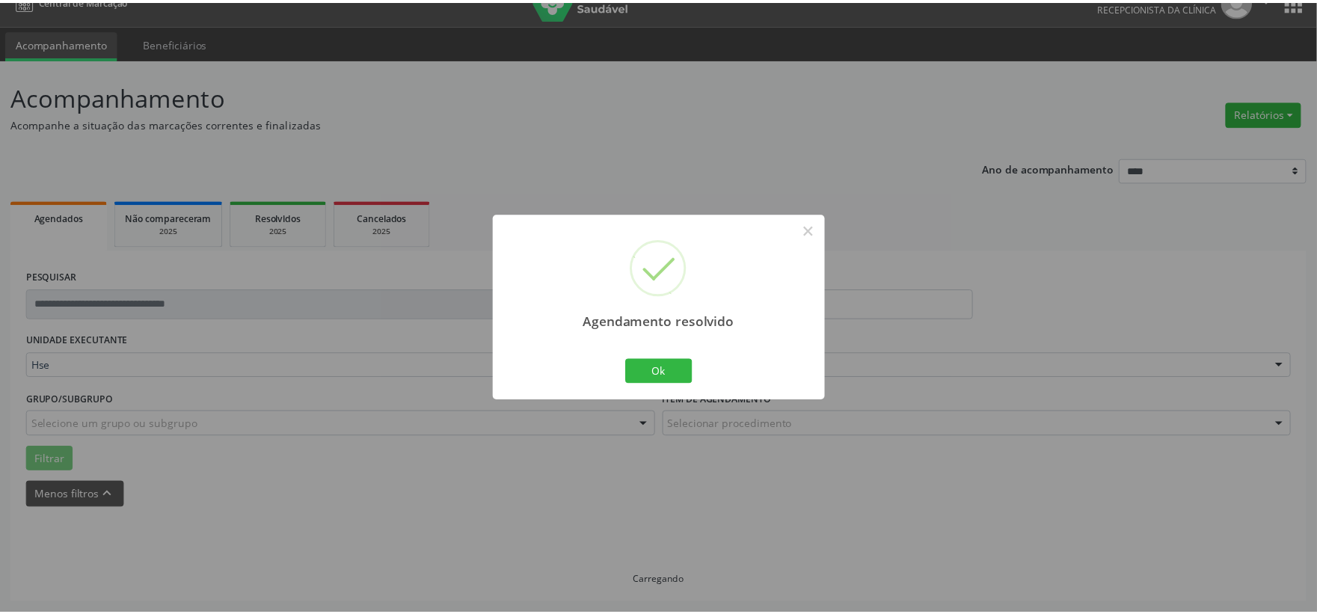
scroll to position [22, 0]
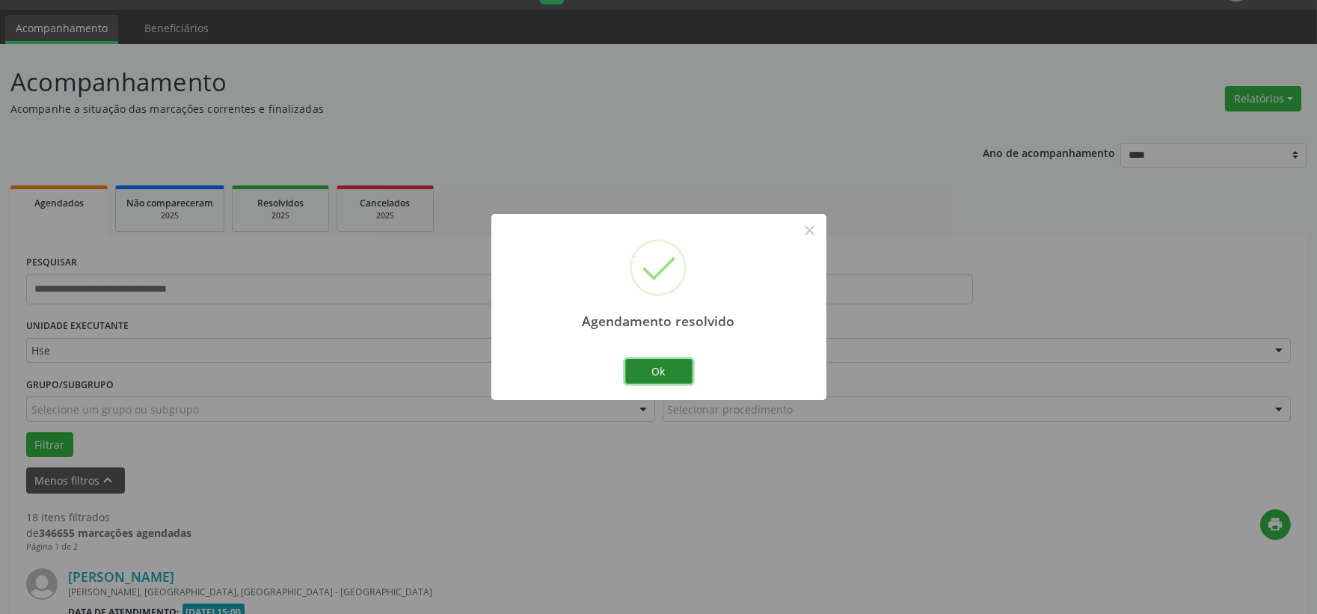
click at [670, 364] on button "Ok" at bounding box center [658, 371] width 67 height 25
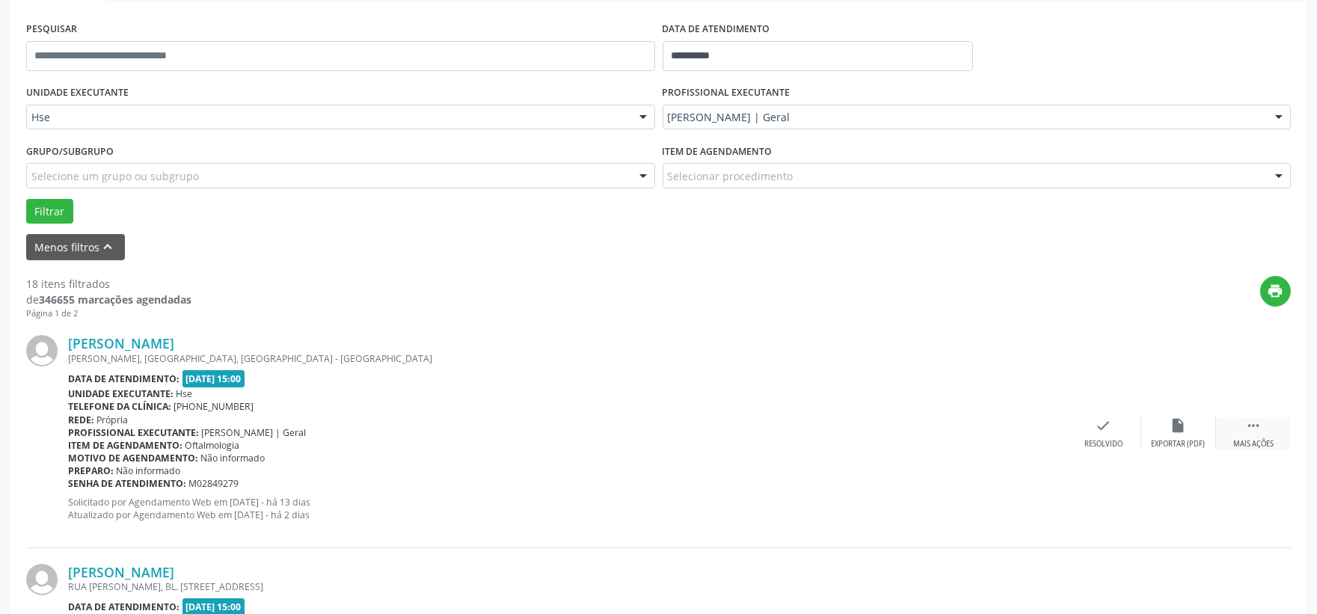
click at [1256, 420] on icon "" at bounding box center [1253, 425] width 16 height 16
click at [1177, 430] on icon "alarm_off" at bounding box center [1178, 425] width 16 height 16
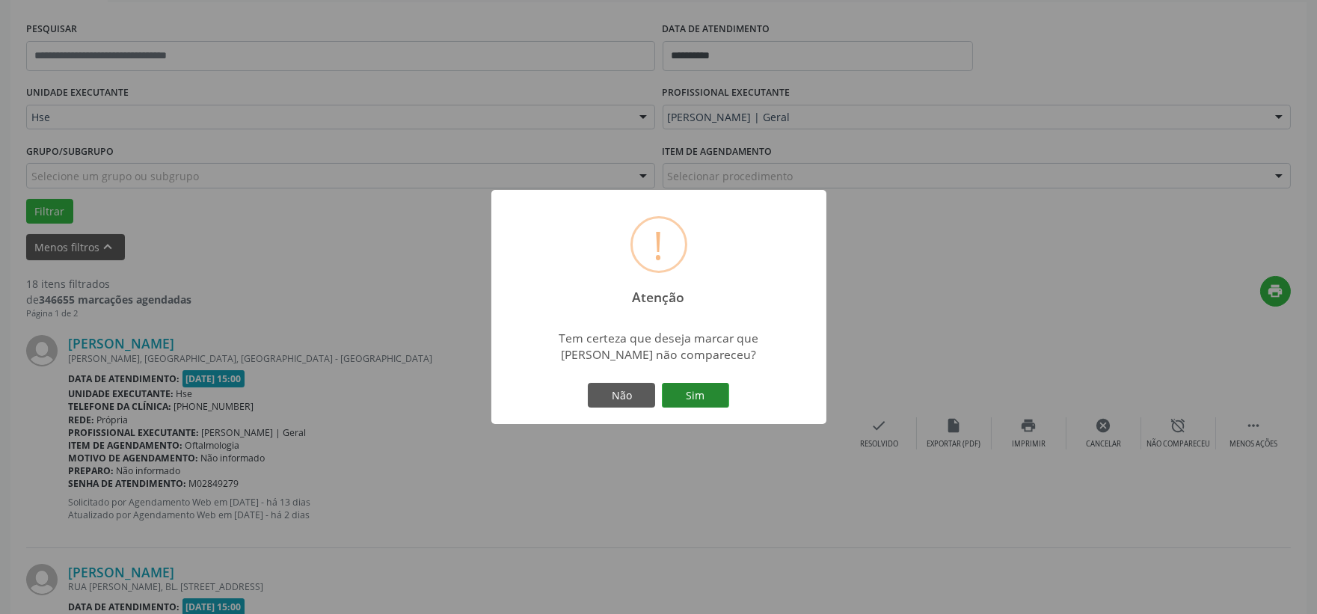
click at [703, 392] on button "Sim" at bounding box center [695, 395] width 67 height 25
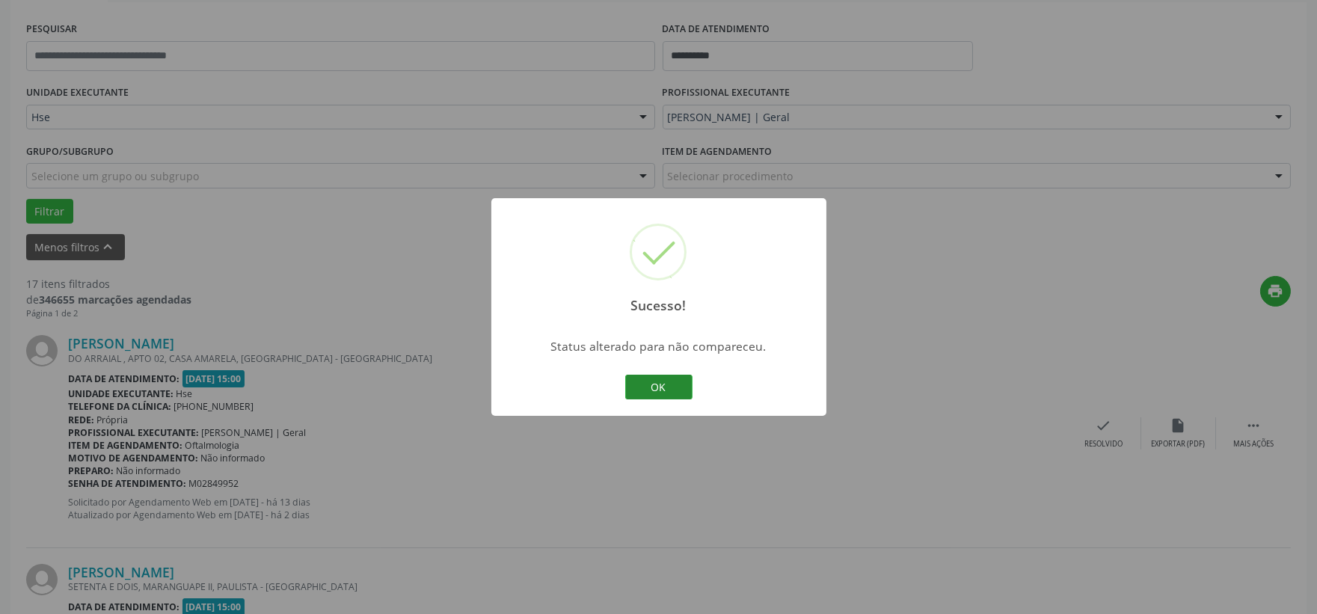
click at [651, 380] on button "OK" at bounding box center [658, 387] width 67 height 25
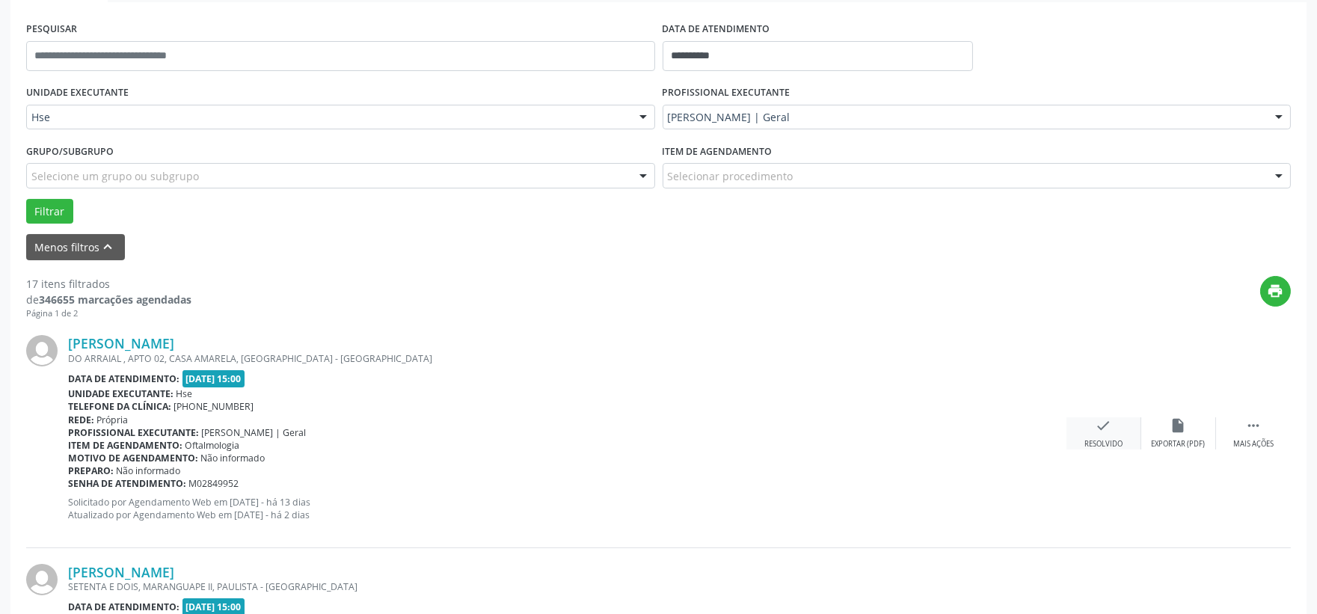
click at [1107, 436] on div "check Resolvido" at bounding box center [1103, 433] width 75 height 32
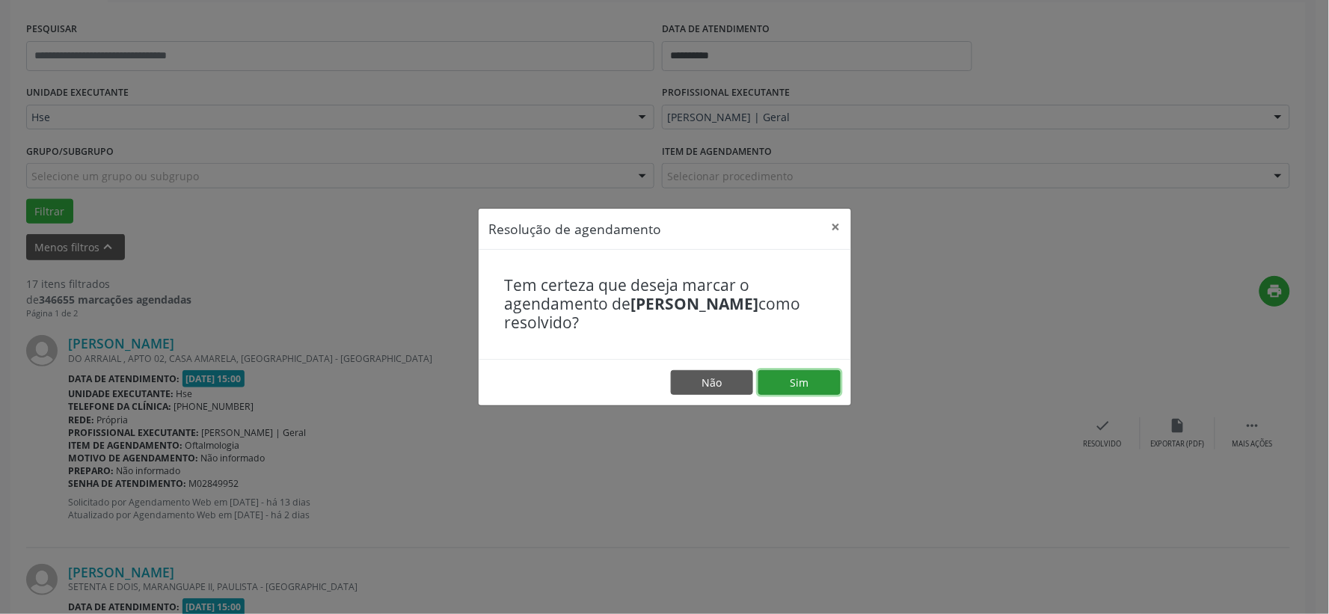
click at [793, 378] on button "Sim" at bounding box center [799, 382] width 82 height 25
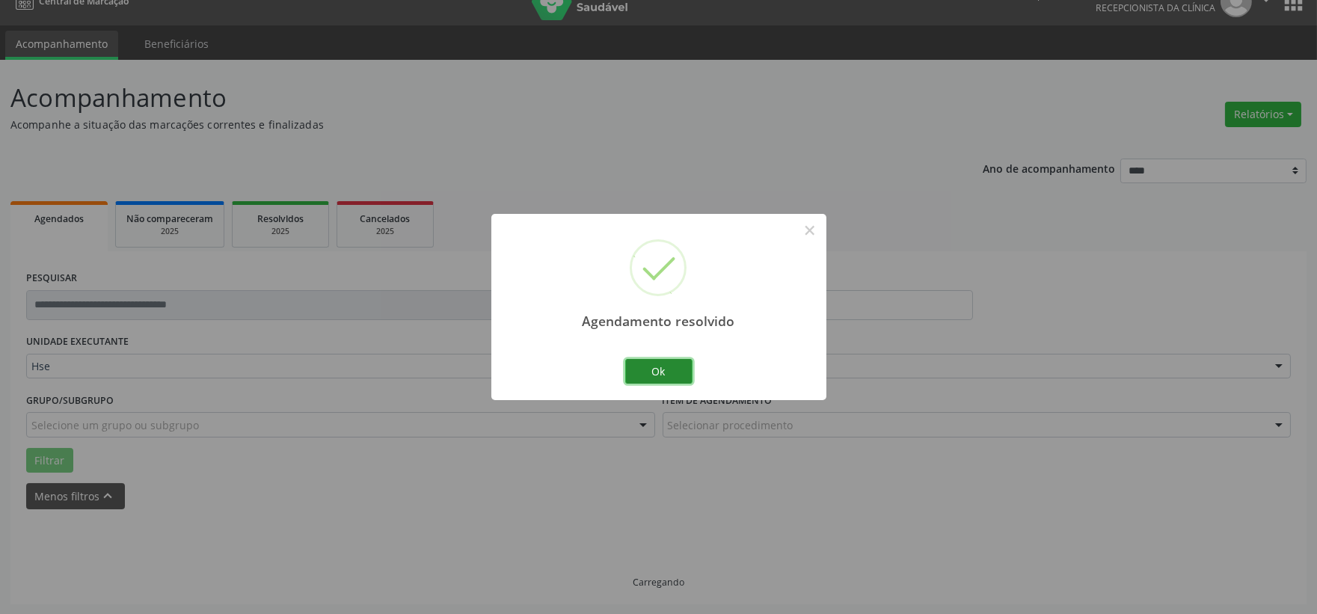
scroll to position [38, 0]
click at [659, 377] on button "Ok" at bounding box center [658, 371] width 67 height 25
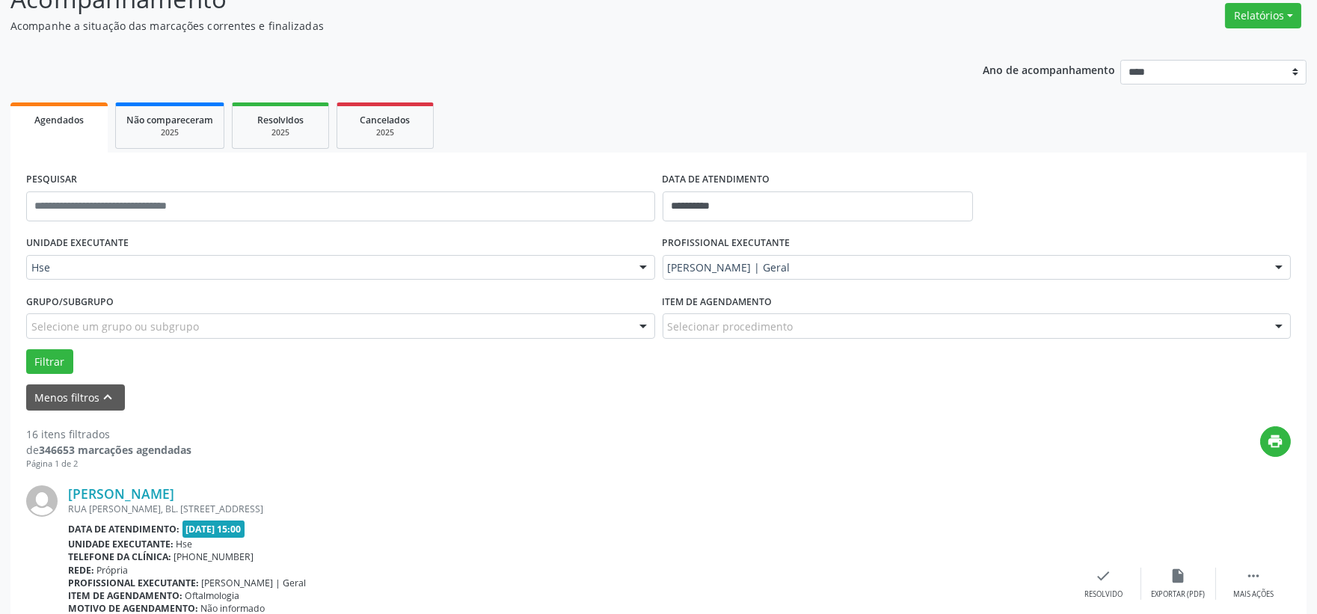
scroll to position [287, 0]
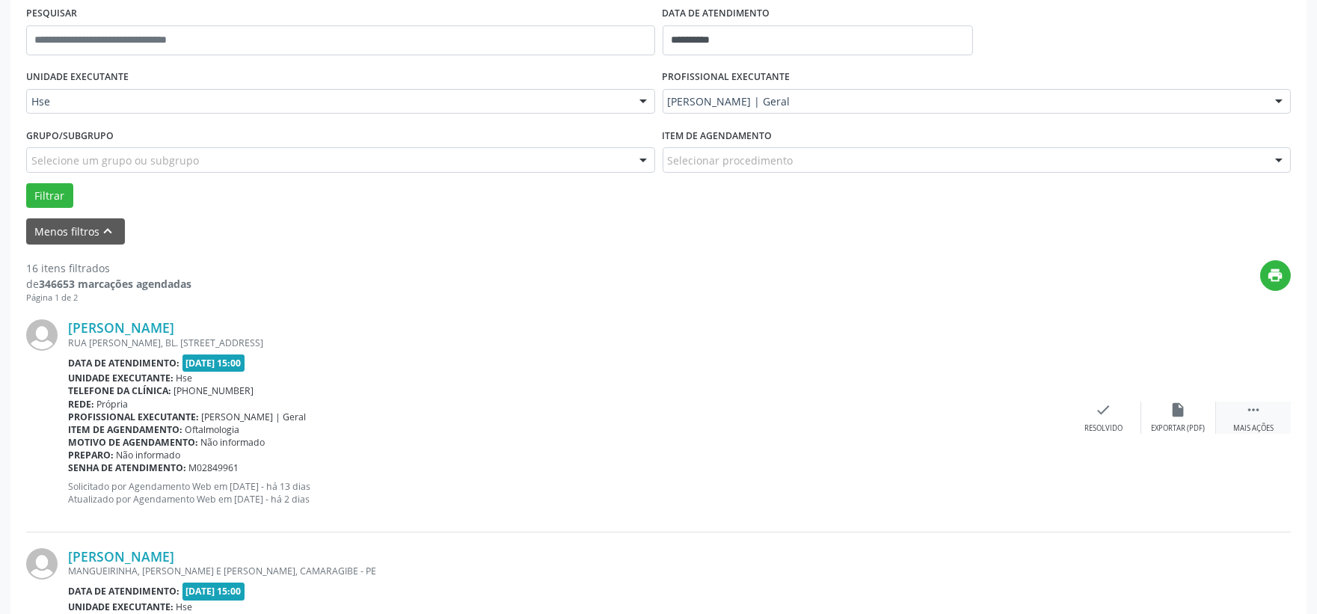
click at [1255, 414] on icon "" at bounding box center [1253, 410] width 16 height 16
click at [1181, 413] on icon "alarm_off" at bounding box center [1178, 410] width 16 height 16
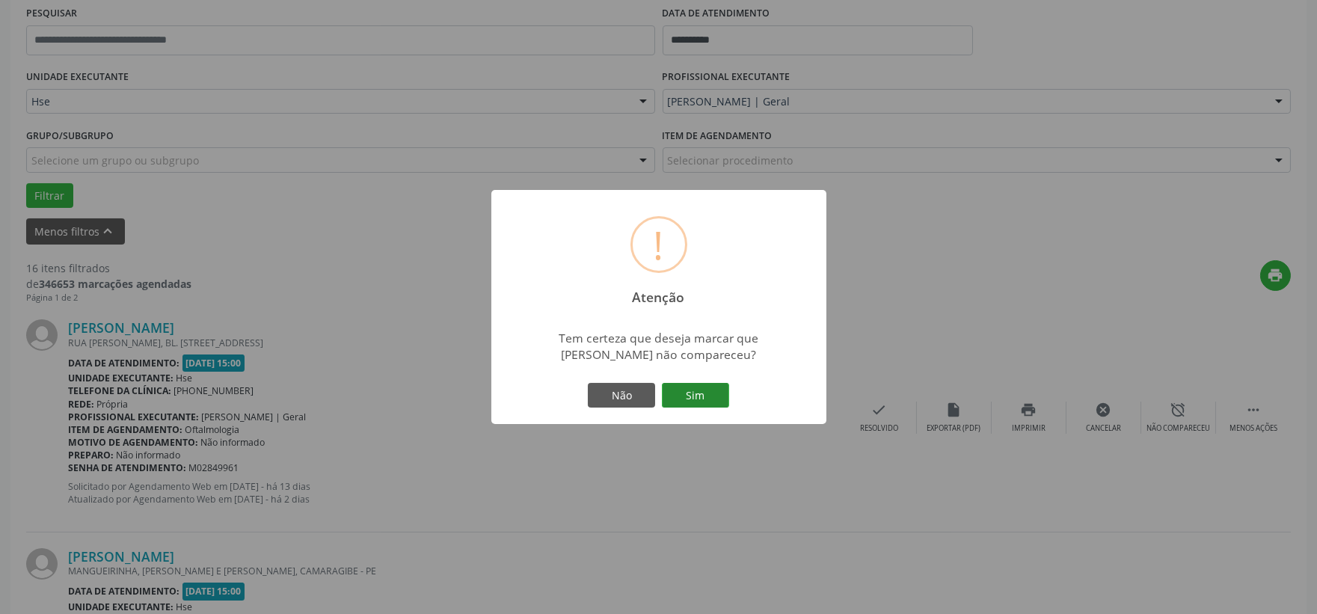
click at [701, 390] on button "Sim" at bounding box center [695, 395] width 67 height 25
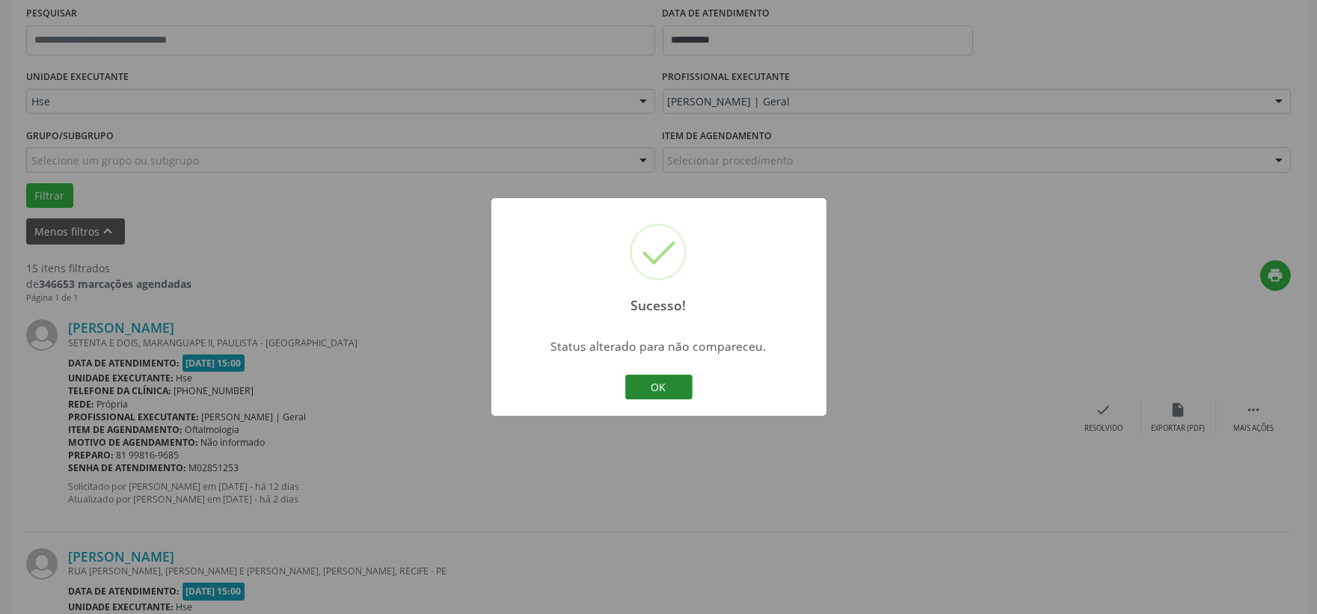
click at [659, 378] on button "OK" at bounding box center [658, 387] width 67 height 25
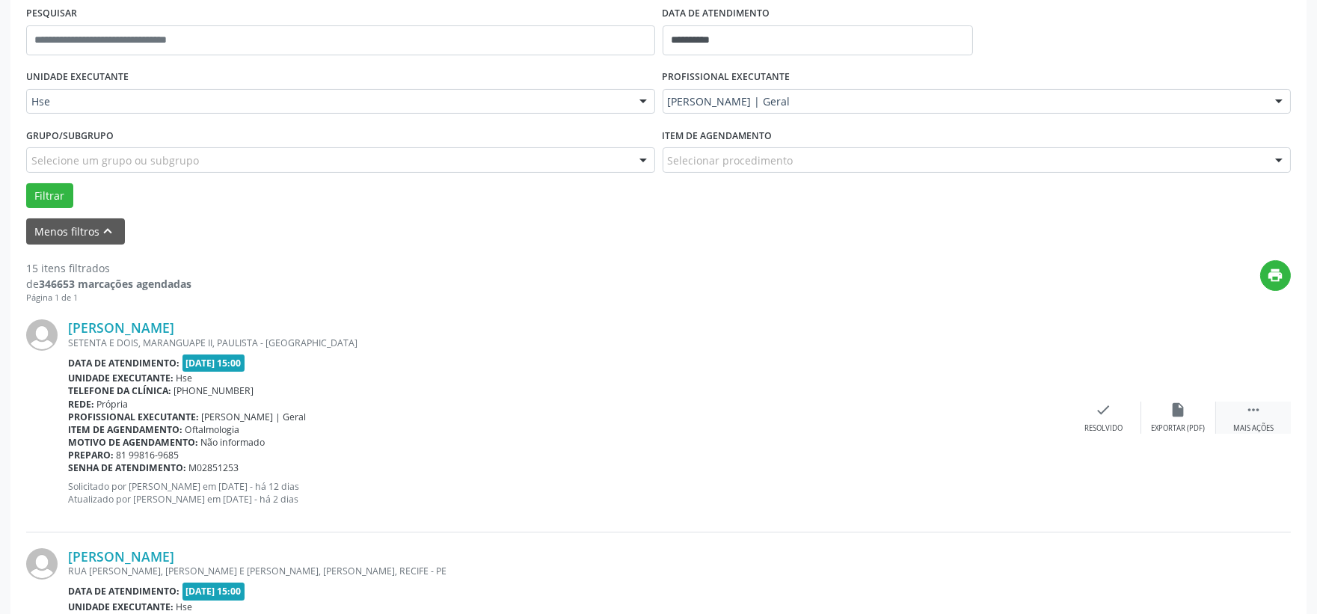
click at [1255, 417] on div " Mais ações" at bounding box center [1253, 418] width 75 height 32
click at [1186, 414] on div "alarm_off Não compareceu" at bounding box center [1178, 418] width 75 height 32
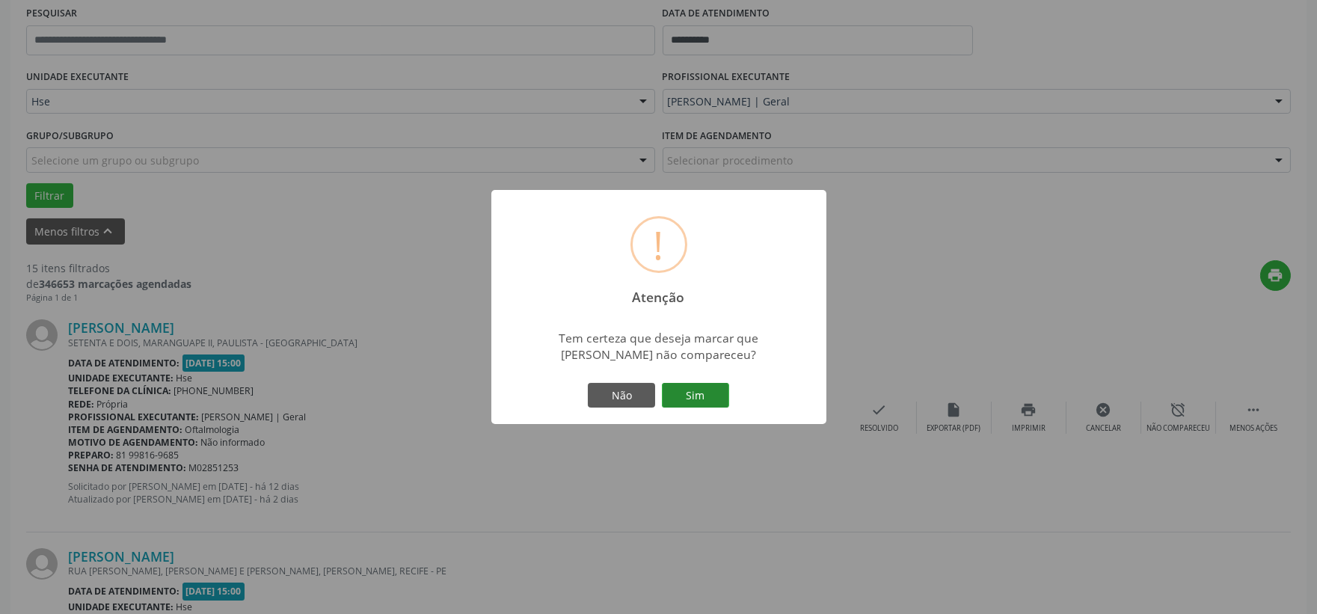
click at [699, 406] on button "Sim" at bounding box center [695, 395] width 67 height 25
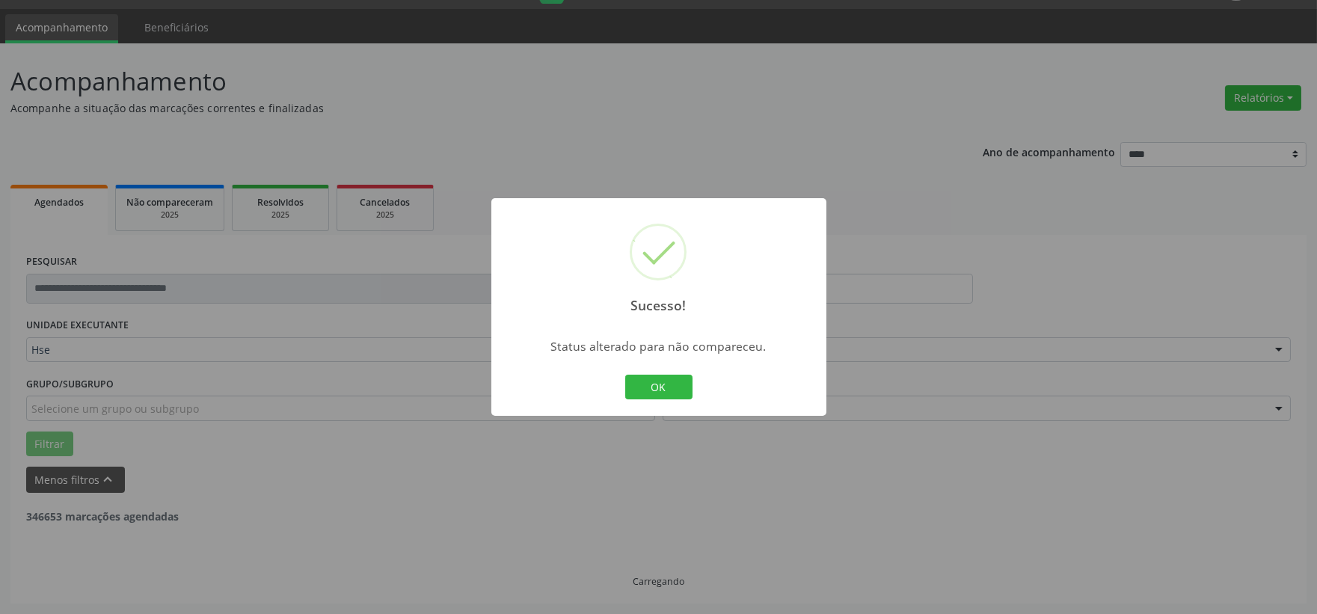
scroll to position [38, 0]
click at [651, 389] on button "OK" at bounding box center [658, 387] width 67 height 25
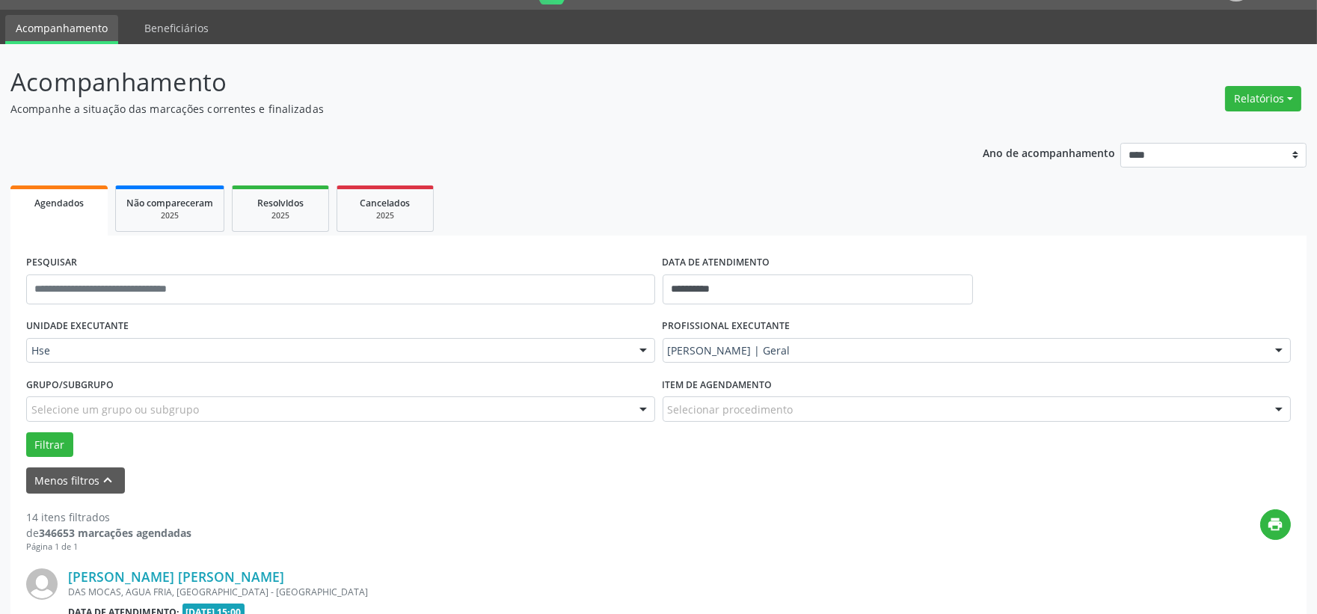
scroll to position [287, 0]
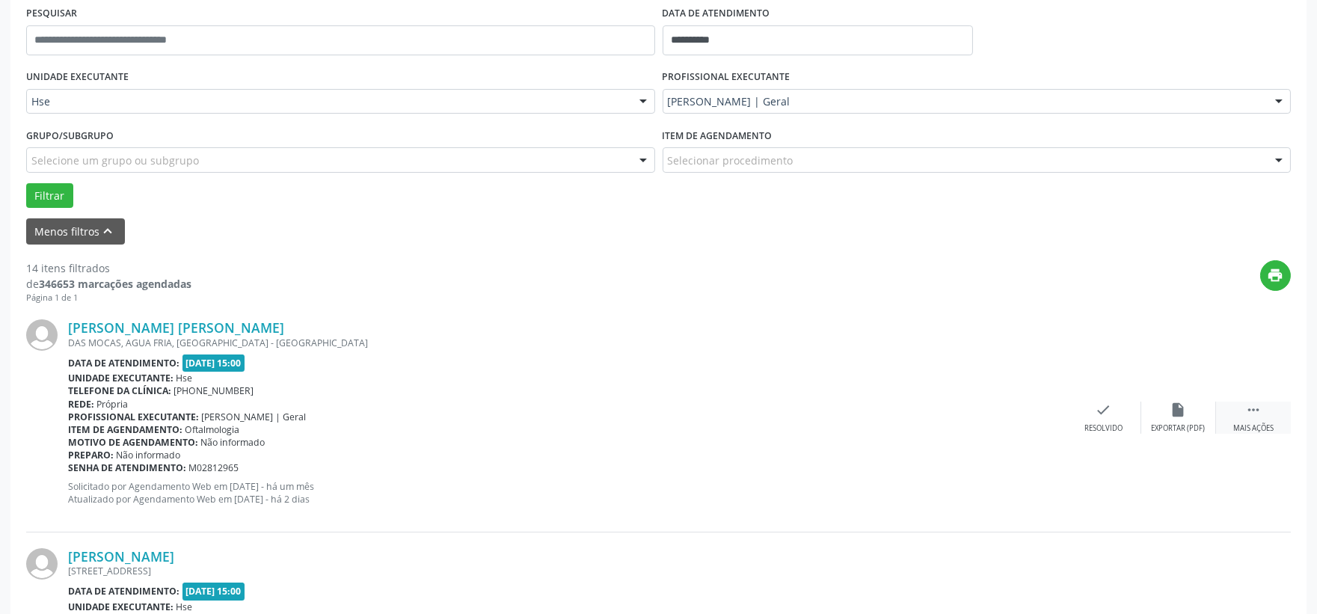
click at [1250, 410] on icon "" at bounding box center [1253, 410] width 16 height 16
click at [1181, 412] on icon "alarm_off" at bounding box center [1178, 410] width 16 height 16
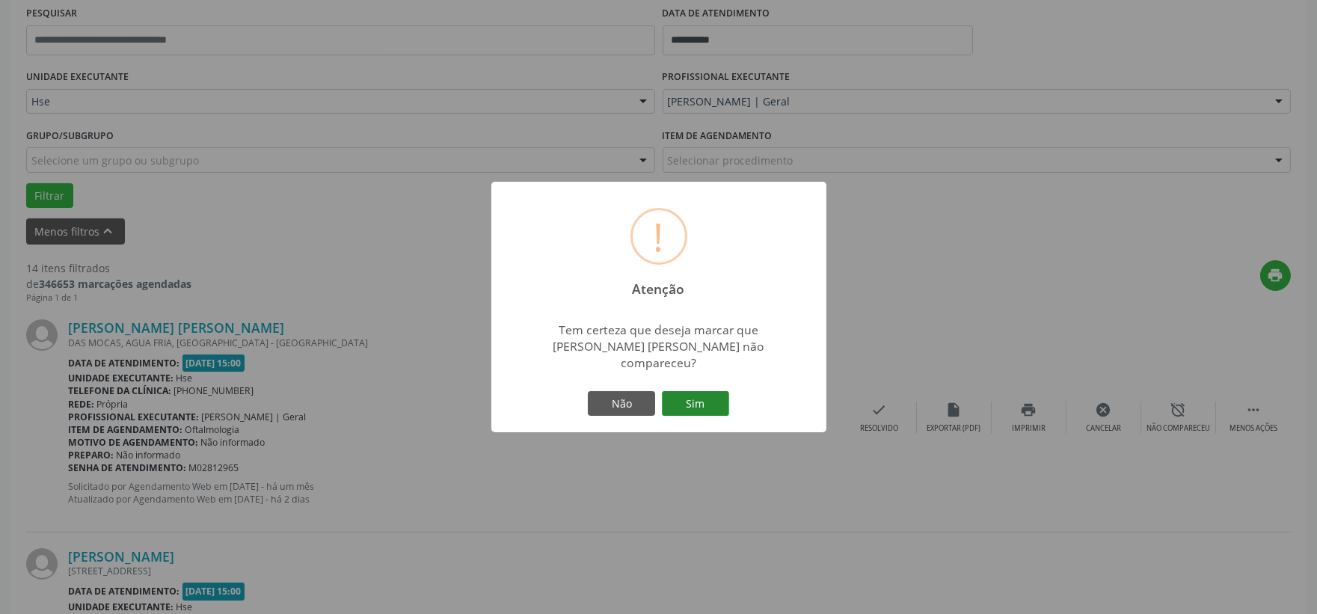
click at [693, 391] on button "Sim" at bounding box center [695, 403] width 67 height 25
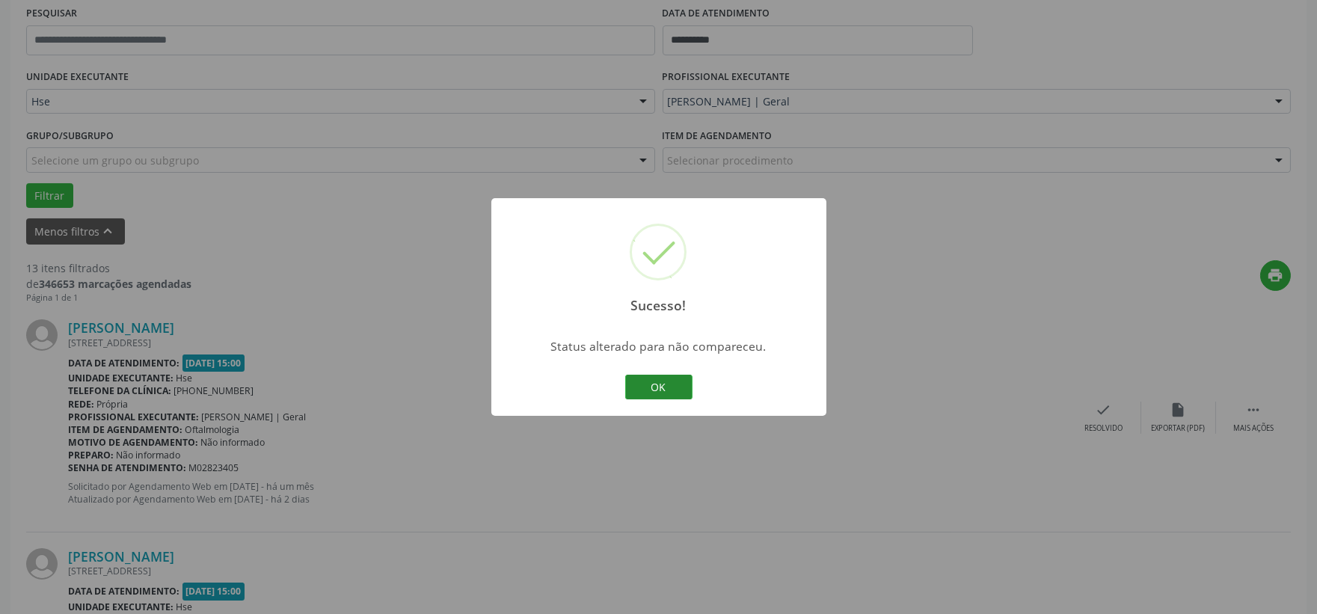
click at [674, 380] on button "OK" at bounding box center [658, 387] width 67 height 25
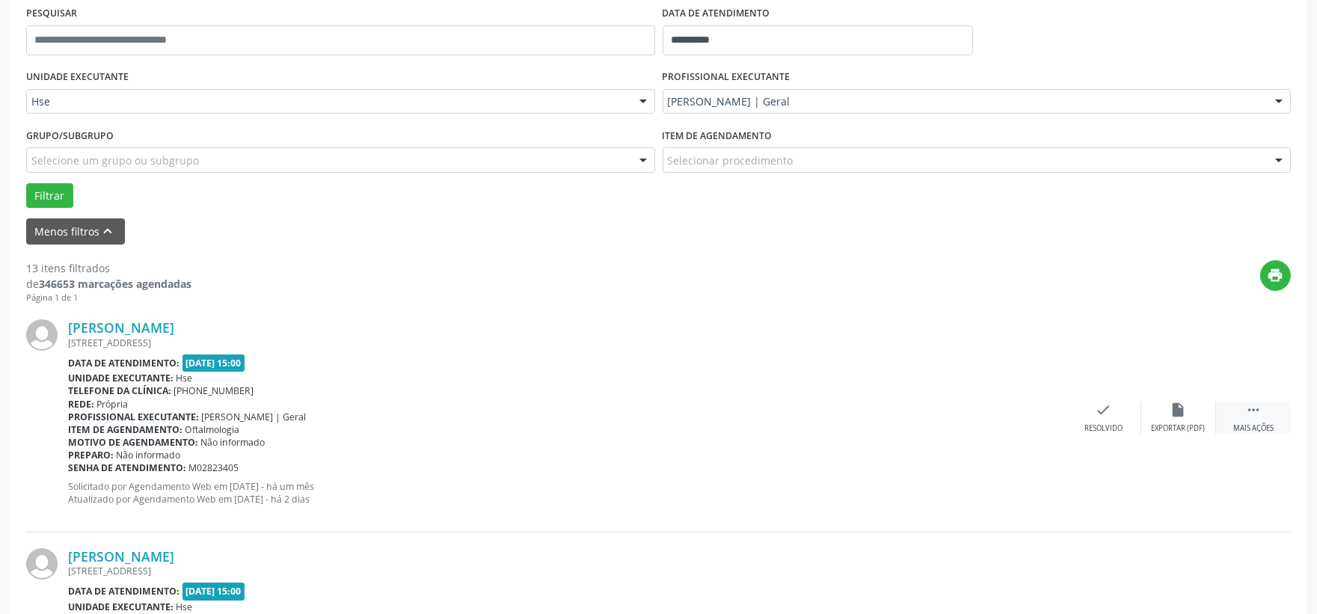
click at [1252, 416] on icon "" at bounding box center [1253, 410] width 16 height 16
click at [1171, 410] on icon "alarm_off" at bounding box center [1178, 410] width 16 height 16
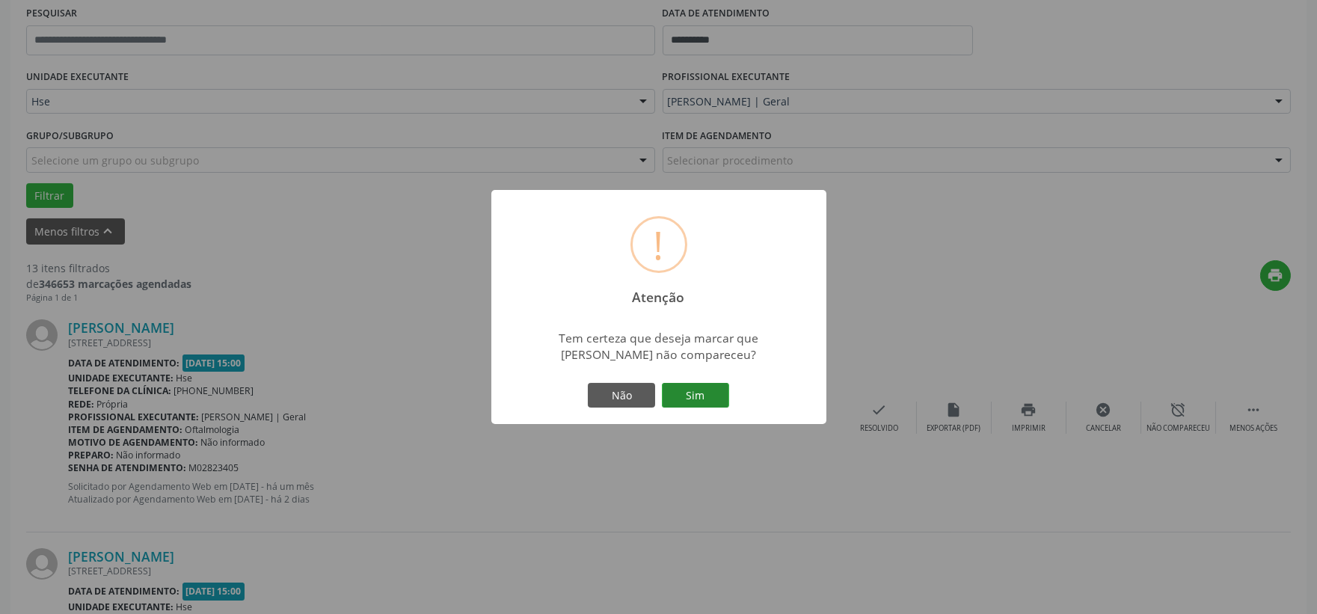
click at [694, 390] on button "Sim" at bounding box center [695, 395] width 67 height 25
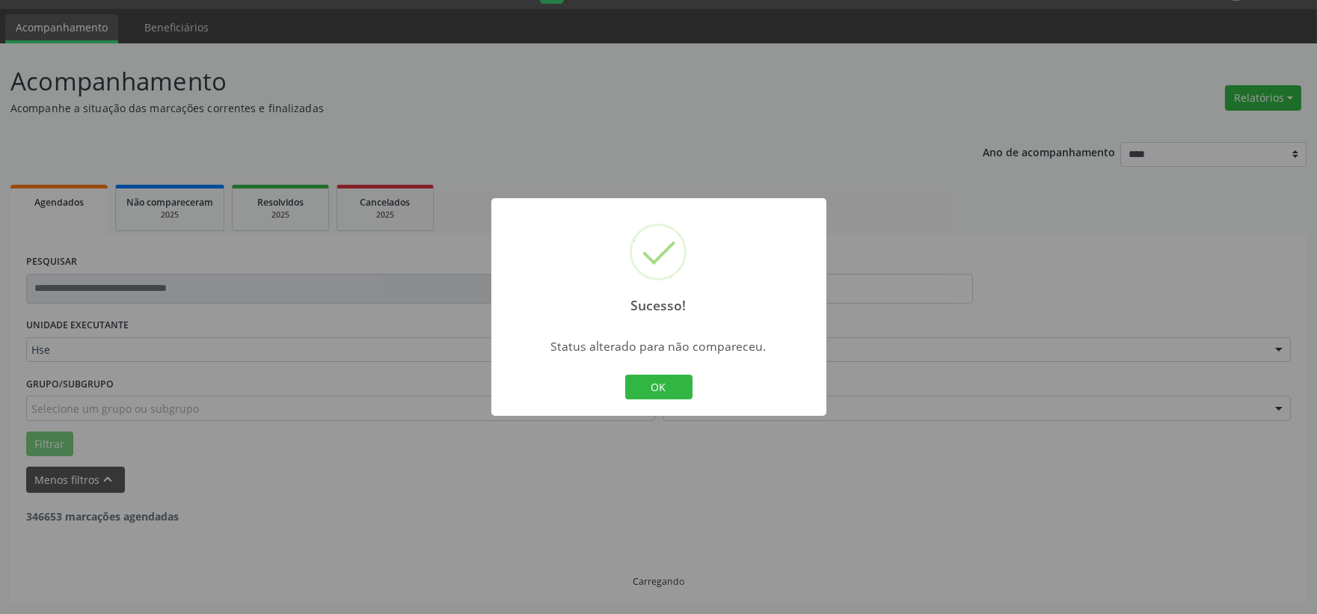
scroll to position [38, 0]
click at [670, 386] on button "OK" at bounding box center [658, 387] width 67 height 25
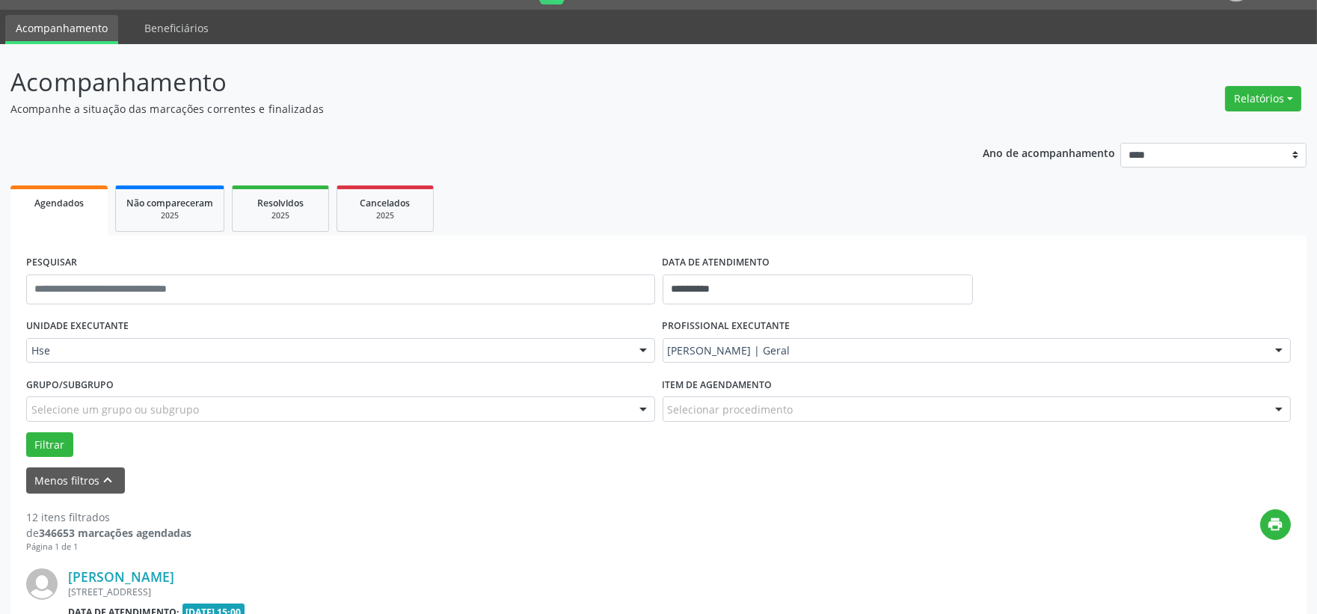
scroll to position [287, 0]
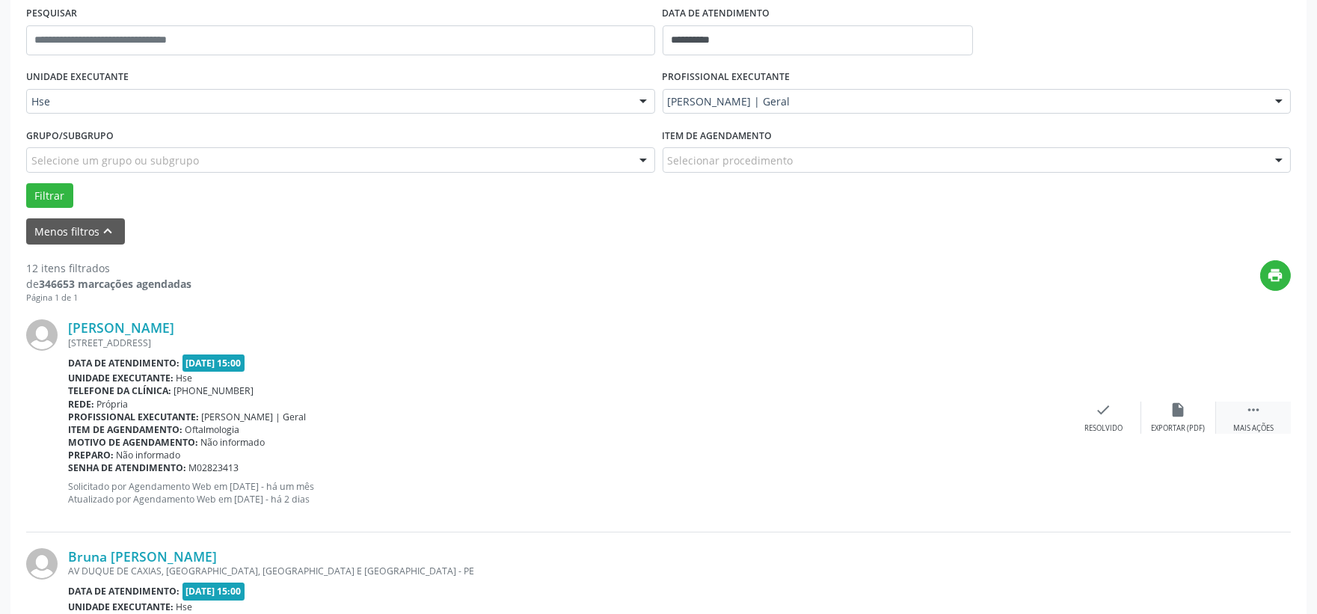
click at [1266, 414] on div " Mais ações" at bounding box center [1253, 418] width 75 height 32
click at [1186, 423] on div "Não compareceu" at bounding box center [1178, 428] width 64 height 10
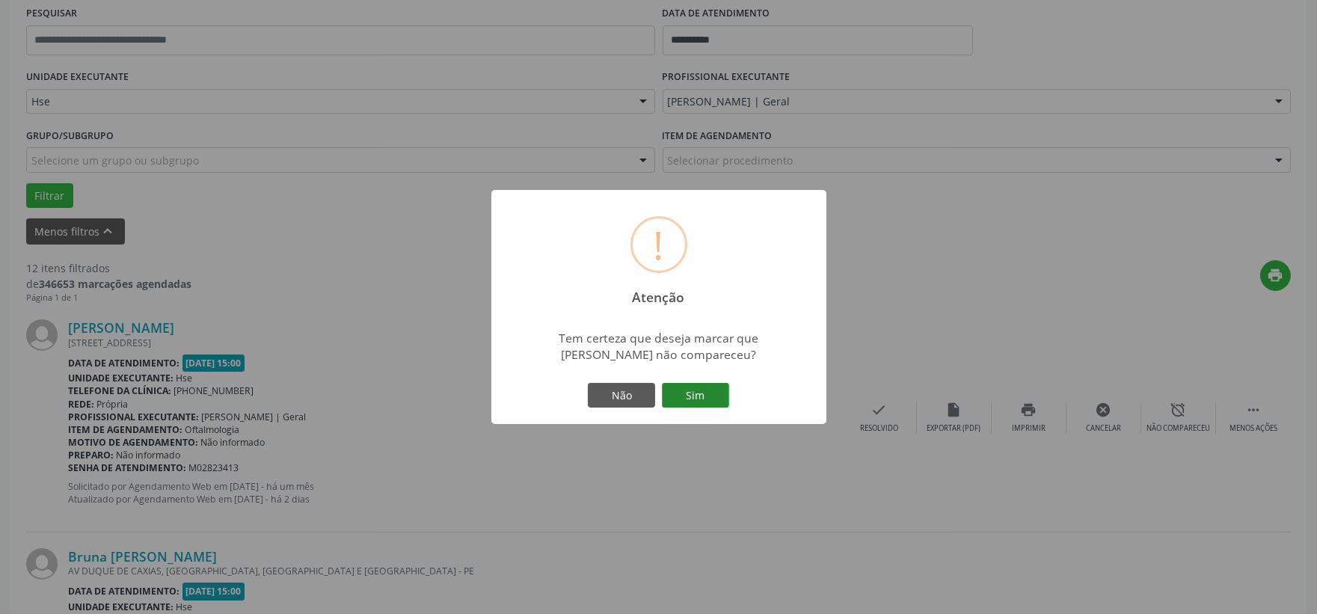
click at [707, 392] on button "Sim" at bounding box center [695, 395] width 67 height 25
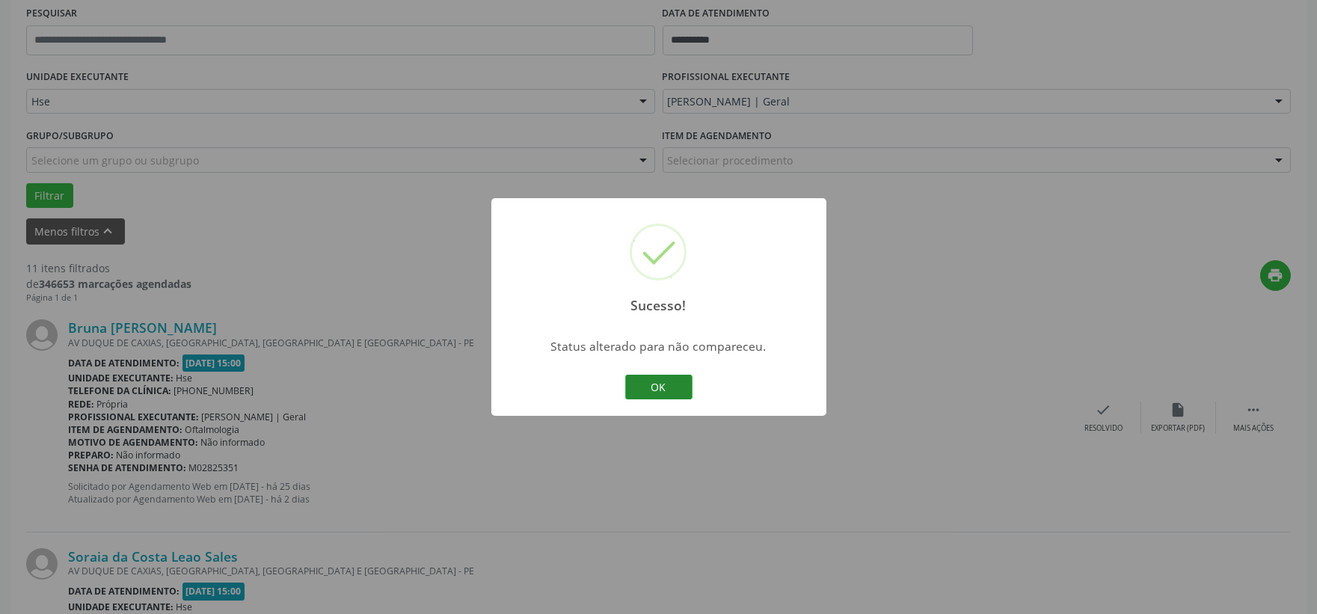
click at [660, 378] on button "OK" at bounding box center [658, 387] width 67 height 25
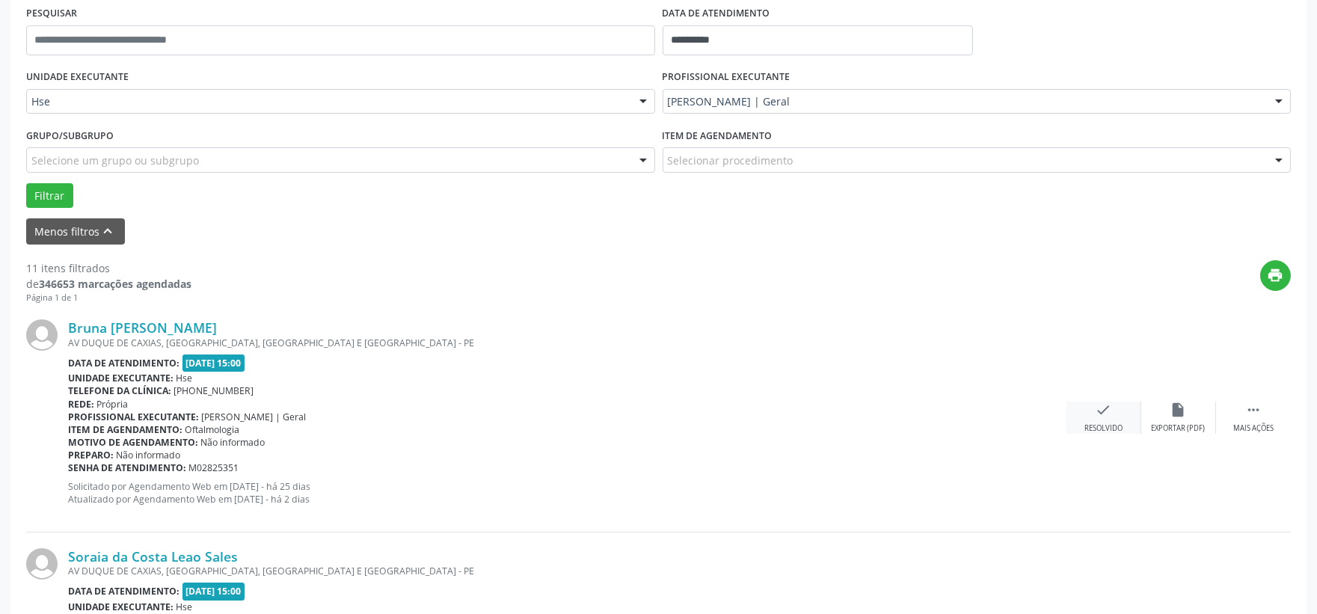
click at [1102, 410] on icon "check" at bounding box center [1103, 410] width 16 height 16
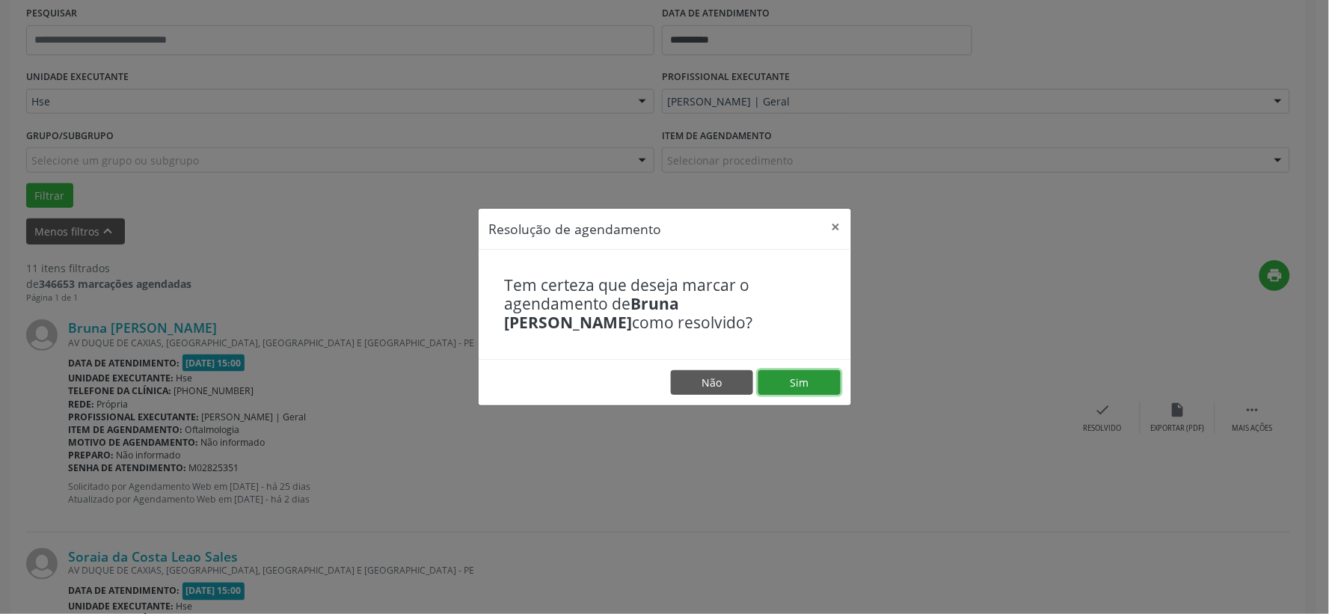
click at [802, 377] on button "Sim" at bounding box center [799, 382] width 82 height 25
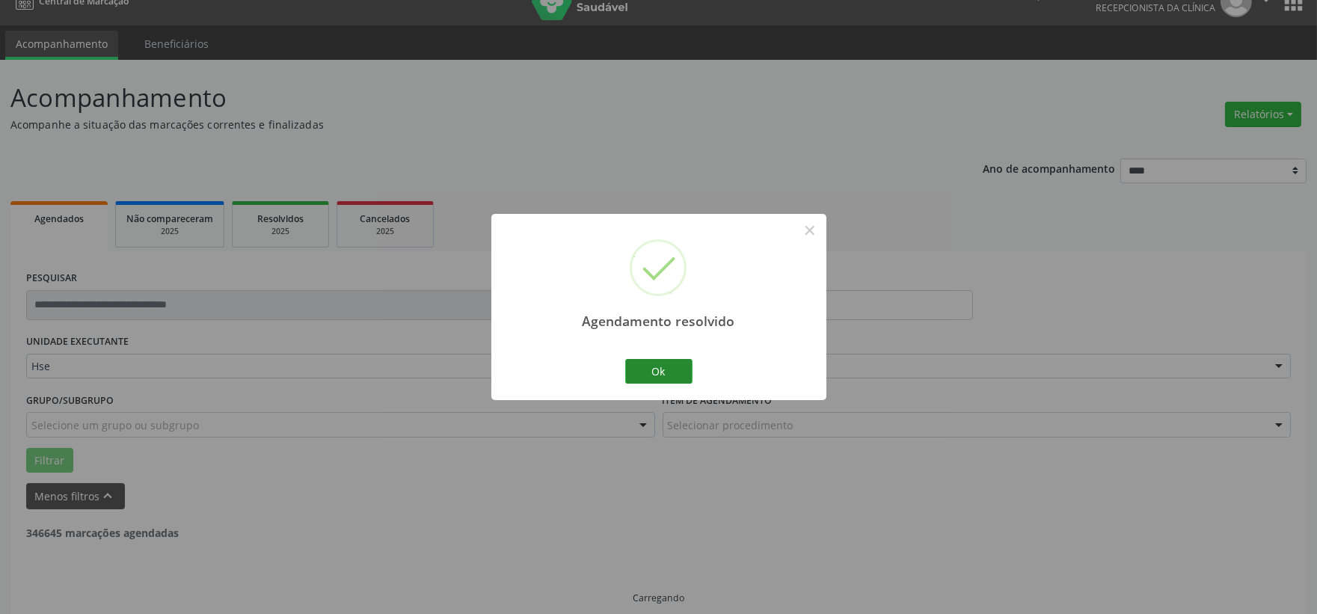
scroll to position [38, 0]
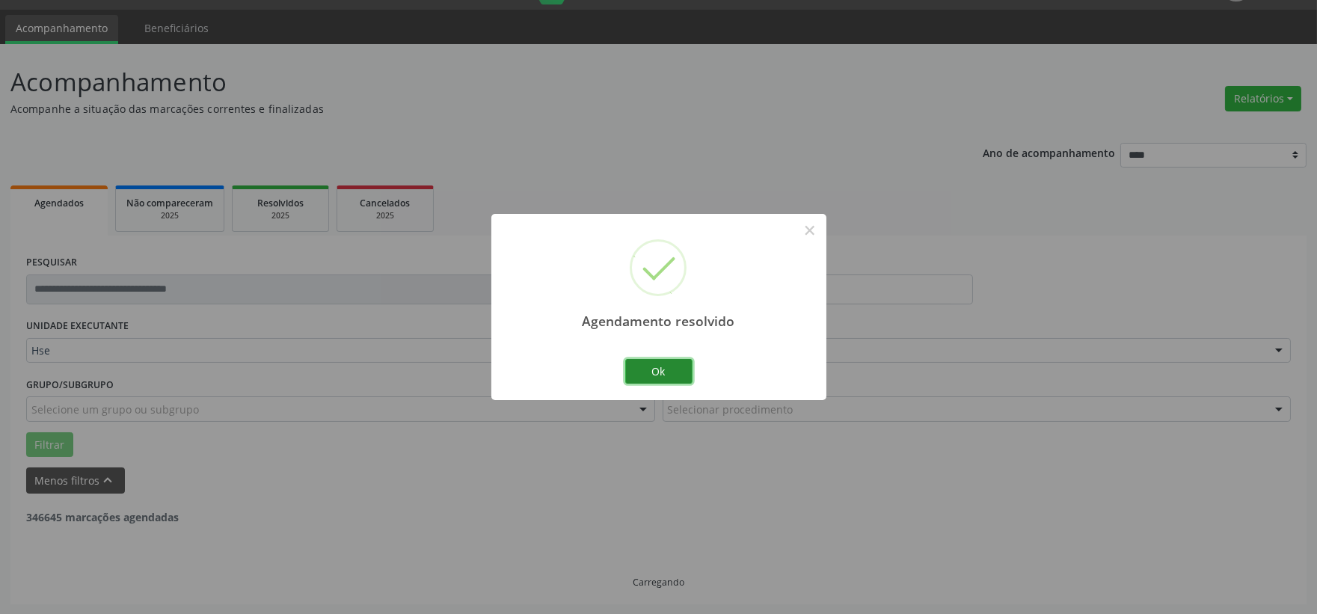
click at [652, 367] on button "Ok" at bounding box center [658, 371] width 67 height 25
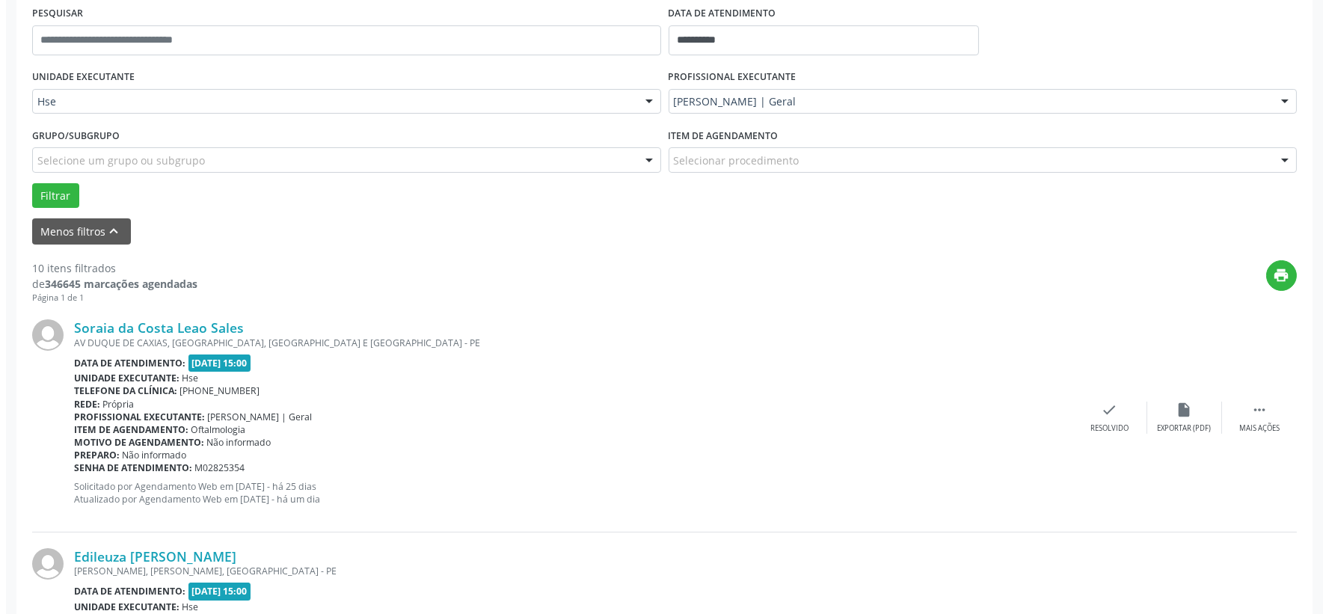
scroll to position [370, 0]
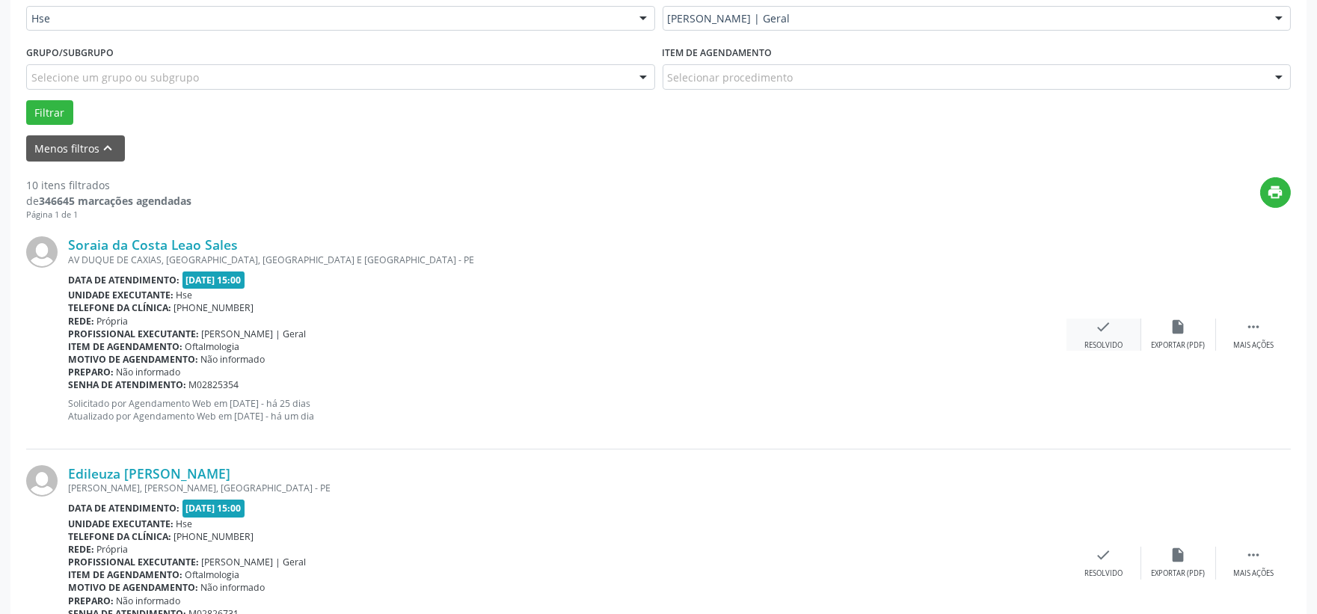
click at [1107, 323] on icon "check" at bounding box center [1103, 327] width 16 height 16
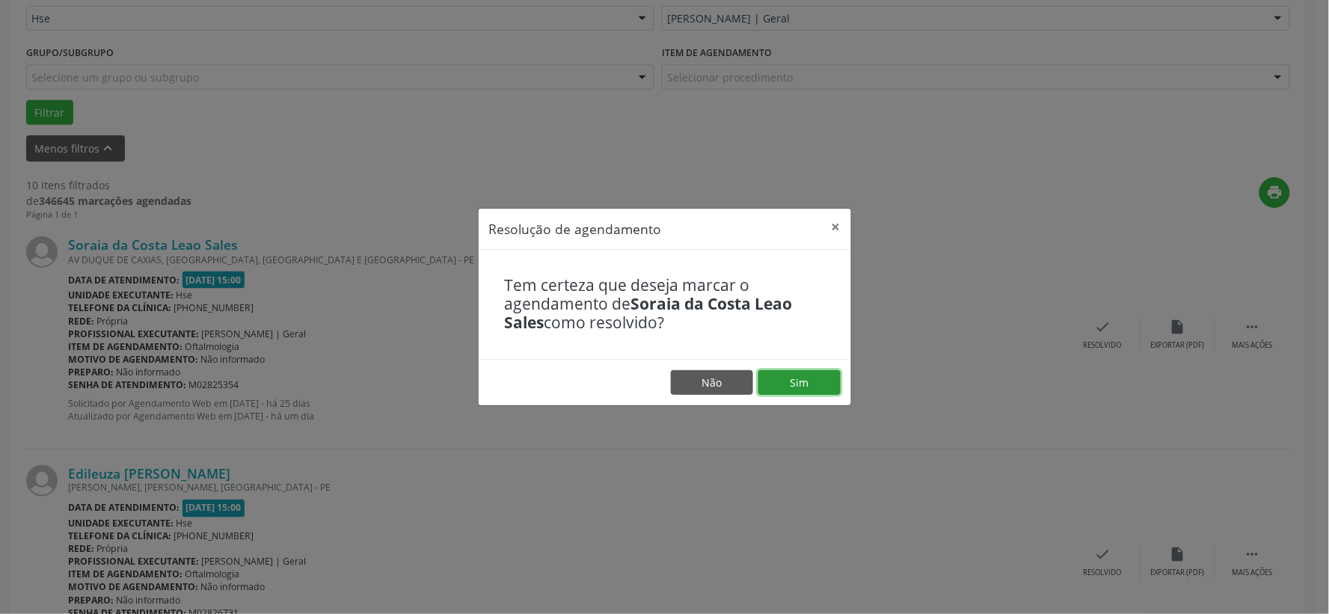
click at [805, 384] on button "Sim" at bounding box center [799, 382] width 82 height 25
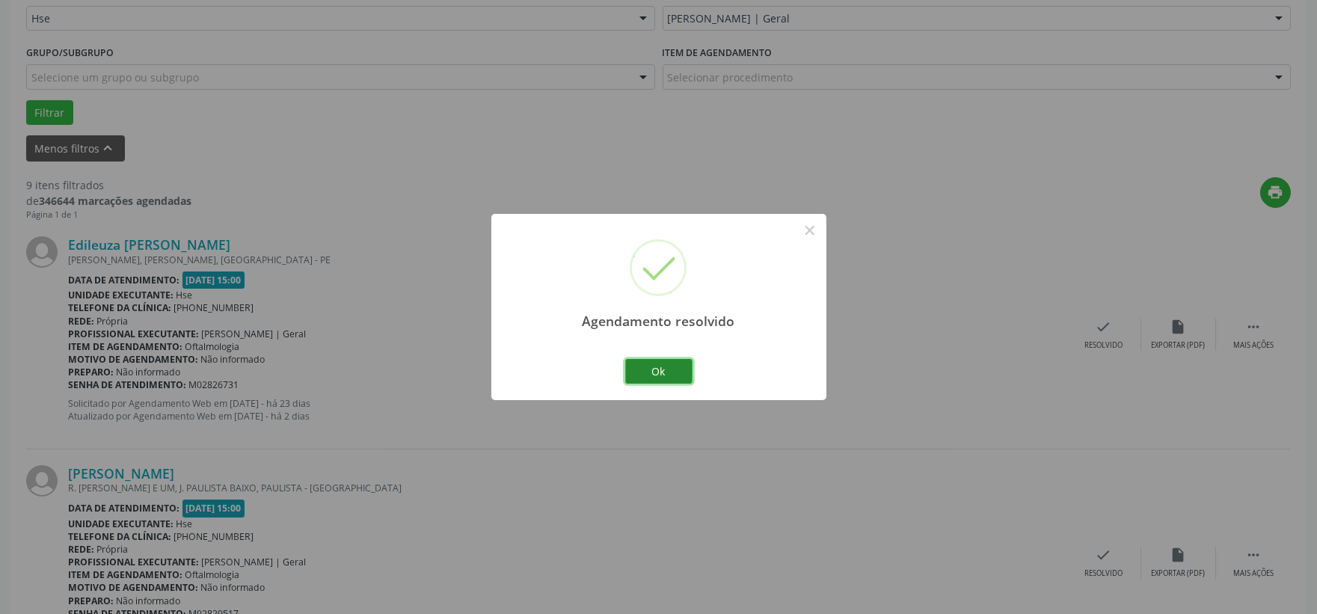
click at [641, 370] on button "Ok" at bounding box center [658, 371] width 67 height 25
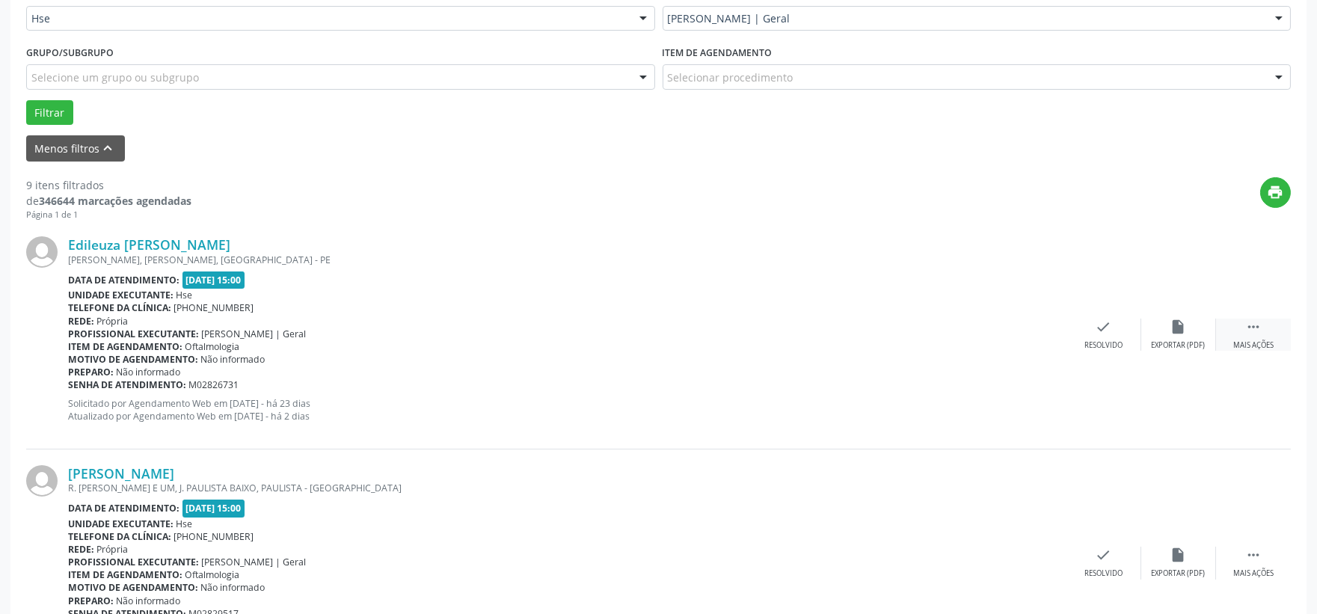
click at [1239, 319] on div " Mais ações" at bounding box center [1253, 335] width 75 height 32
click at [1179, 326] on icon "alarm_off" at bounding box center [1178, 327] width 16 height 16
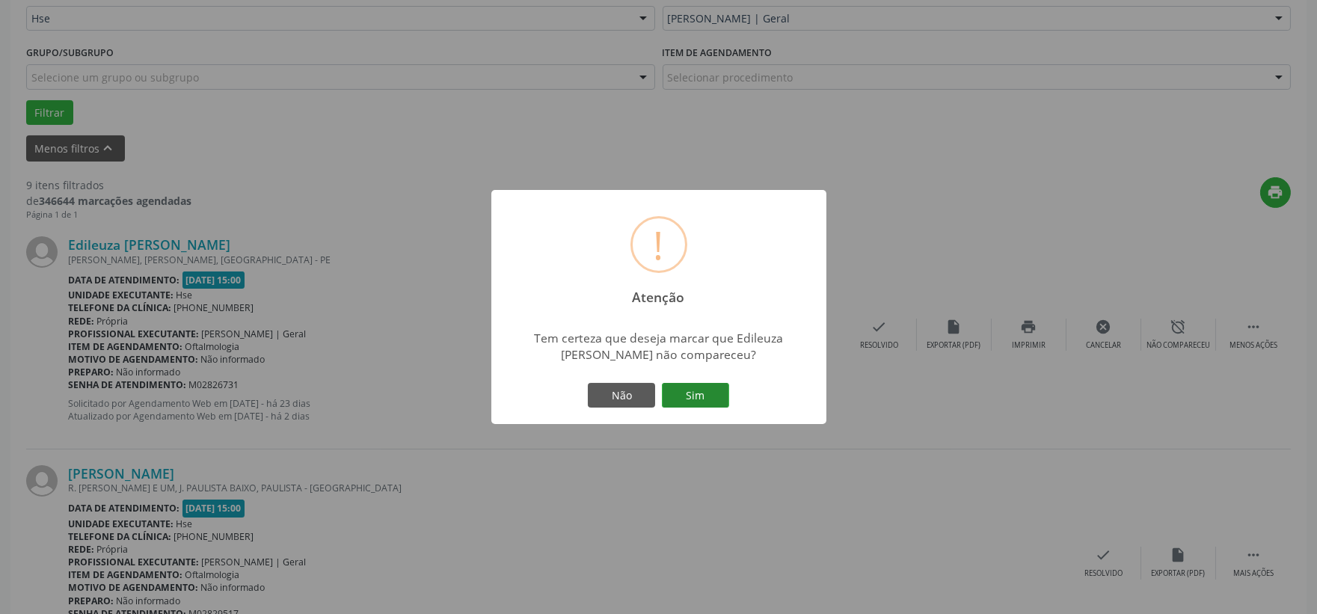
click at [695, 390] on button "Sim" at bounding box center [695, 395] width 67 height 25
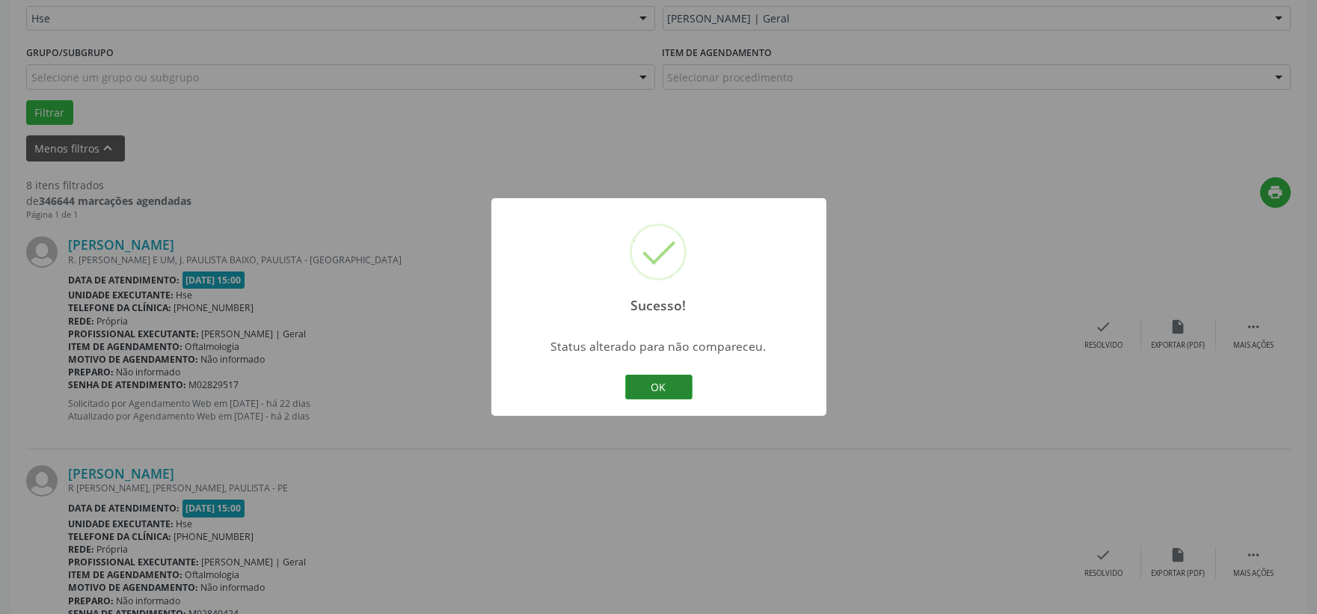
click at [661, 378] on button "OK" at bounding box center [658, 387] width 67 height 25
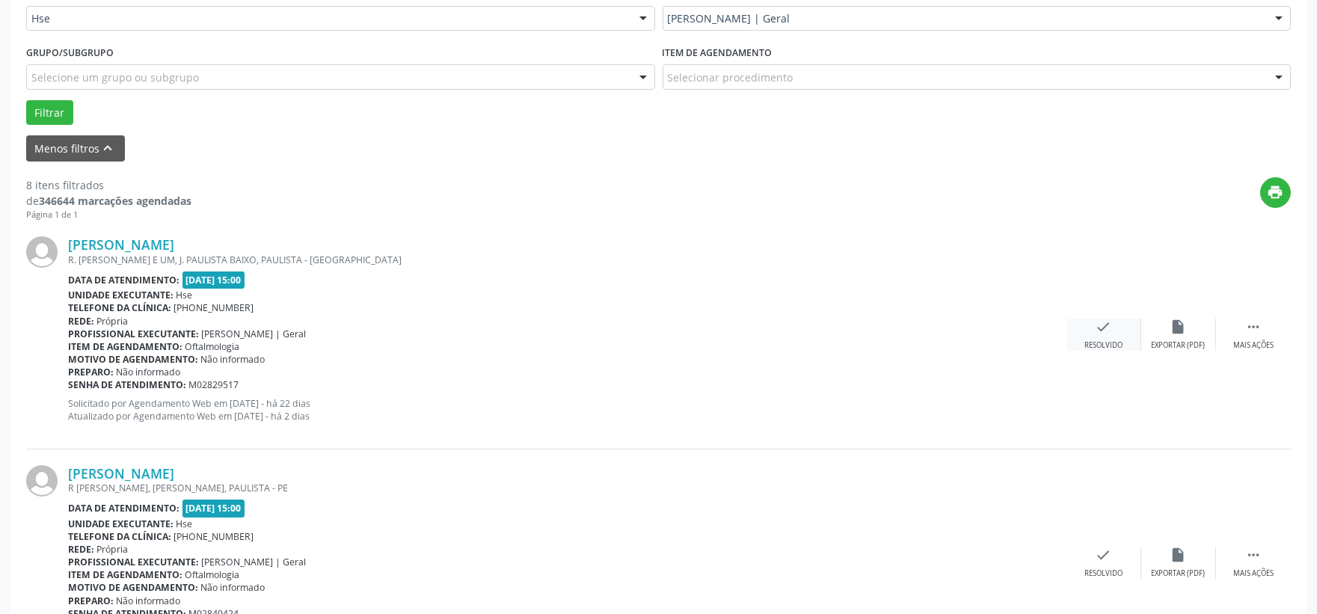
click at [1104, 331] on icon "check" at bounding box center [1103, 327] width 16 height 16
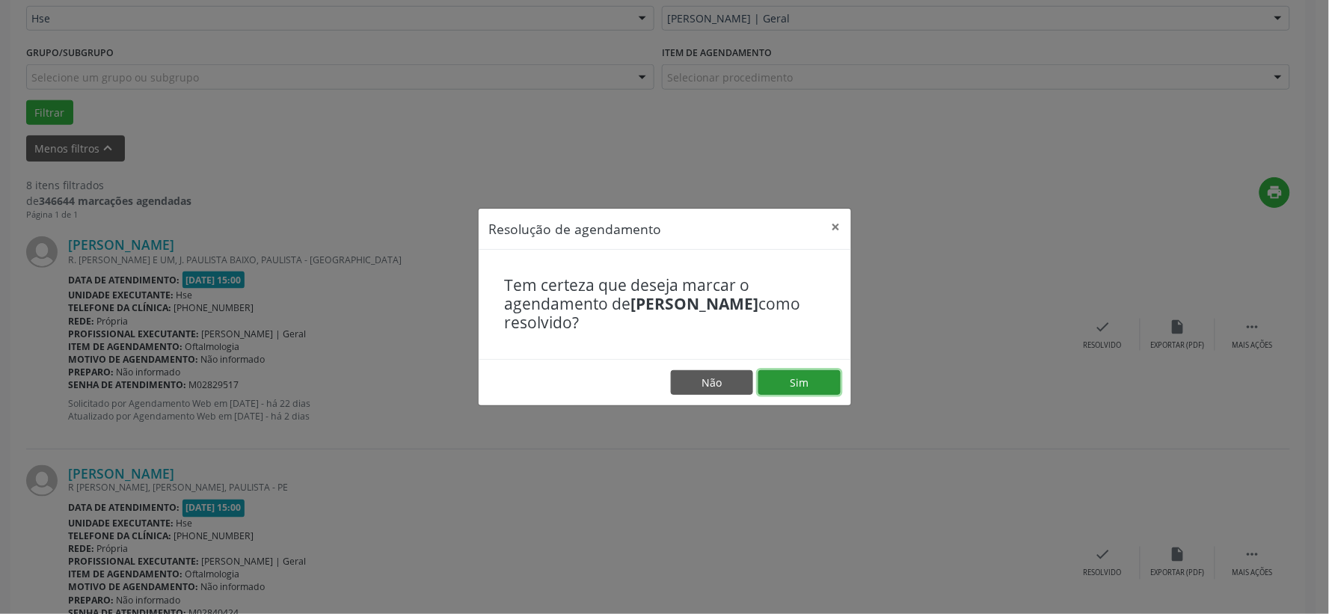
click at [811, 381] on button "Sim" at bounding box center [799, 382] width 82 height 25
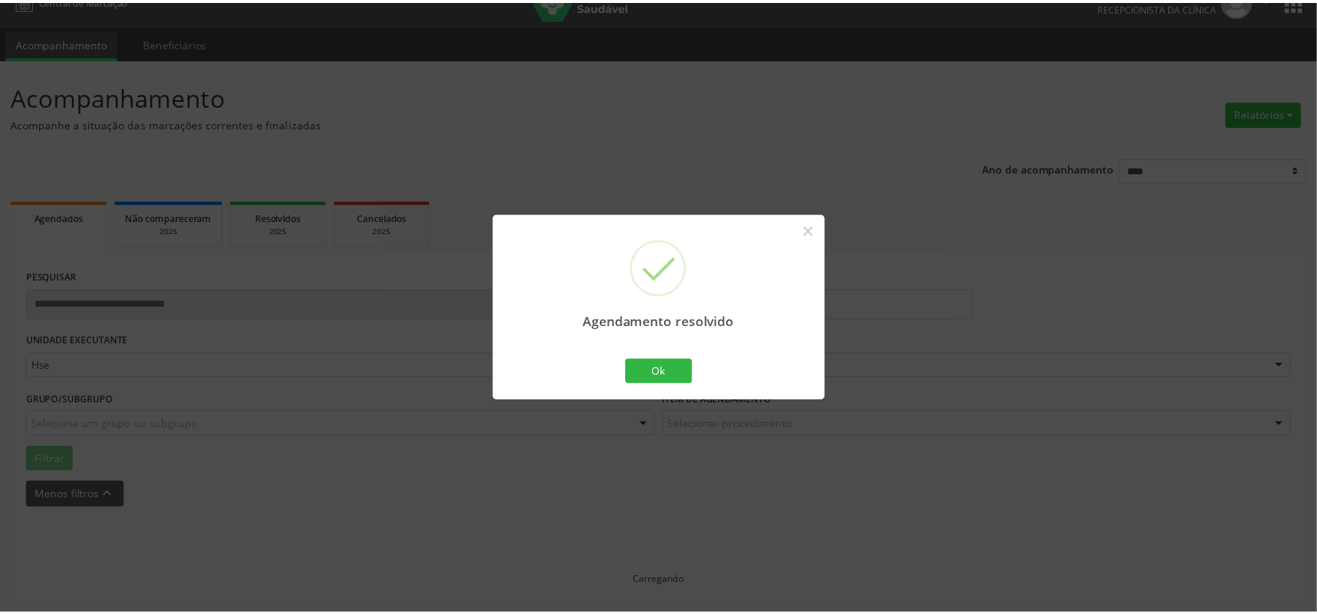
scroll to position [22, 0]
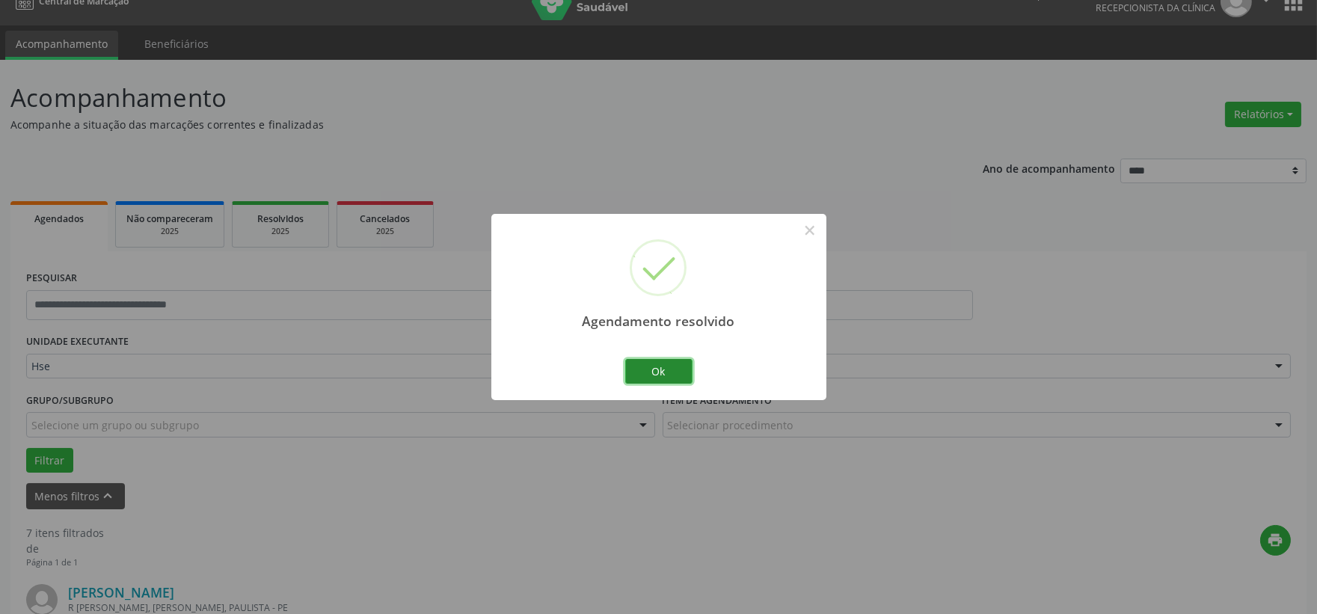
click at [669, 372] on button "Ok" at bounding box center [658, 371] width 67 height 25
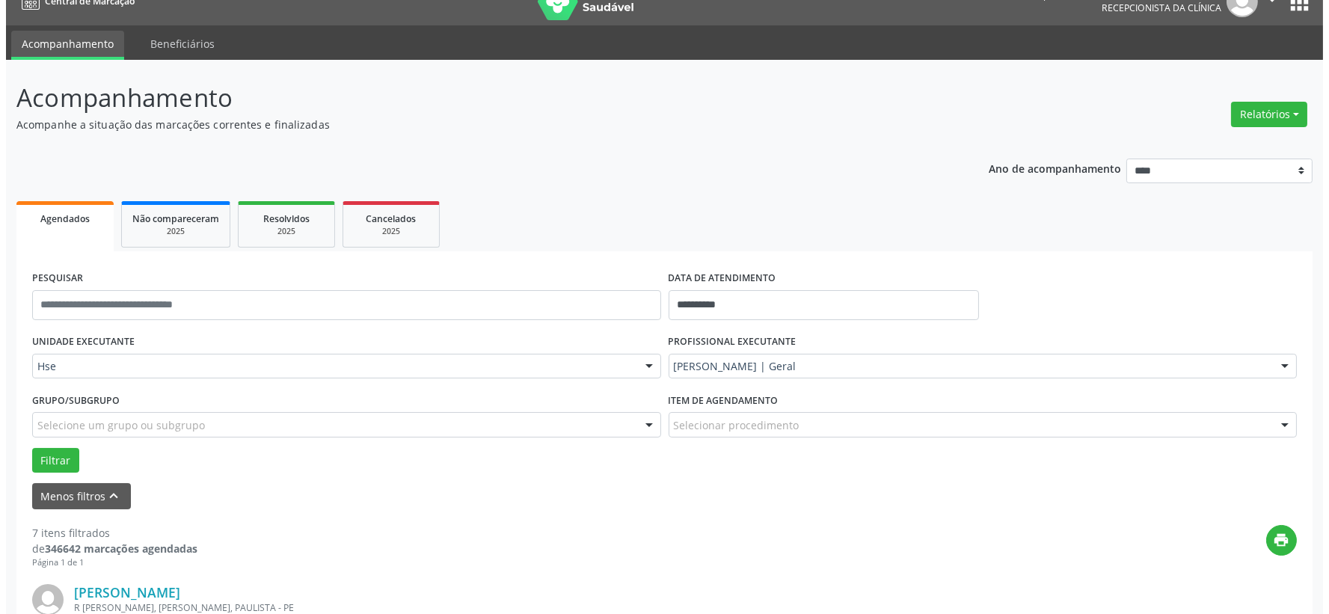
scroll to position [271, 0]
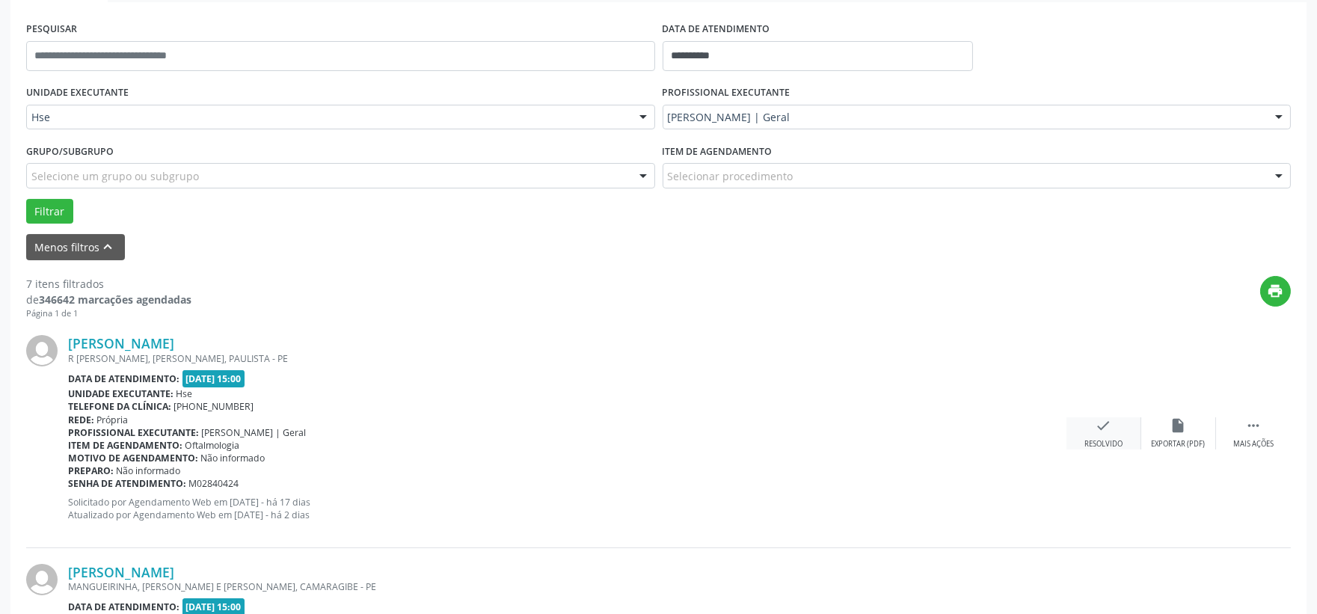
click at [1110, 431] on icon "check" at bounding box center [1103, 425] width 16 height 16
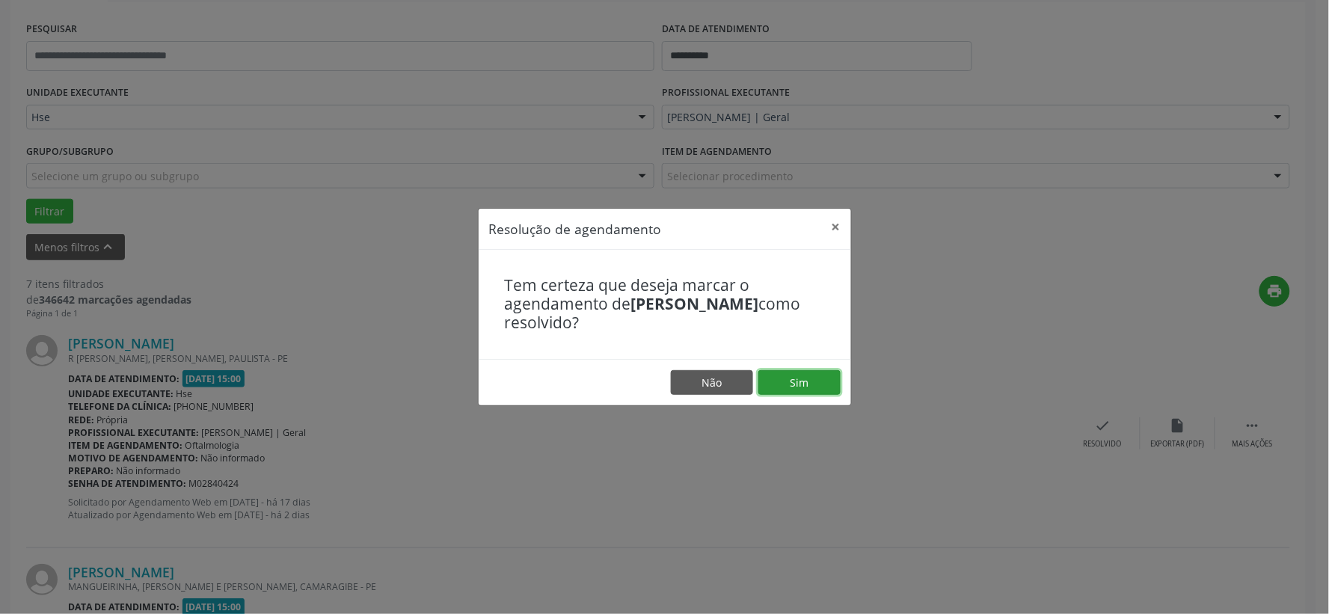
click at [803, 375] on button "Sim" at bounding box center [799, 382] width 82 height 25
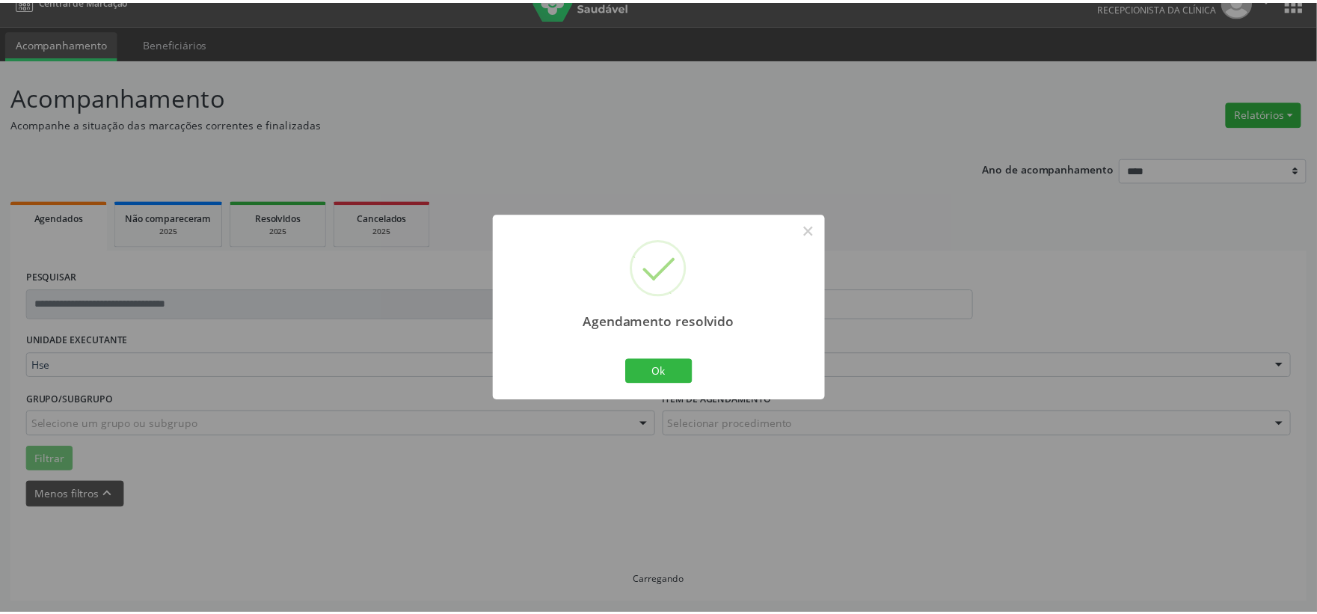
scroll to position [22, 0]
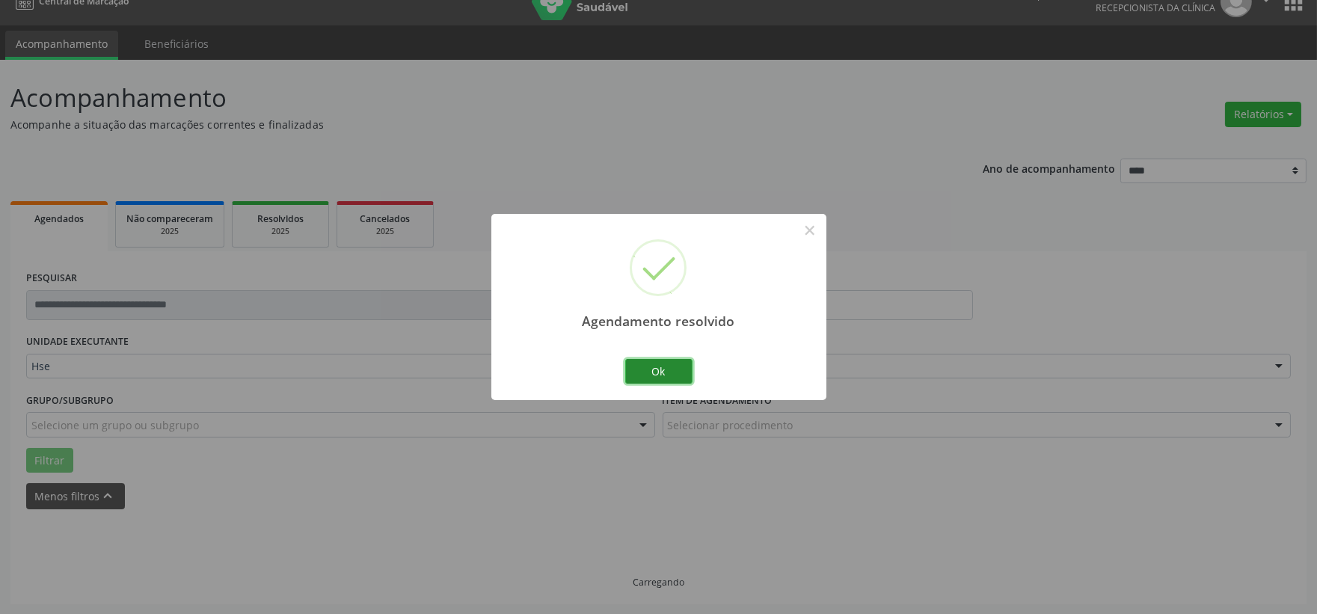
click at [677, 378] on button "Ok" at bounding box center [658, 371] width 67 height 25
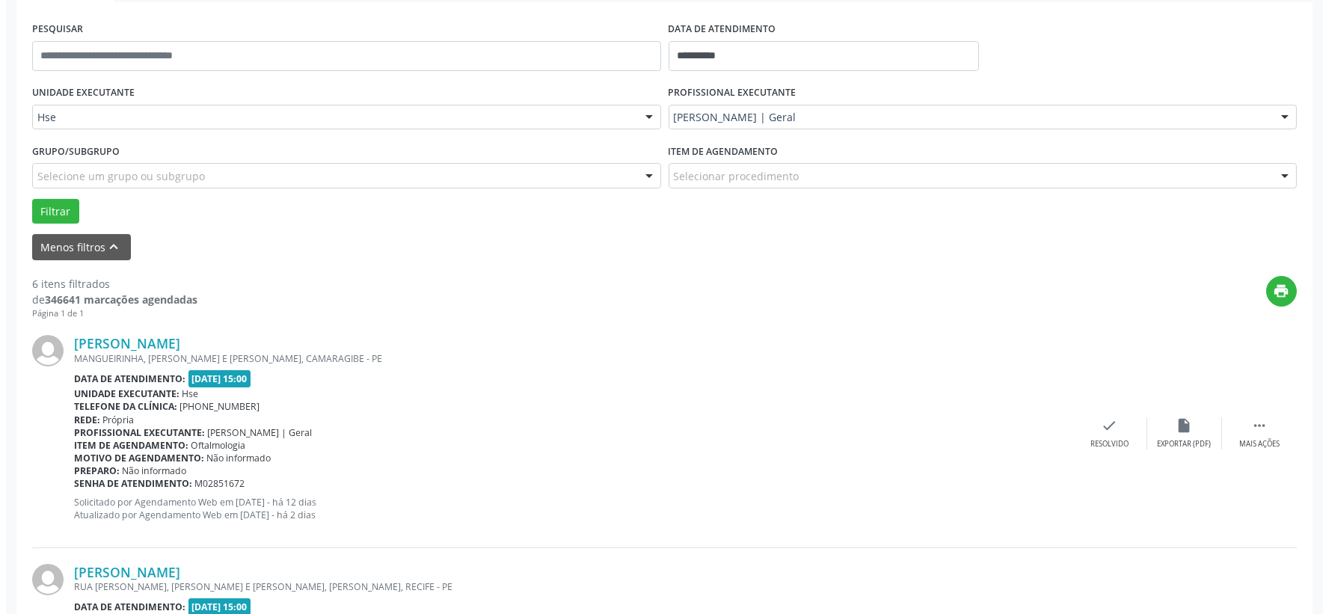
scroll to position [354, 0]
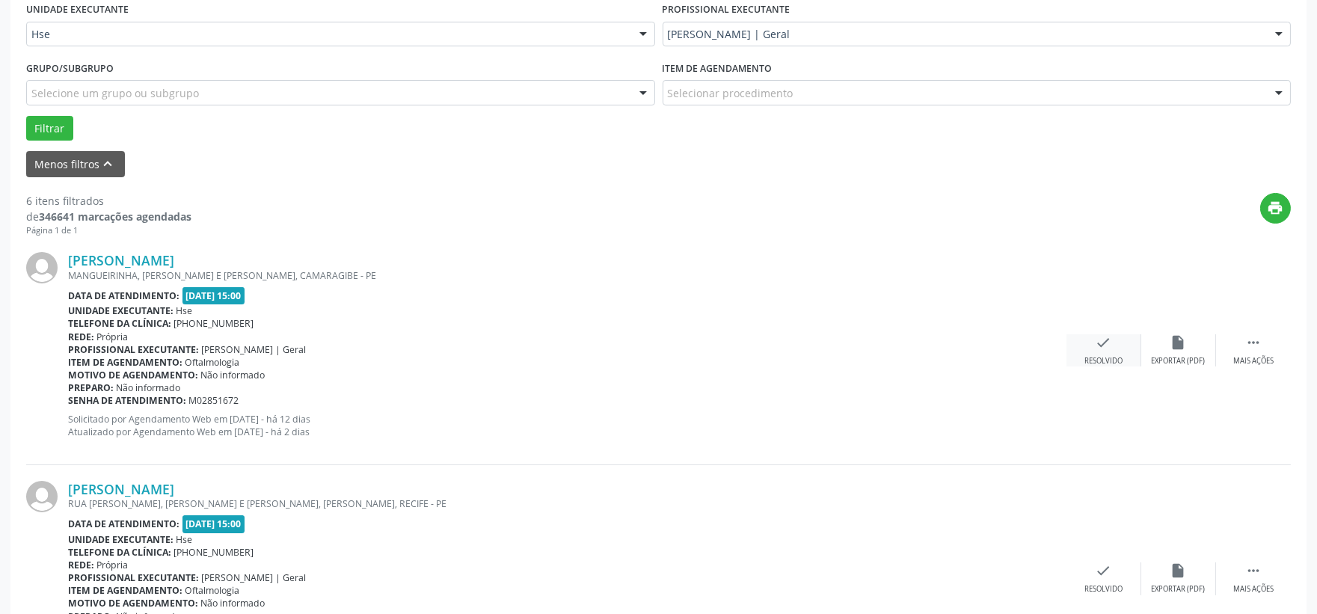
click at [1107, 354] on div "check Resolvido" at bounding box center [1103, 350] width 75 height 32
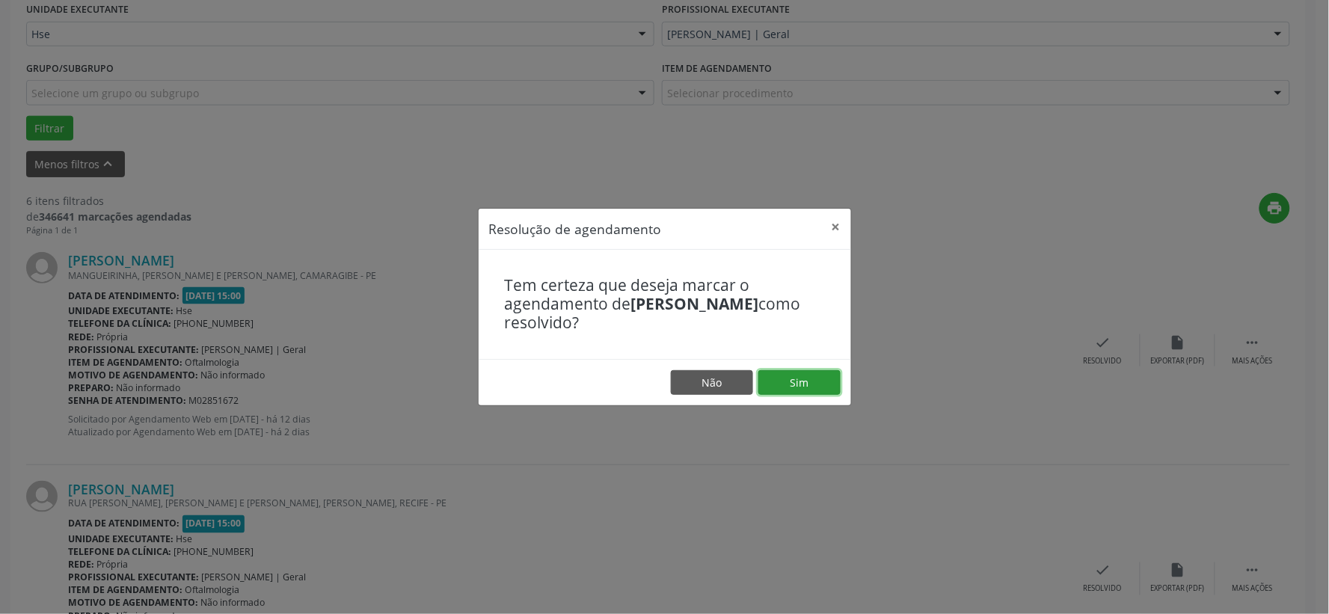
click at [808, 382] on button "Sim" at bounding box center [799, 382] width 82 height 25
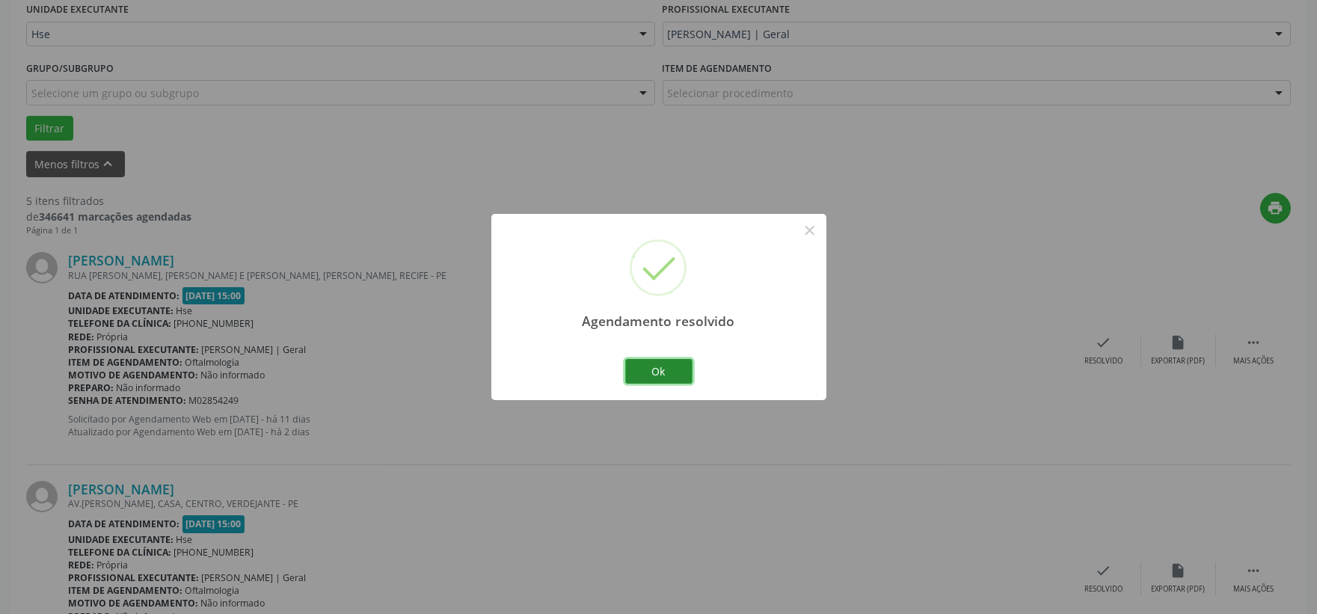
click at [660, 371] on button "Ok" at bounding box center [658, 371] width 67 height 25
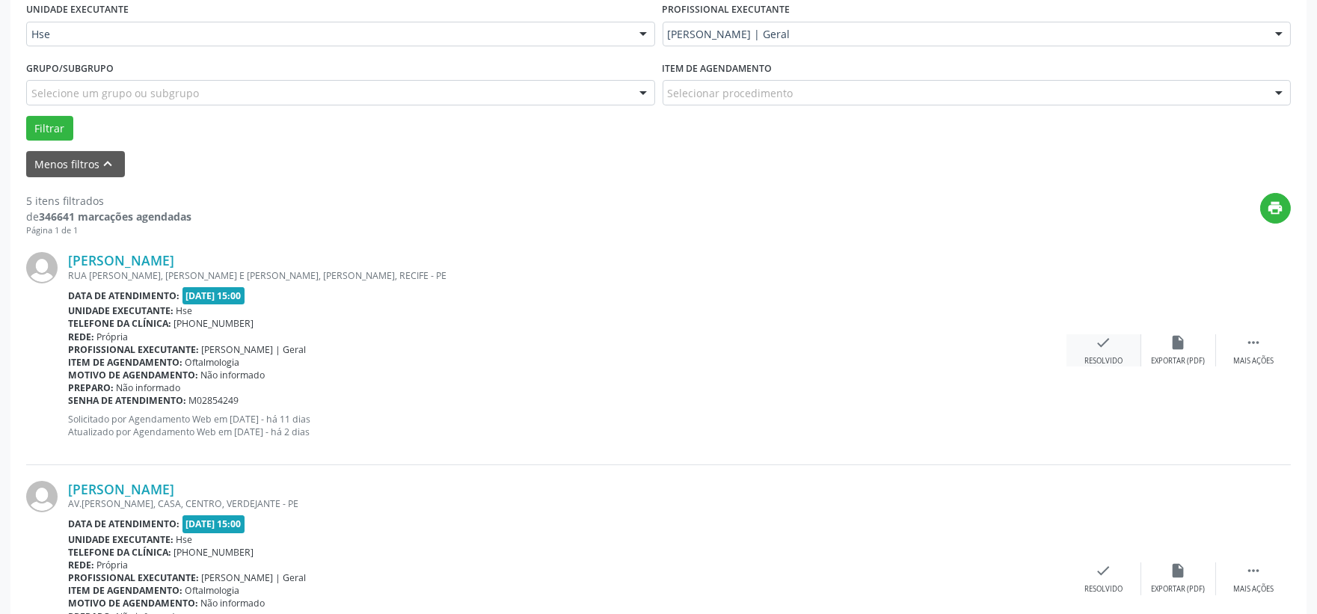
click at [1097, 354] on div "check Resolvido" at bounding box center [1103, 350] width 75 height 32
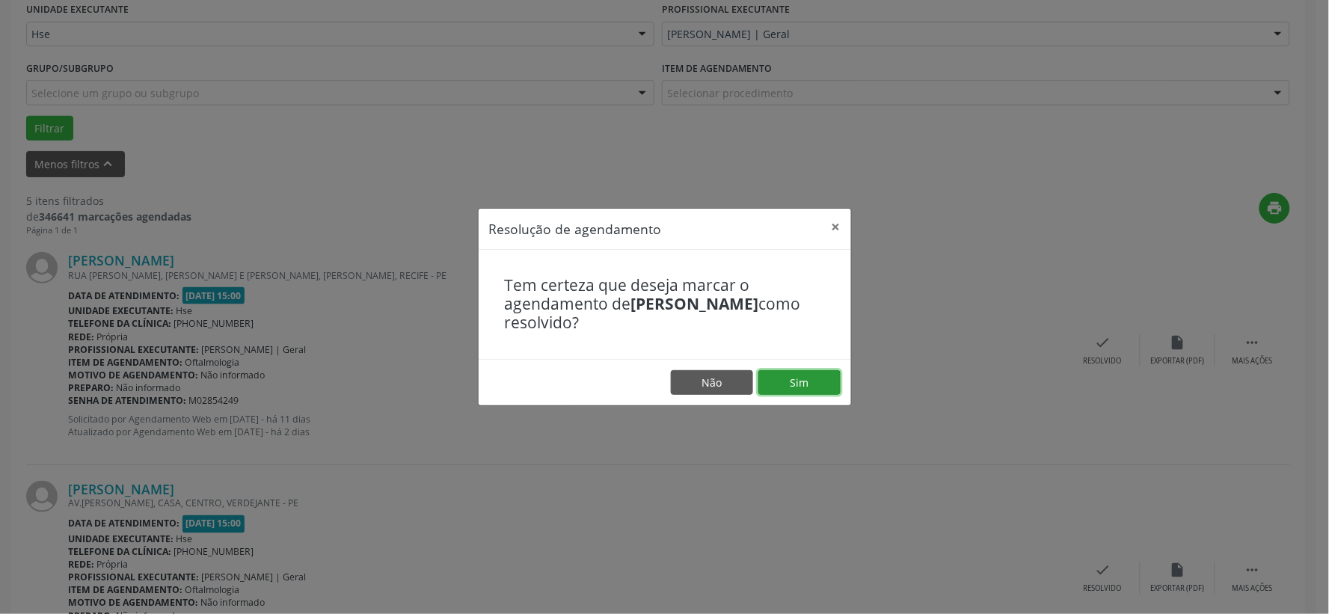
click at [799, 381] on button "Sim" at bounding box center [799, 382] width 82 height 25
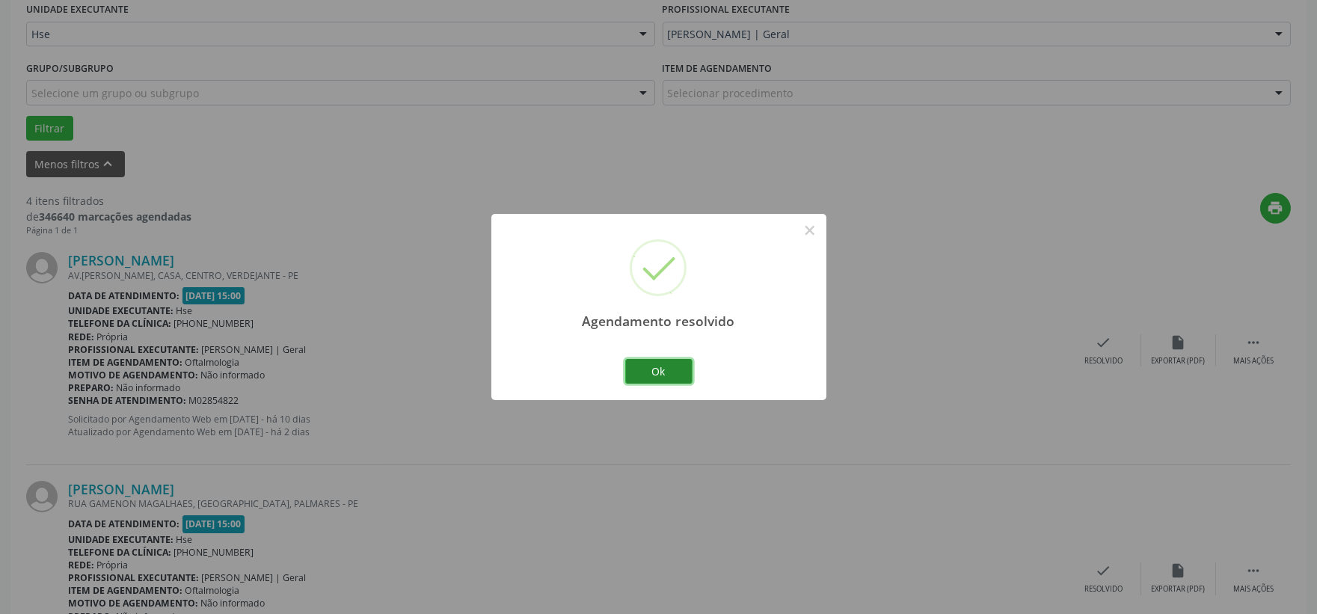
click at [660, 372] on button "Ok" at bounding box center [658, 371] width 67 height 25
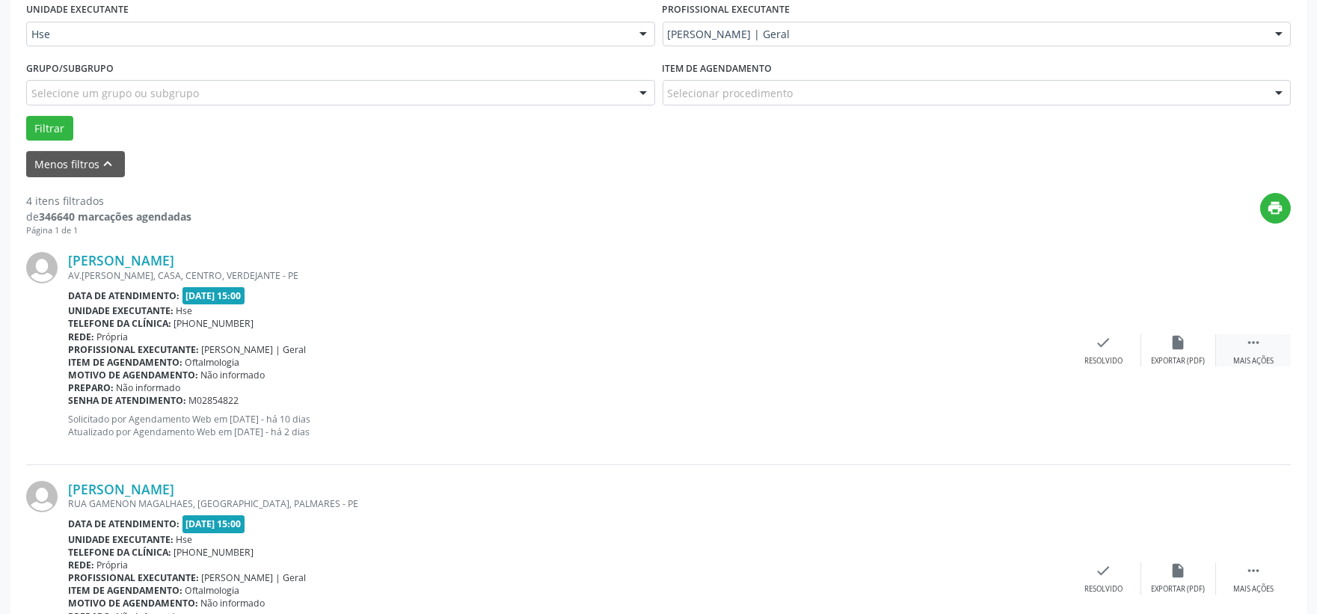
click at [1254, 342] on icon "" at bounding box center [1253, 342] width 16 height 16
click at [1180, 345] on icon "alarm_off" at bounding box center [1178, 342] width 16 height 16
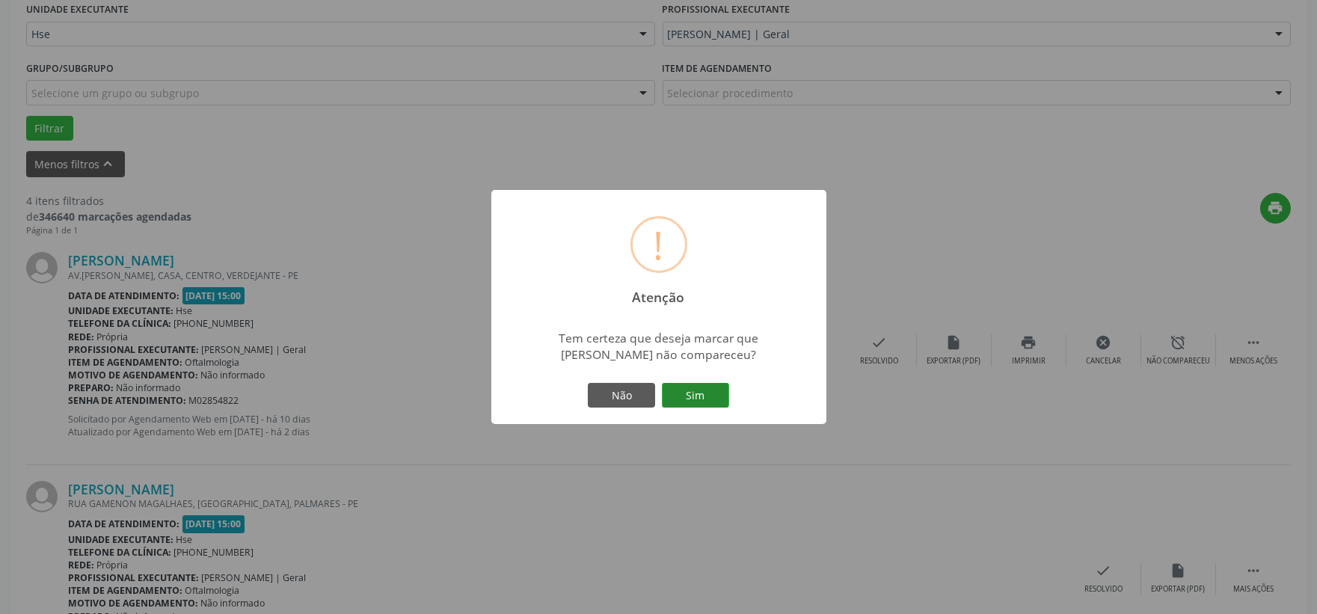
click at [707, 397] on button "Sim" at bounding box center [695, 395] width 67 height 25
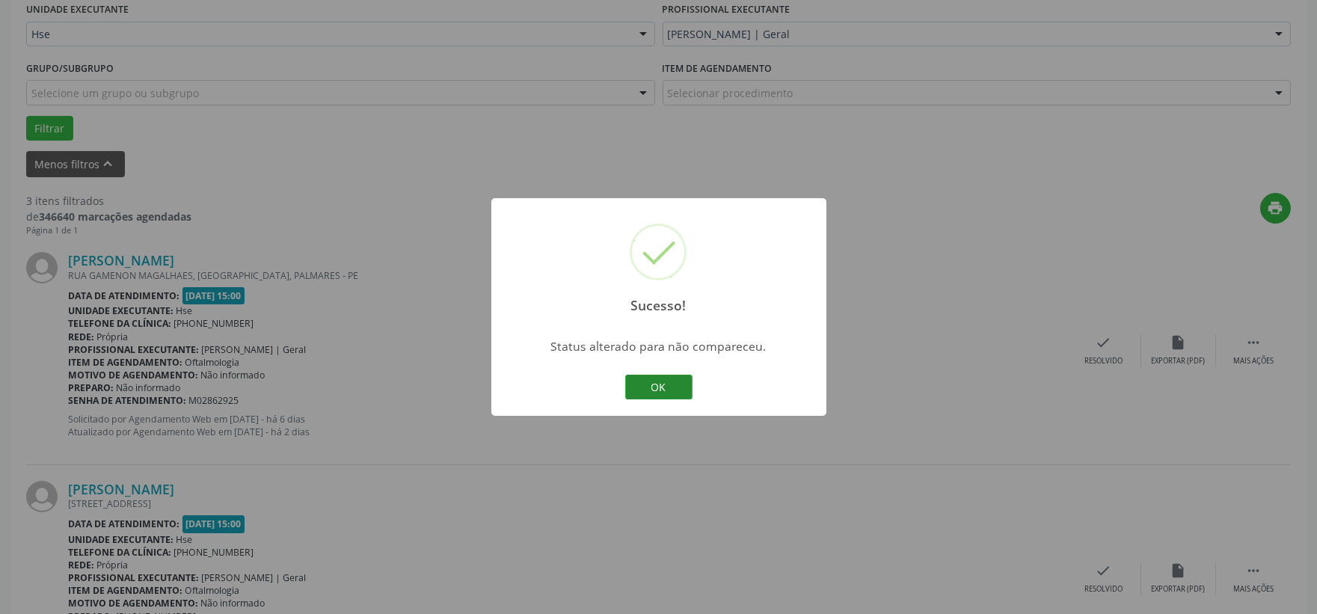
click at [665, 379] on button "OK" at bounding box center [658, 387] width 67 height 25
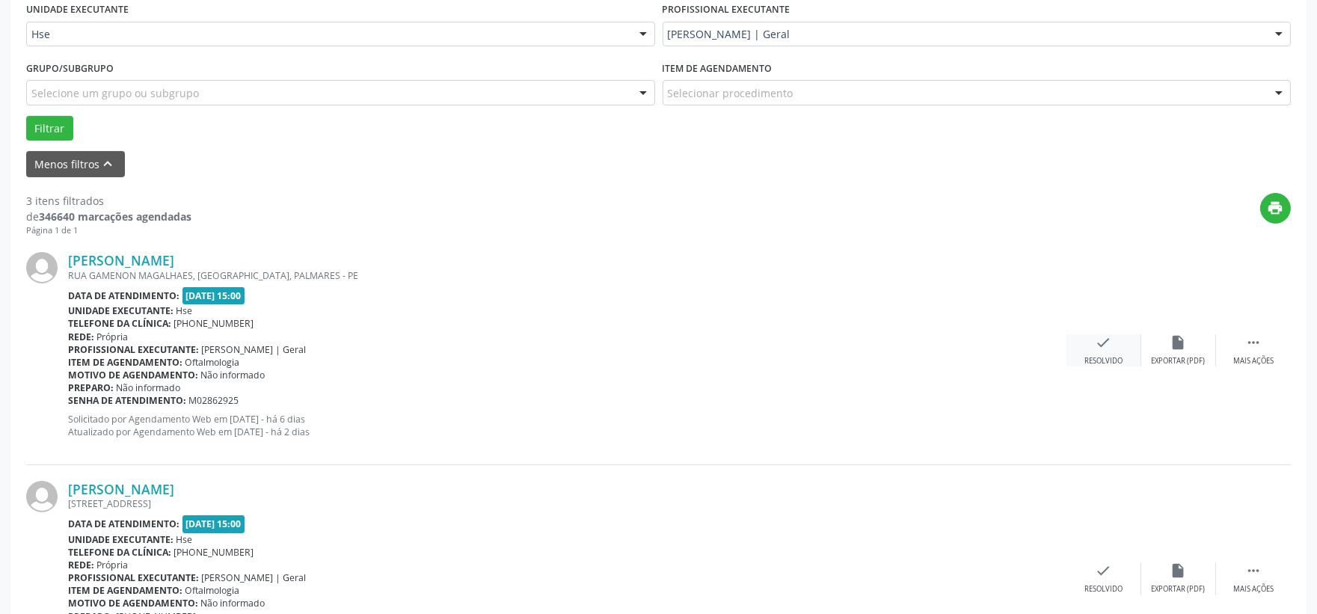
drag, startPoint x: 1112, startPoint y: 340, endPoint x: 1101, endPoint y: 341, distance: 10.5
click at [1101, 341] on div "check Resolvido" at bounding box center [1103, 350] width 75 height 32
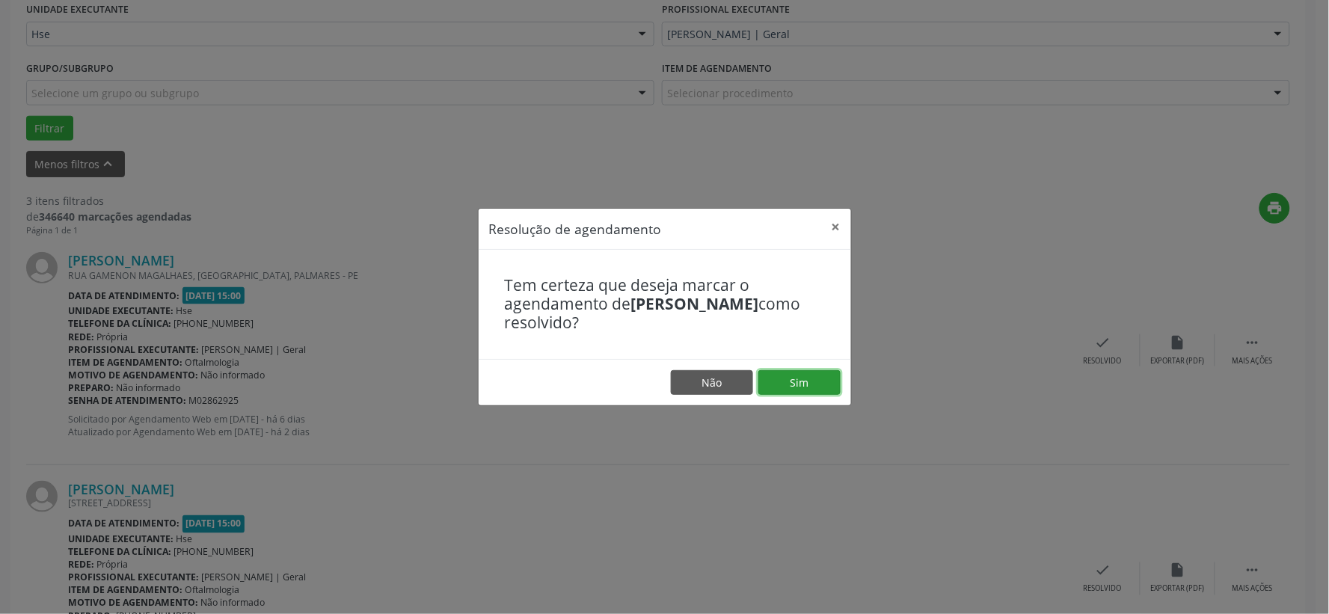
click at [815, 375] on button "Sim" at bounding box center [799, 382] width 82 height 25
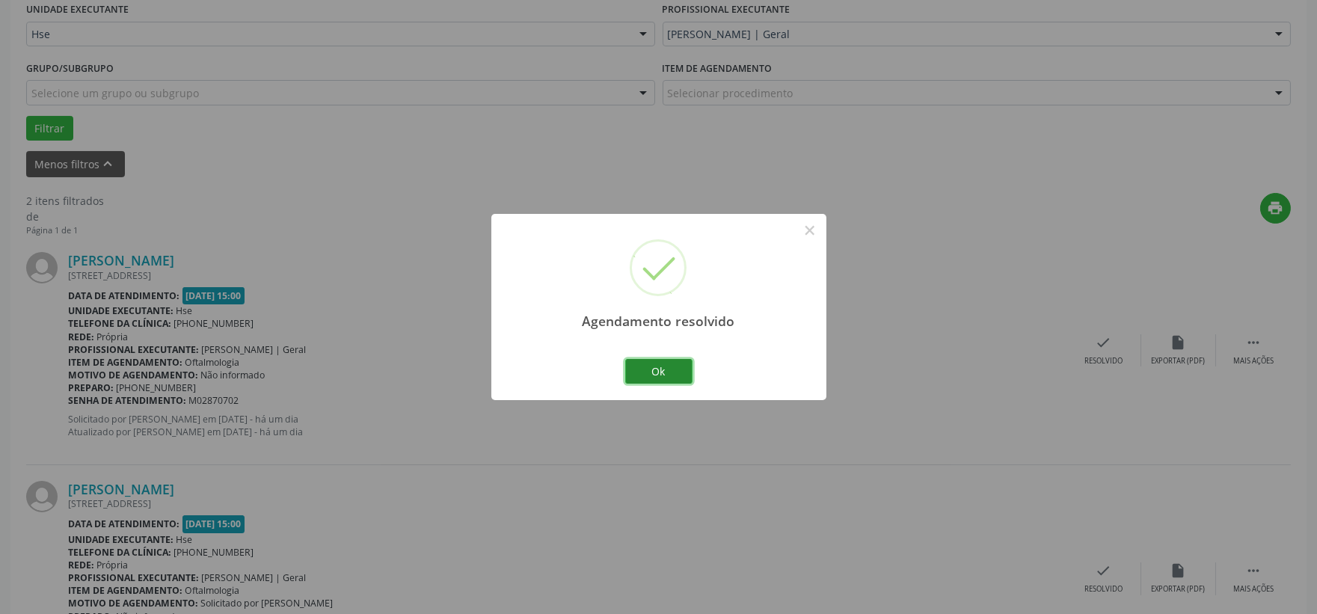
click at [673, 360] on button "Ok" at bounding box center [658, 371] width 67 height 25
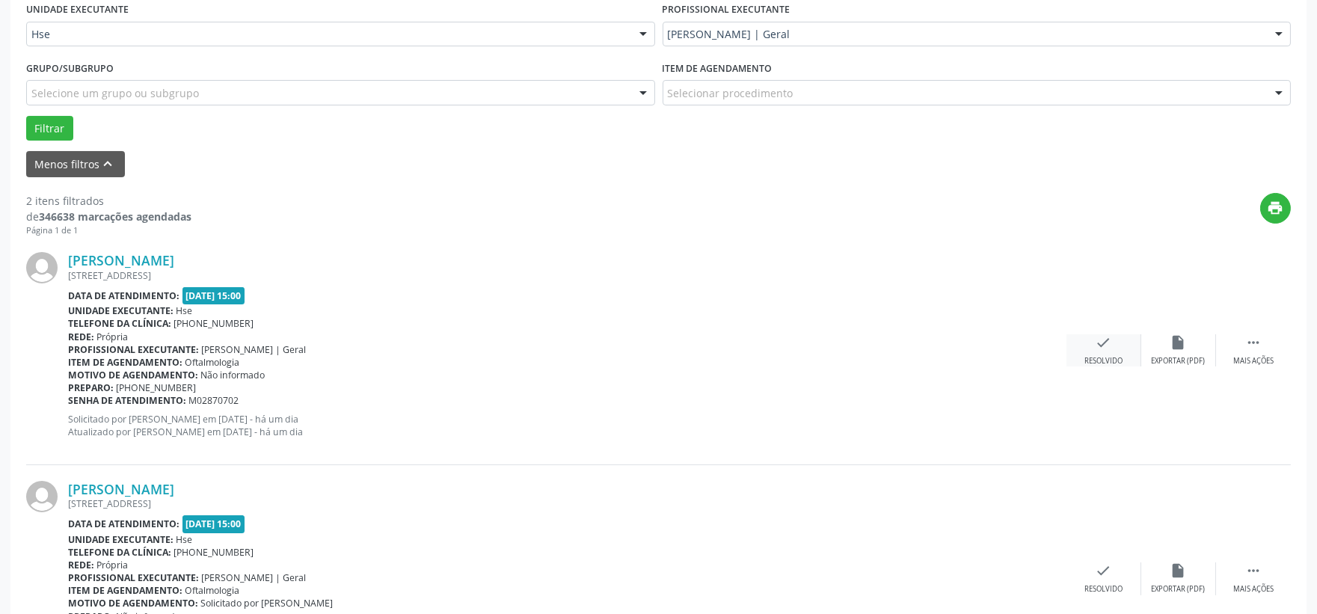
click at [1104, 338] on icon "check" at bounding box center [1103, 342] width 16 height 16
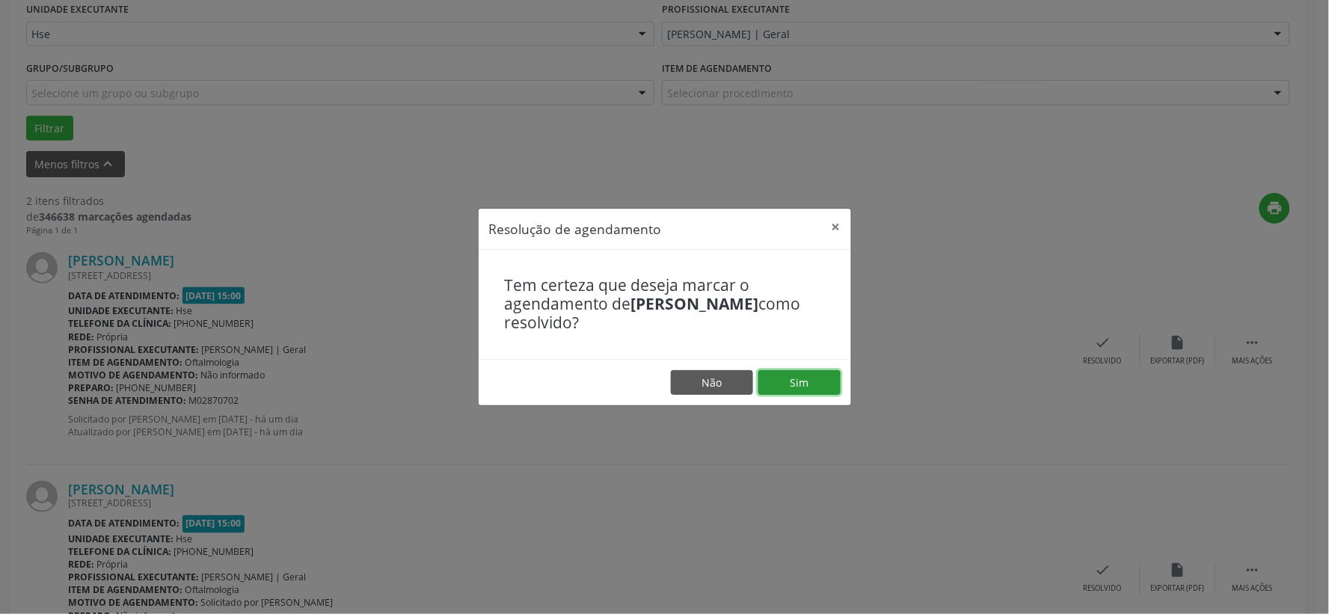
click at [810, 378] on button "Sim" at bounding box center [799, 382] width 82 height 25
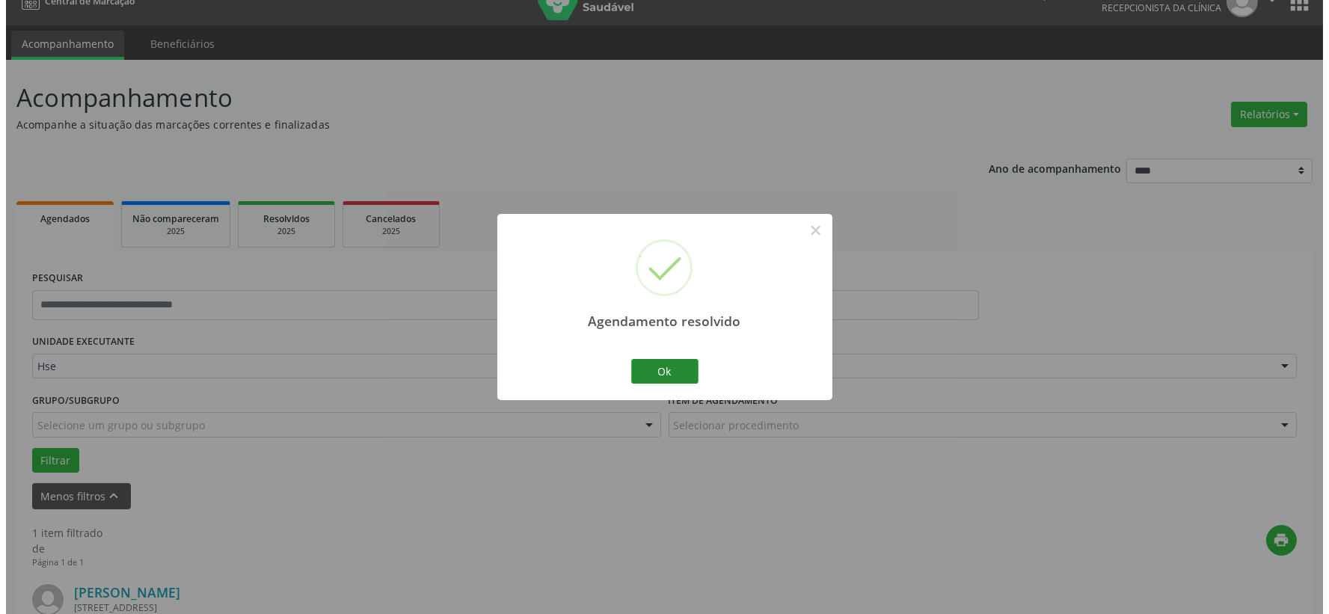
scroll to position [230, 0]
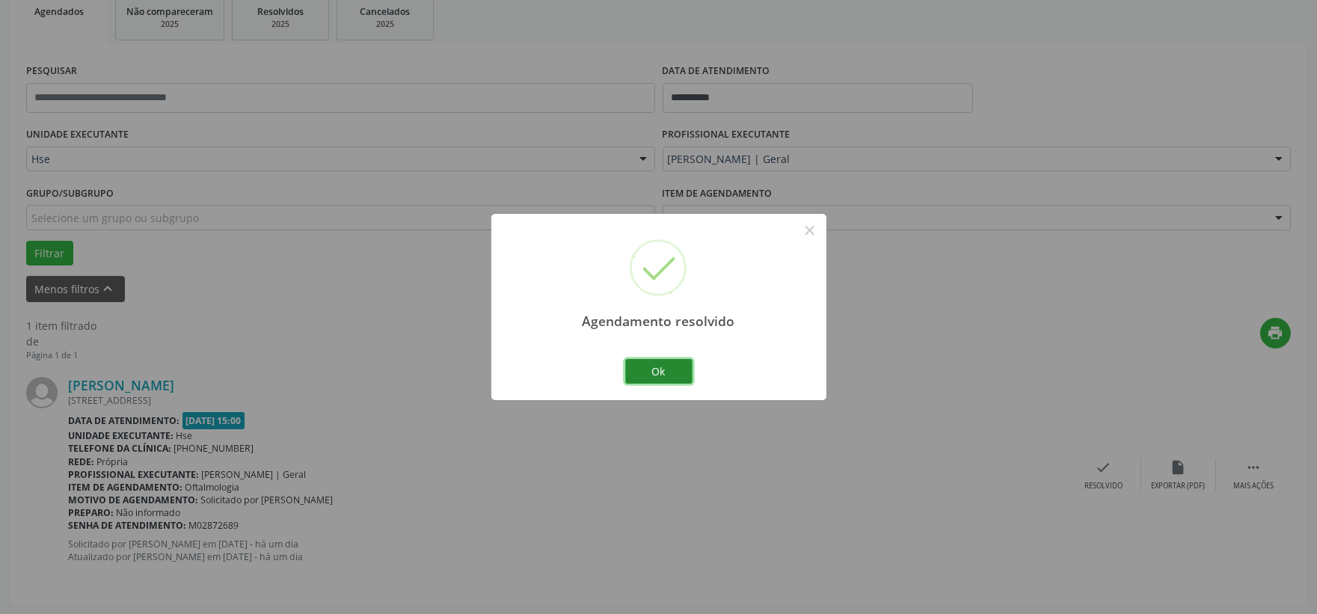
click at [679, 369] on button "Ok" at bounding box center [658, 371] width 67 height 25
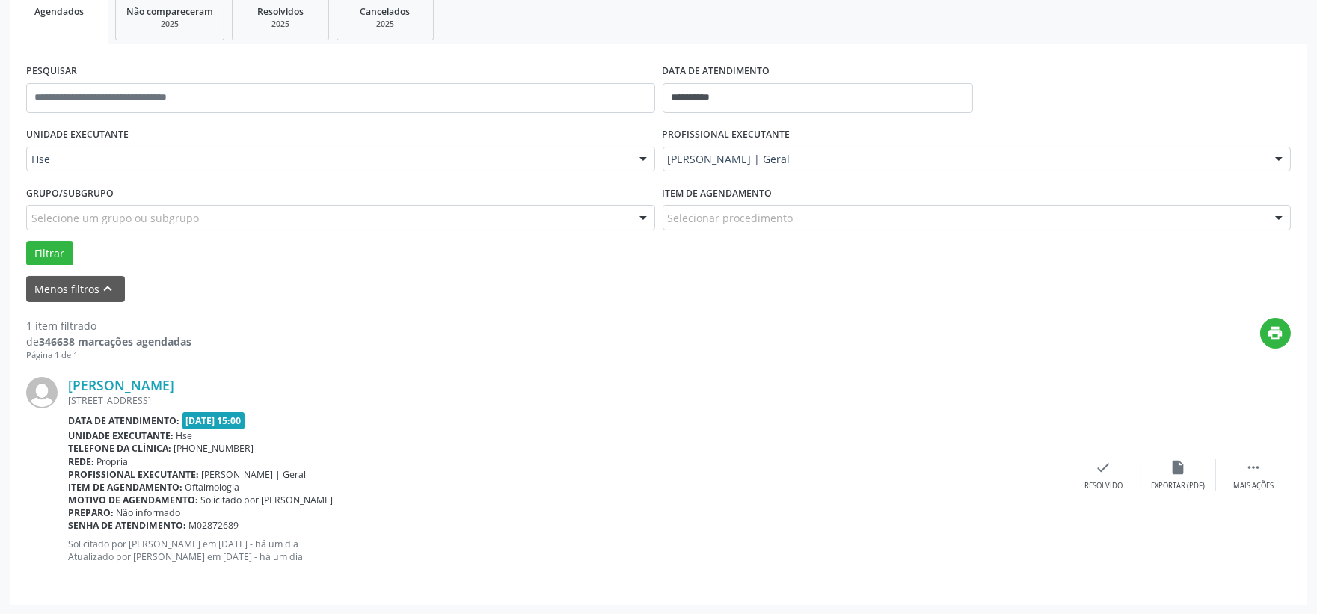
click at [1100, 457] on div "Edna Alexandre de Melo RUA DO FUTURO, APT.705, GRACAS, RECIFE - PE Data de aten…" at bounding box center [658, 474] width 1264 height 227
click at [1100, 469] on icon "check" at bounding box center [1103, 467] width 16 height 16
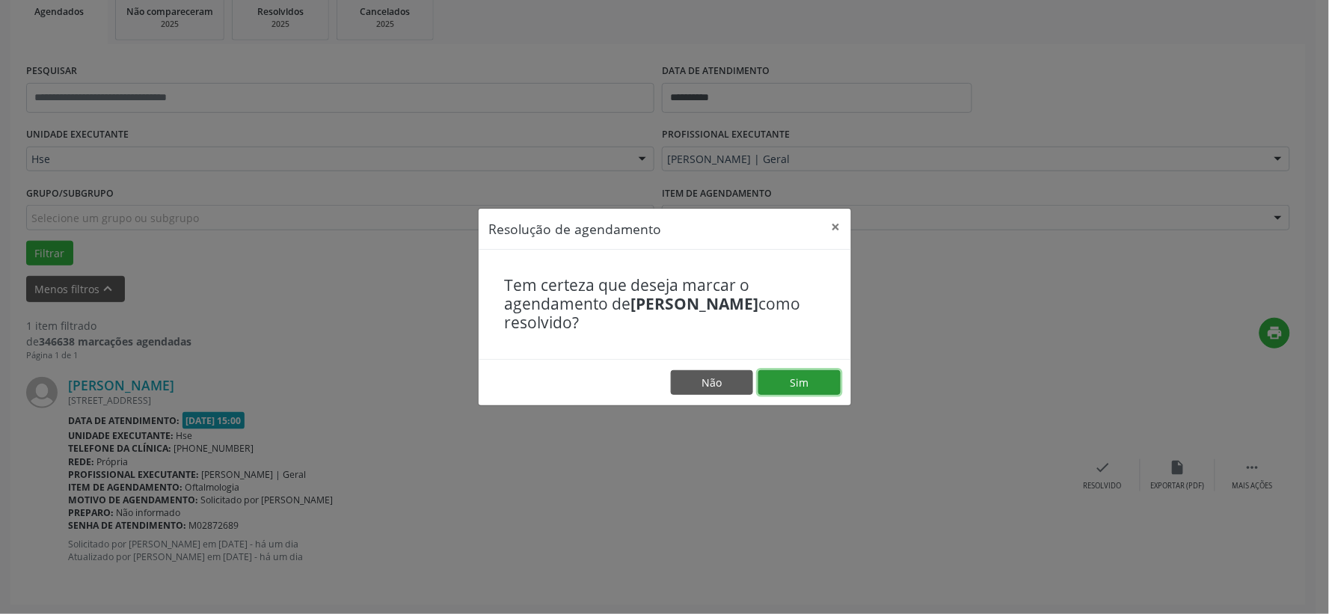
click at [793, 381] on button "Sim" at bounding box center [799, 382] width 82 height 25
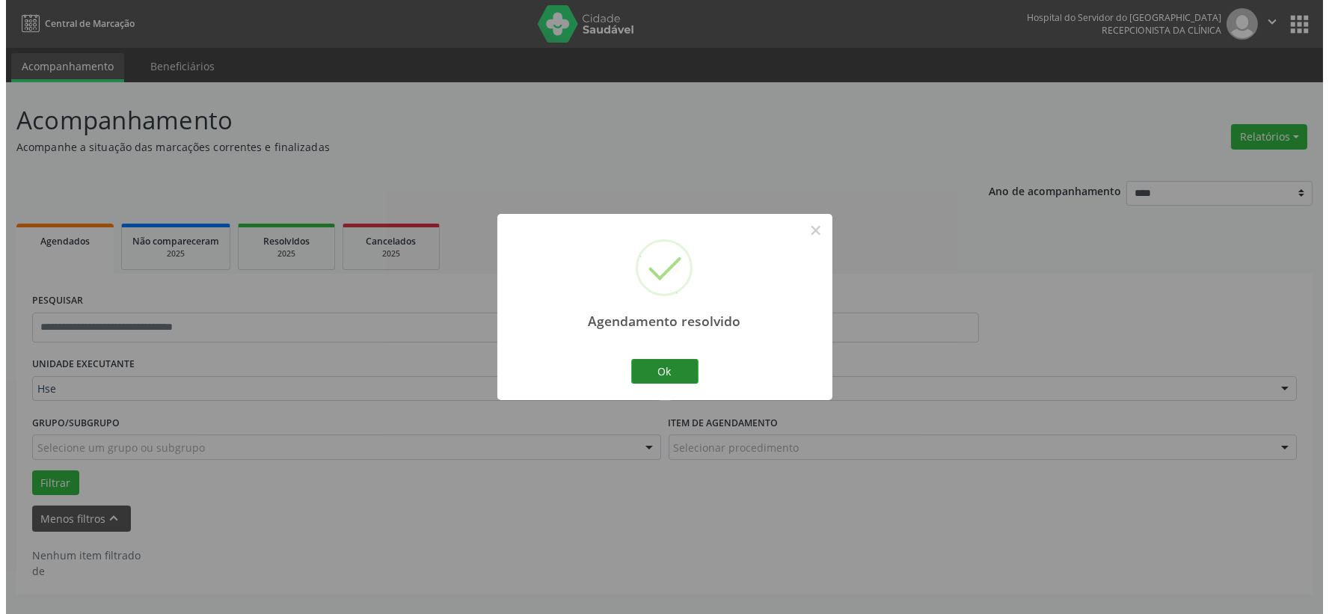
scroll to position [0, 0]
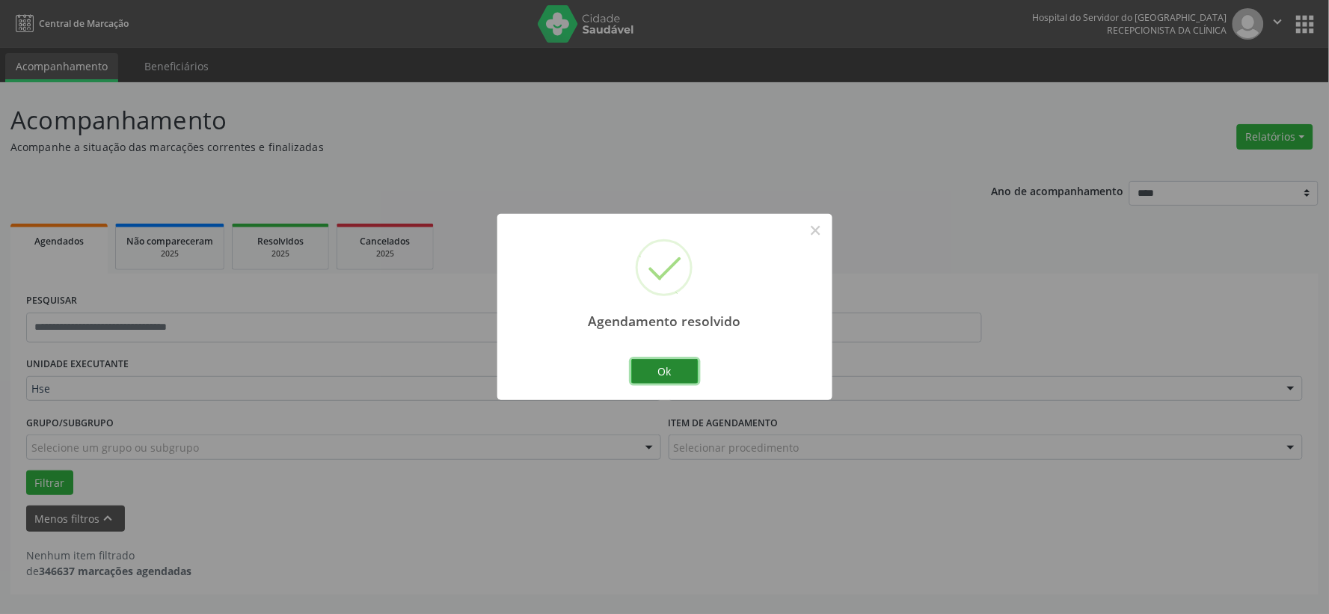
click at [648, 372] on button "Ok" at bounding box center [664, 371] width 67 height 25
